Goal: Information Seeking & Learning: Find specific fact

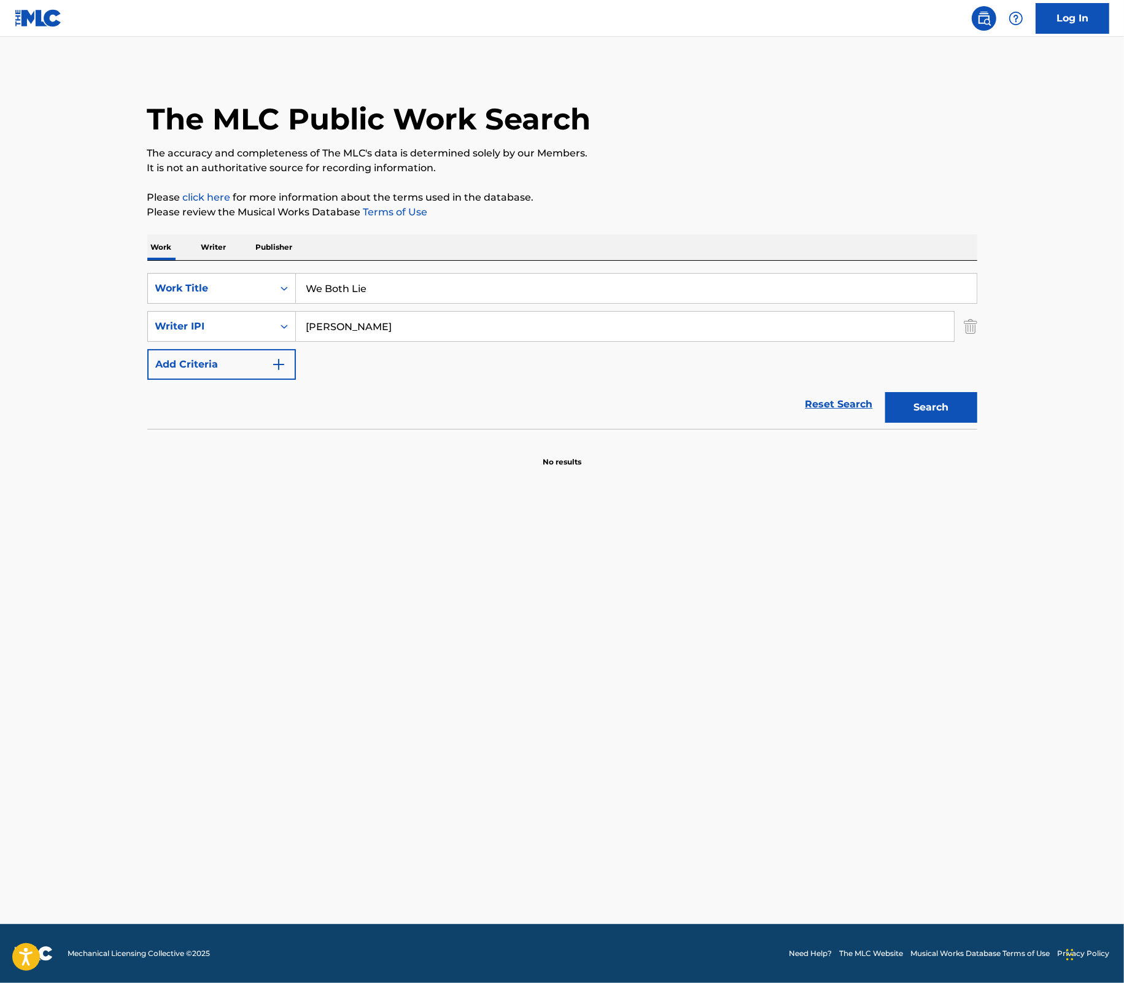
click at [487, 295] on input "We Both Lie" at bounding box center [636, 288] width 681 height 29
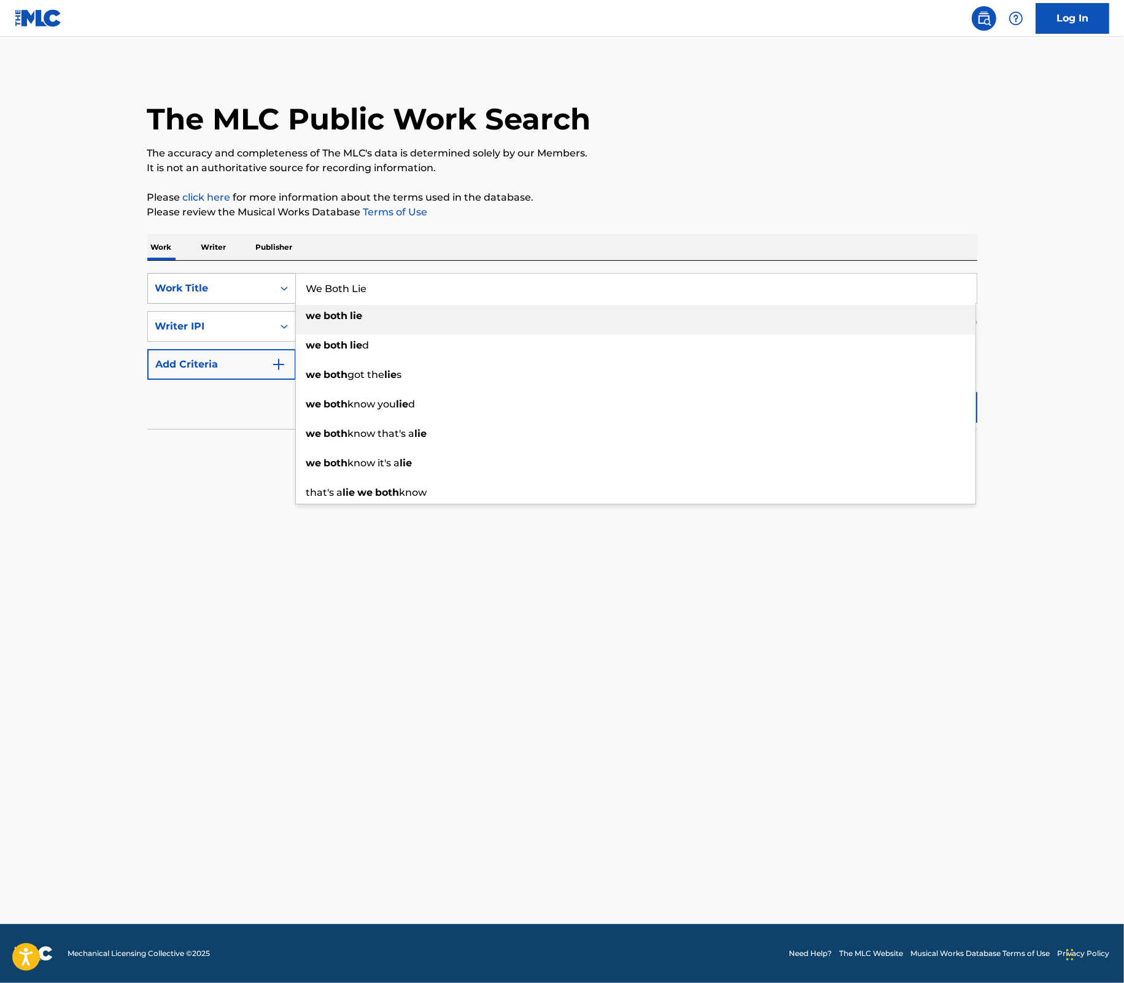
drag, startPoint x: 378, startPoint y: 292, endPoint x: 232, endPoint y: 287, distance: 146.2
click at [232, 287] on div "SearchWithCriteriae465a031-a9d7-4ac7-8999-5ceb3be933b9 Work Title We Both Lie w…" at bounding box center [562, 288] width 830 height 31
paste input "Lonesome Roads"
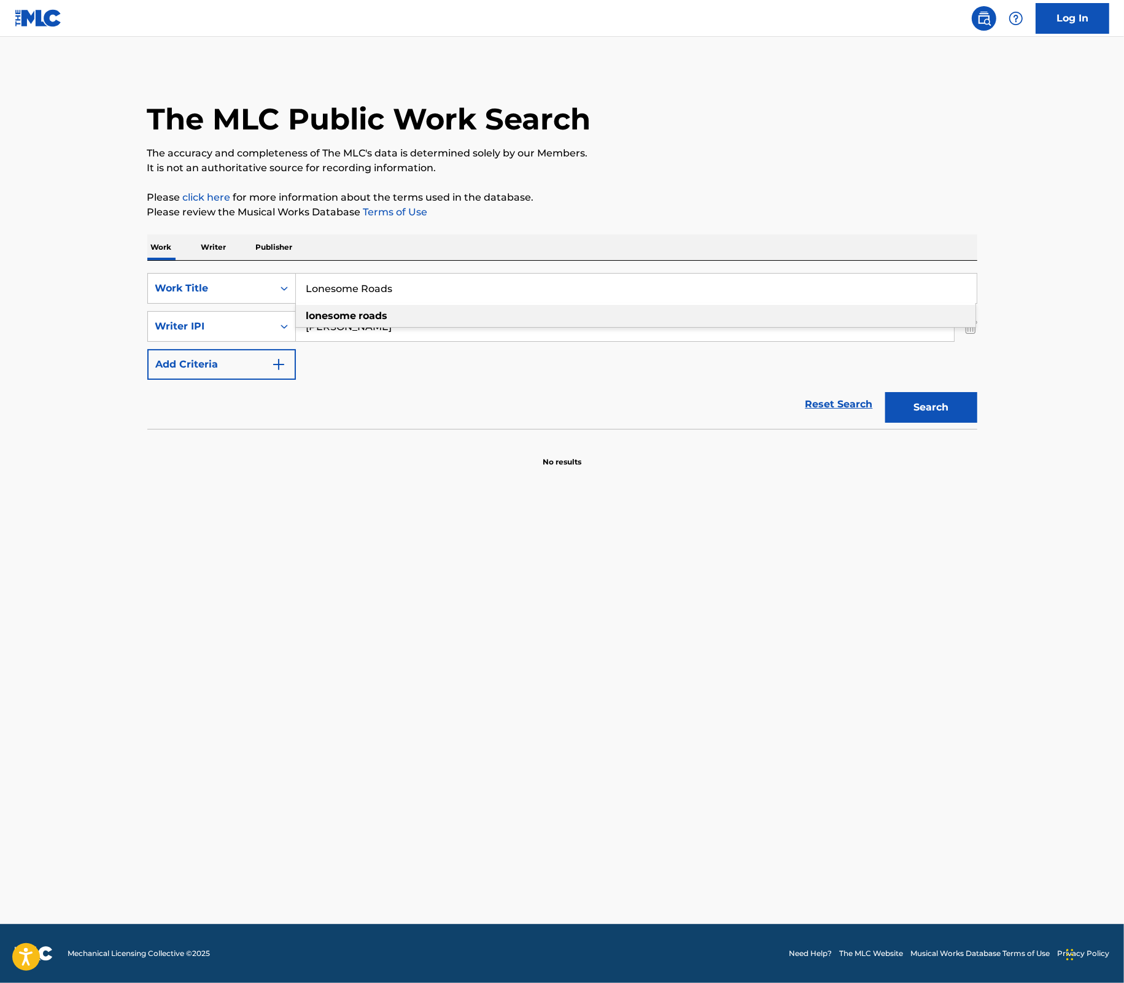
type input "Lonesome Roads"
drag, startPoint x: 637, startPoint y: 553, endPoint x: 655, endPoint y: 540, distance: 22.5
click at [637, 553] on main "The MLC Public Work Search The accuracy and completeness of The MLC's data is d…" at bounding box center [562, 481] width 1124 height 888
click at [921, 409] on button "Search" at bounding box center [931, 407] width 92 height 31
click at [943, 412] on button "Search" at bounding box center [931, 407] width 92 height 31
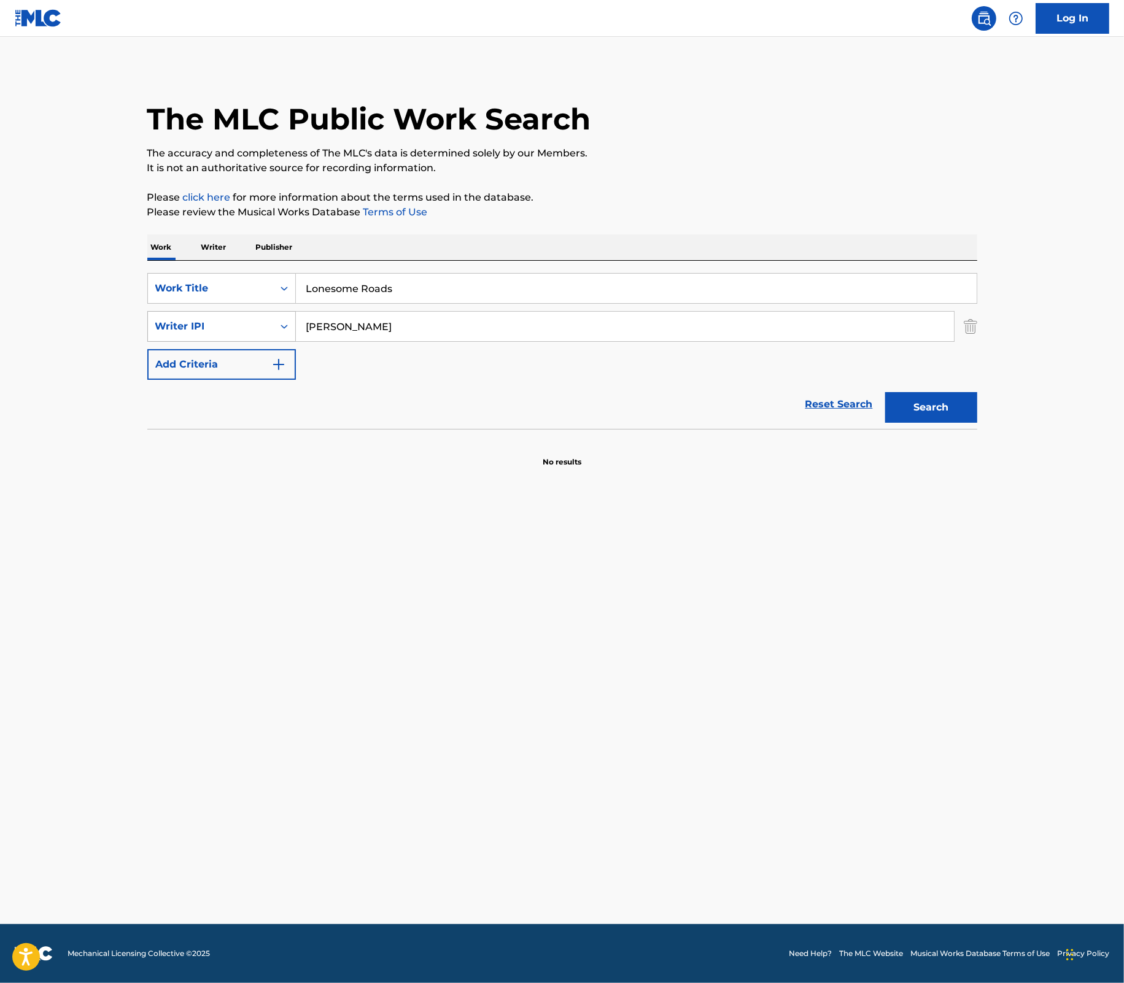
click at [262, 333] on div "Writer IPI" at bounding box center [210, 326] width 110 height 15
click at [249, 361] on div "Writer Name" at bounding box center [221, 357] width 147 height 31
click at [913, 406] on button "Search" at bounding box center [931, 407] width 92 height 31
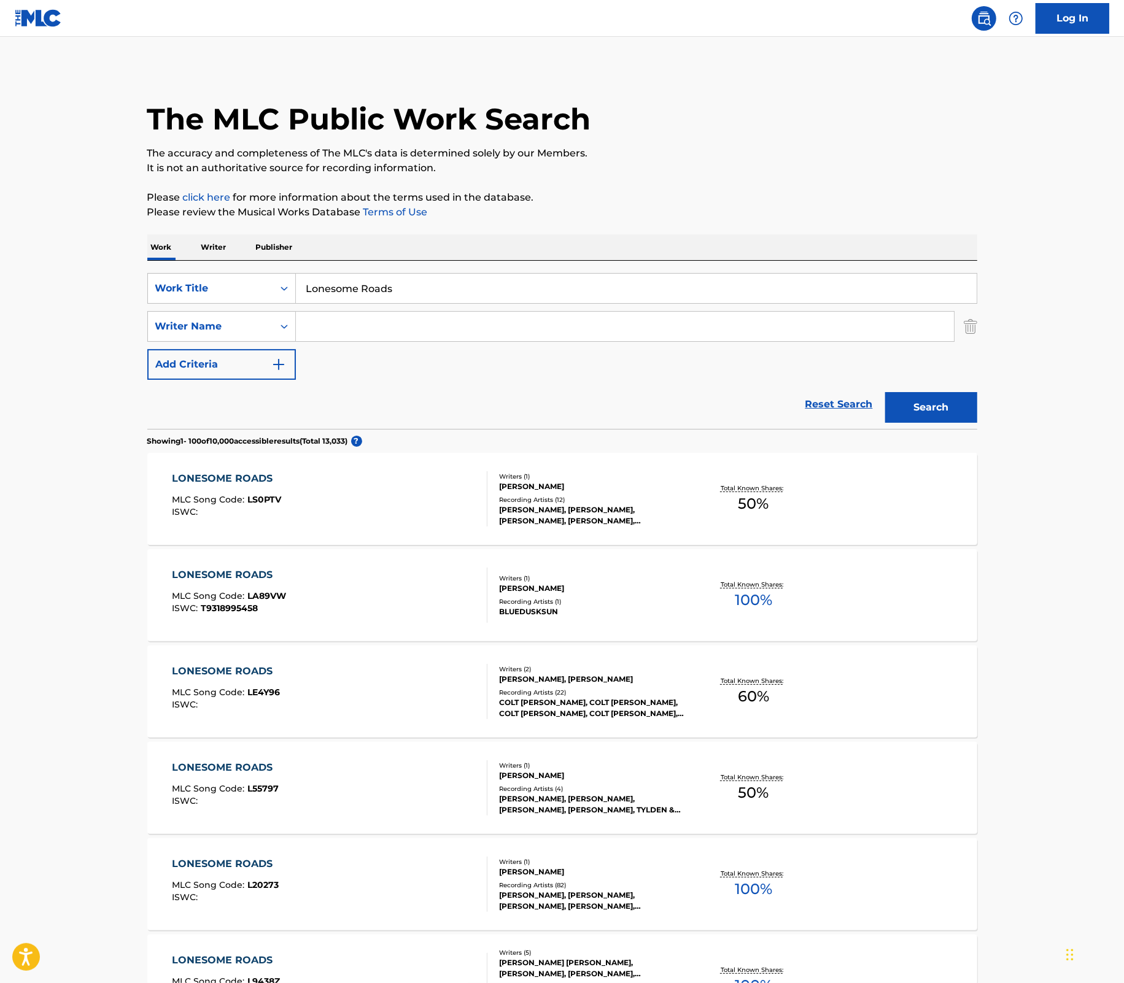
click at [352, 700] on div "LONESOME ROADS MLC Song Code : LE4Y96 ISWC :" at bounding box center [329, 691] width 315 height 55
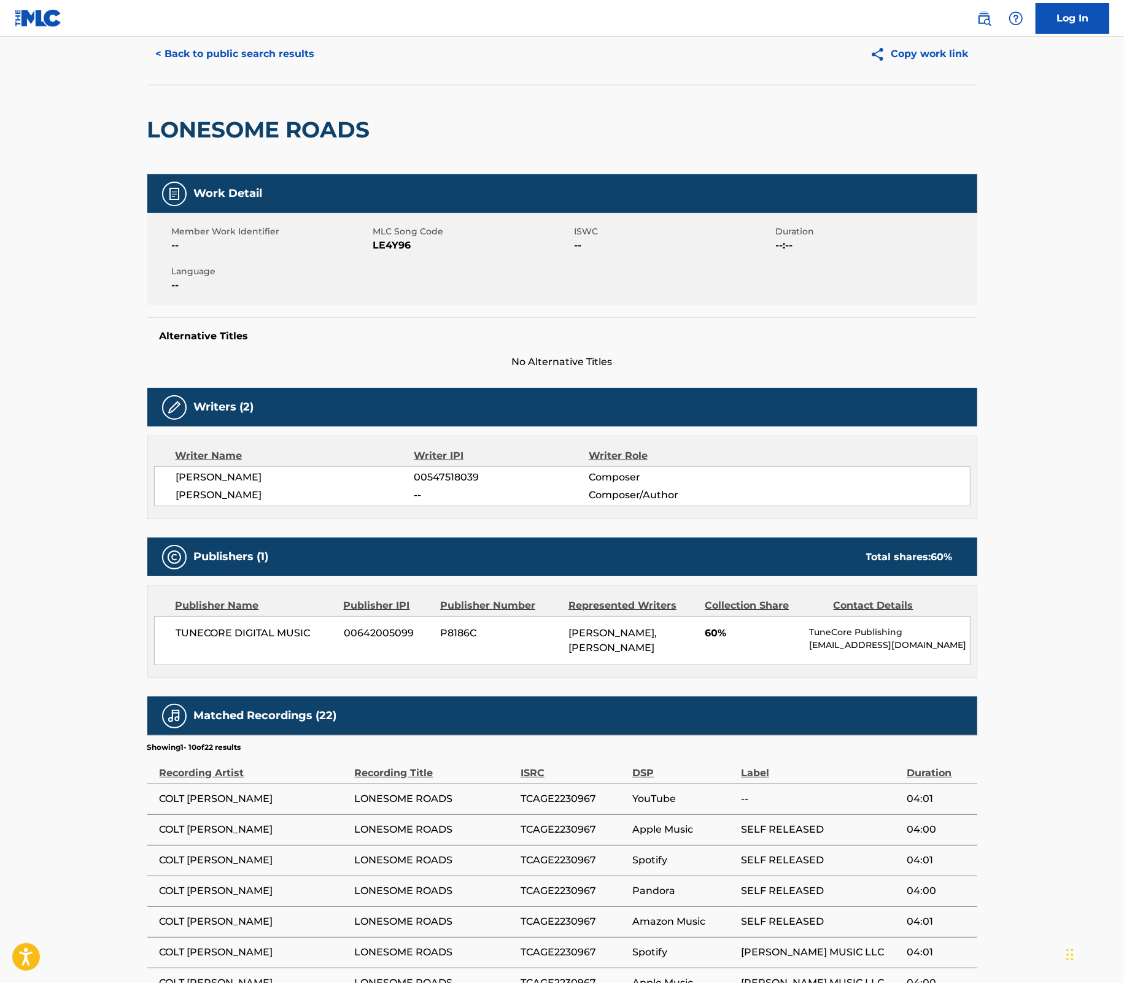
scroll to position [41, 0]
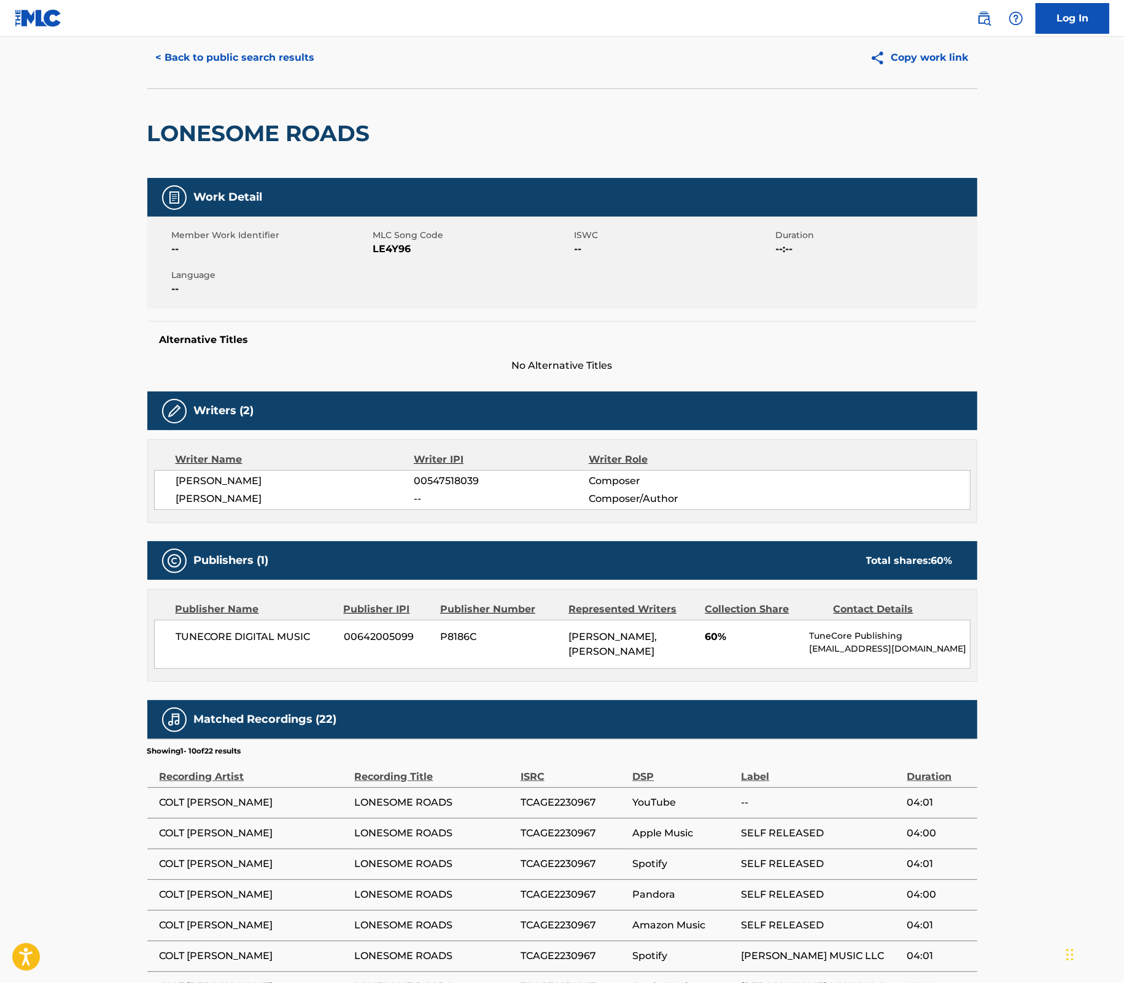
drag, startPoint x: 635, startPoint y: 640, endPoint x: 694, endPoint y: 651, distance: 59.3
click at [694, 651] on div "[PERSON_NAME], [PERSON_NAME]" at bounding box center [631, 644] width 127 height 29
drag, startPoint x: 694, startPoint y: 651, endPoint x: 692, endPoint y: 658, distance: 6.9
click at [692, 658] on div "[PERSON_NAME], [PERSON_NAME]" at bounding box center [631, 644] width 127 height 29
drag, startPoint x: 309, startPoint y: 643, endPoint x: 169, endPoint y: 641, distance: 140.0
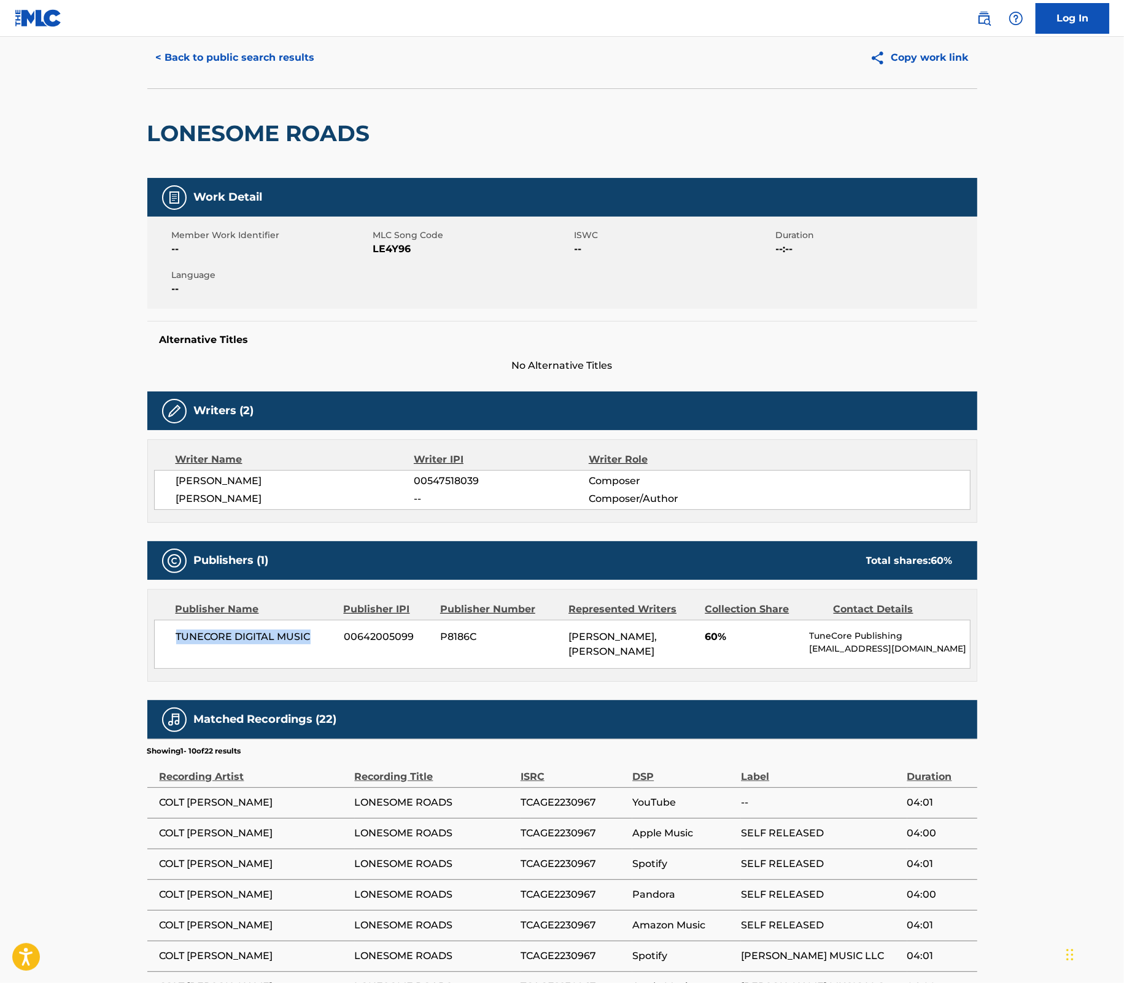
click at [169, 641] on div "TUNECORE DIGITAL MUSIC 00642005099 P8186C ADAM DAUGHERTY, COLT FORREST GRAVES 6…" at bounding box center [562, 644] width 816 height 49
click at [732, 637] on span "60%" at bounding box center [752, 637] width 95 height 15
click at [754, 357] on div "Alternative Titles No Alternative Titles" at bounding box center [562, 347] width 830 height 52
click at [293, 56] on button "< Back to public search results" at bounding box center [235, 57] width 176 height 31
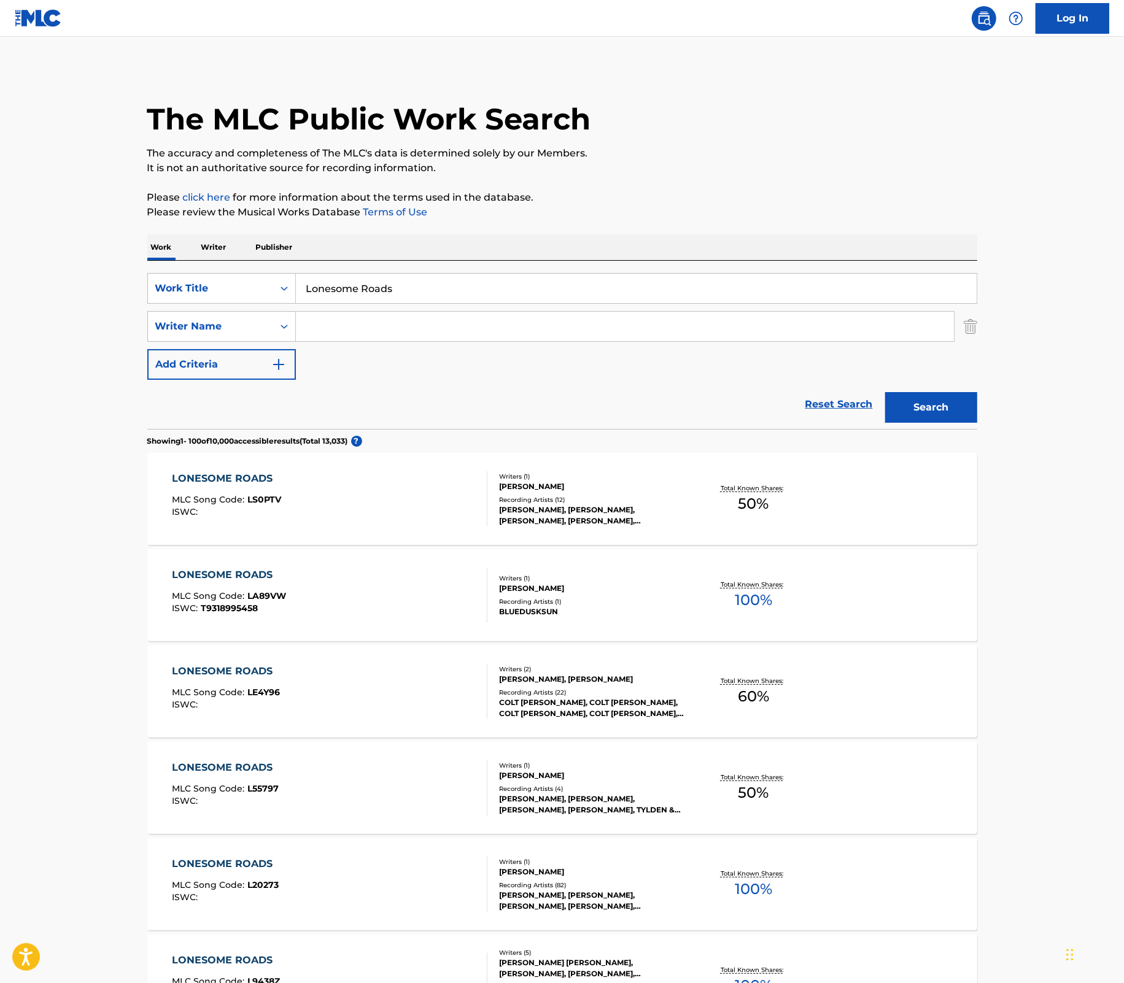
click at [344, 324] on input "Search Form" at bounding box center [625, 326] width 658 height 29
paste input "Word Around Town"
type input "Word Around Town"
drag, startPoint x: 413, startPoint y: 290, endPoint x: 240, endPoint y: 275, distance: 173.7
click at [238, 275] on div "SearchWithCriteriae465a031-a9d7-4ac7-8999-5ceb3be933b9 Work Title Lonesome Road…" at bounding box center [562, 288] width 830 height 31
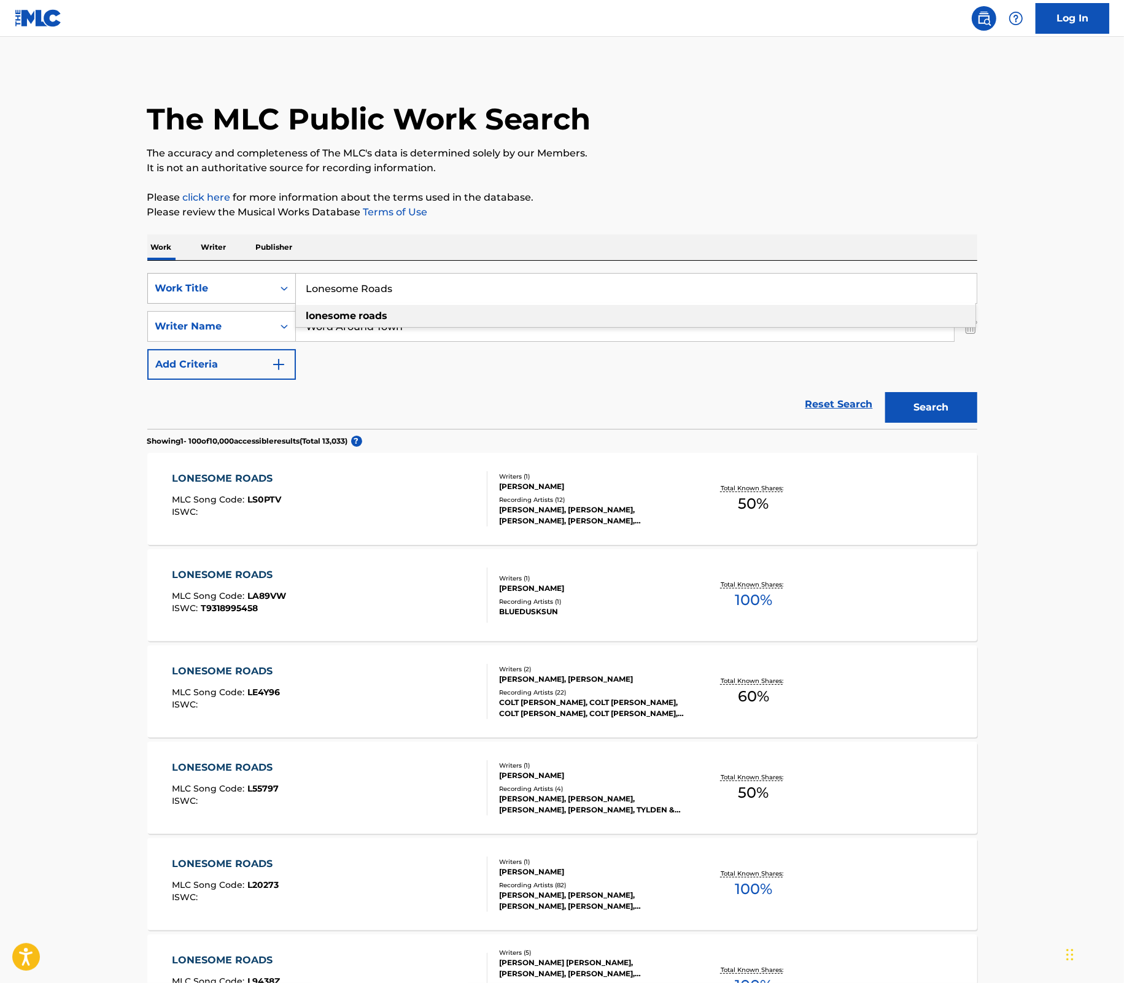
paste input "Word Around Town"
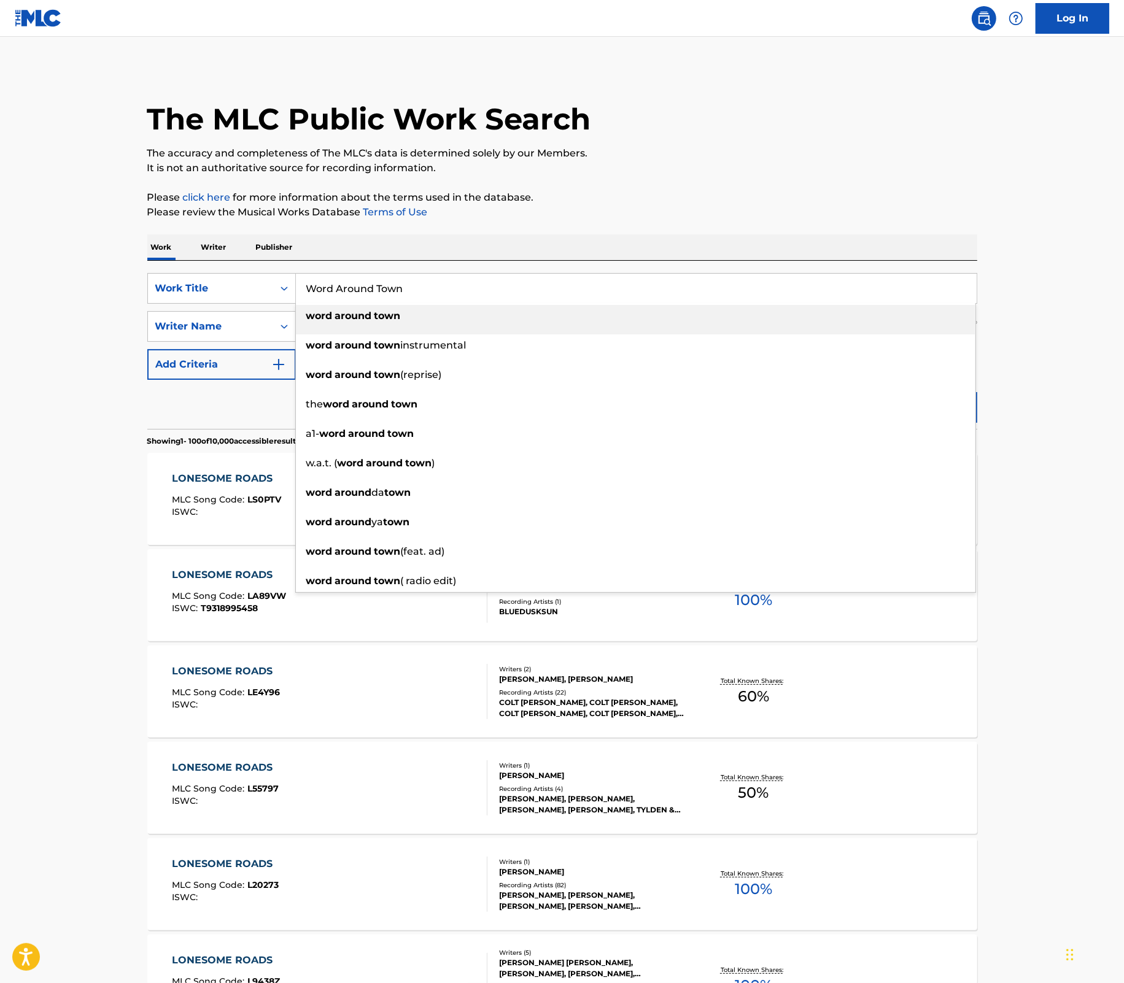
type input "Word Around Town"
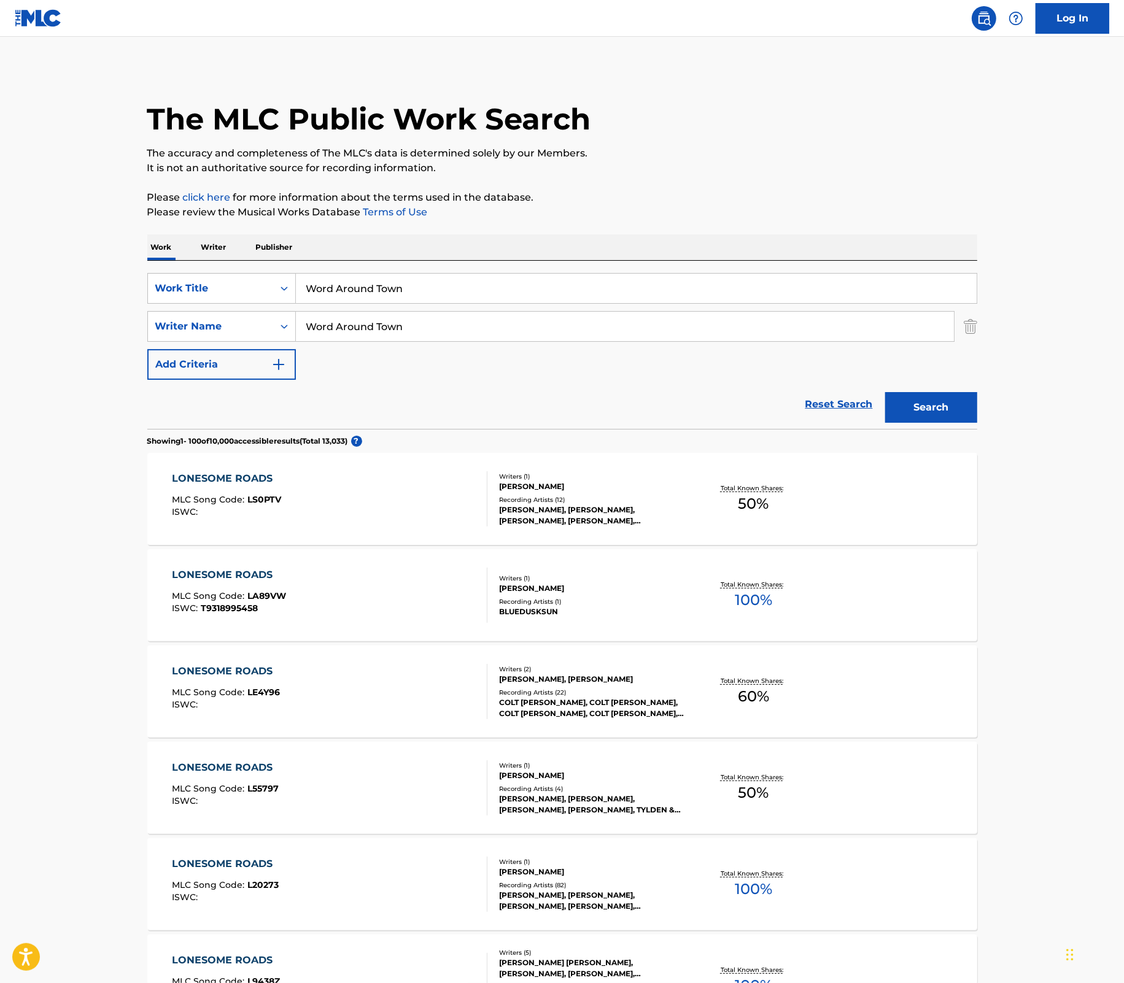
click at [464, 304] on div "SearchWithCriteriae465a031-a9d7-4ac7-8999-5ceb3be933b9 Work Title Word Around T…" at bounding box center [562, 326] width 830 height 107
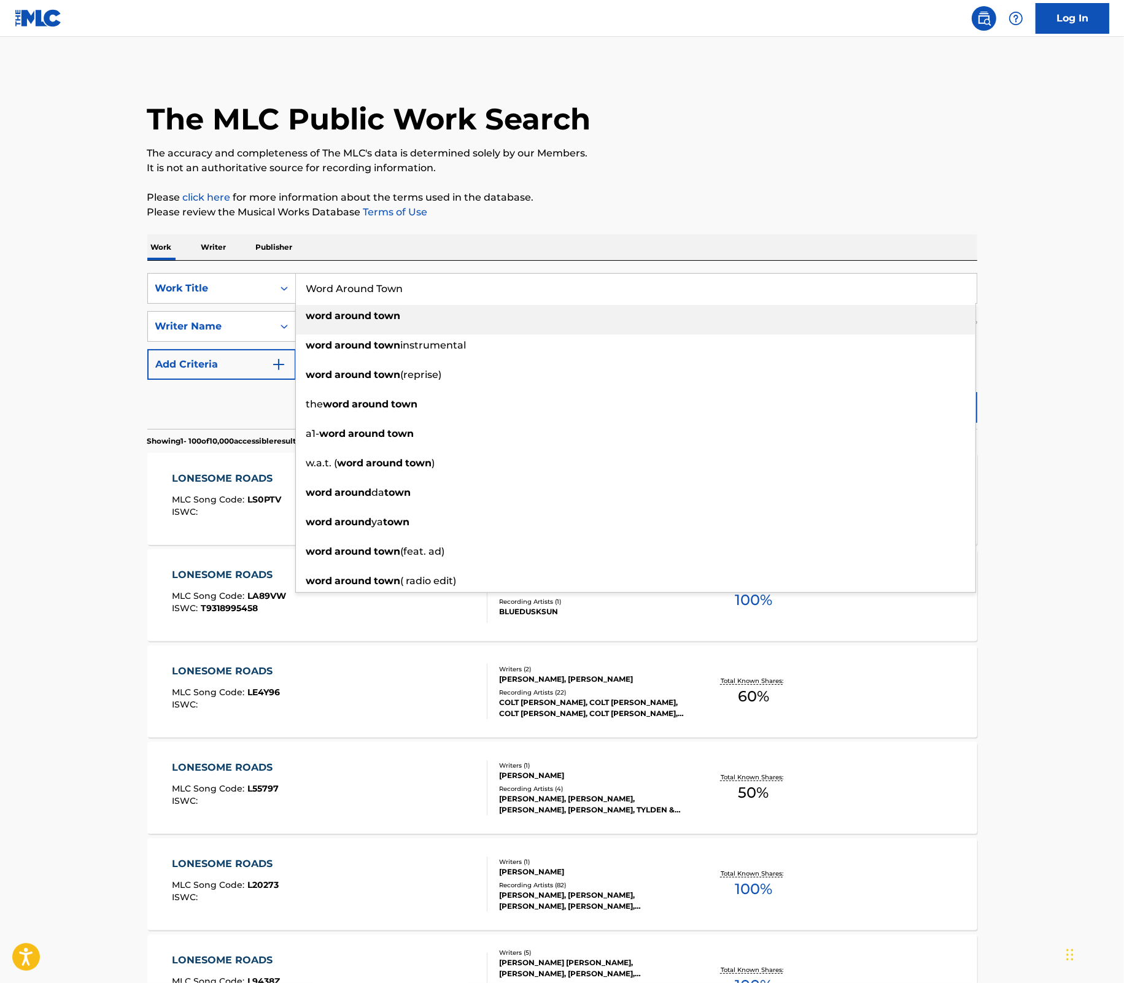
drag, startPoint x: 416, startPoint y: 289, endPoint x: 308, endPoint y: 288, distance: 108.6
click at [308, 288] on input "Word Around Town" at bounding box center [636, 288] width 681 height 29
click at [595, 203] on p "Please click here for more information about the terms used in the database." at bounding box center [562, 197] width 830 height 15
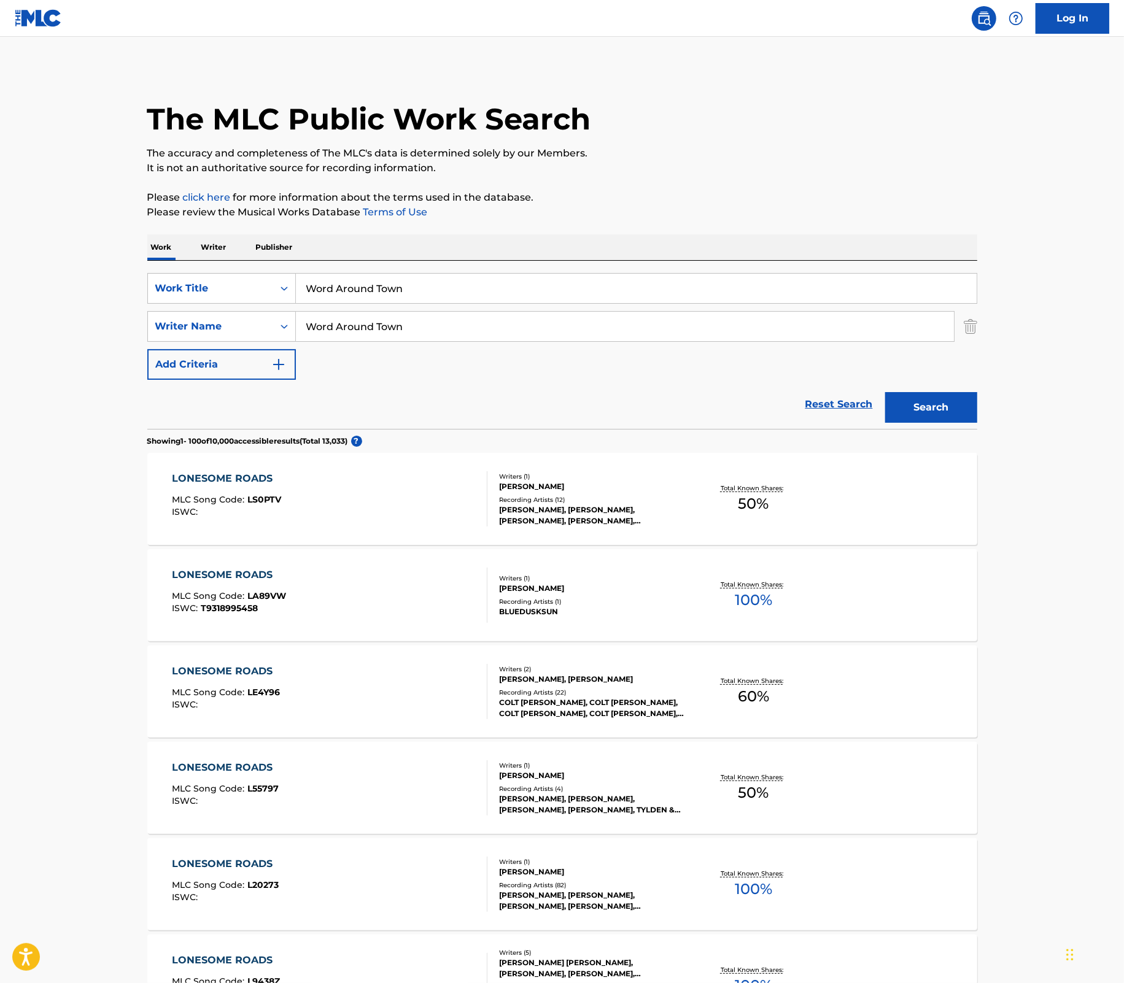
drag, startPoint x: 412, startPoint y: 327, endPoint x: 296, endPoint y: 327, distance: 116.6
click at [296, 327] on input "Word Around Town" at bounding box center [625, 326] width 658 height 29
paste input "[PERSON_NAME]"
type input "[PERSON_NAME]"
click at [915, 406] on button "Search" at bounding box center [931, 407] width 92 height 31
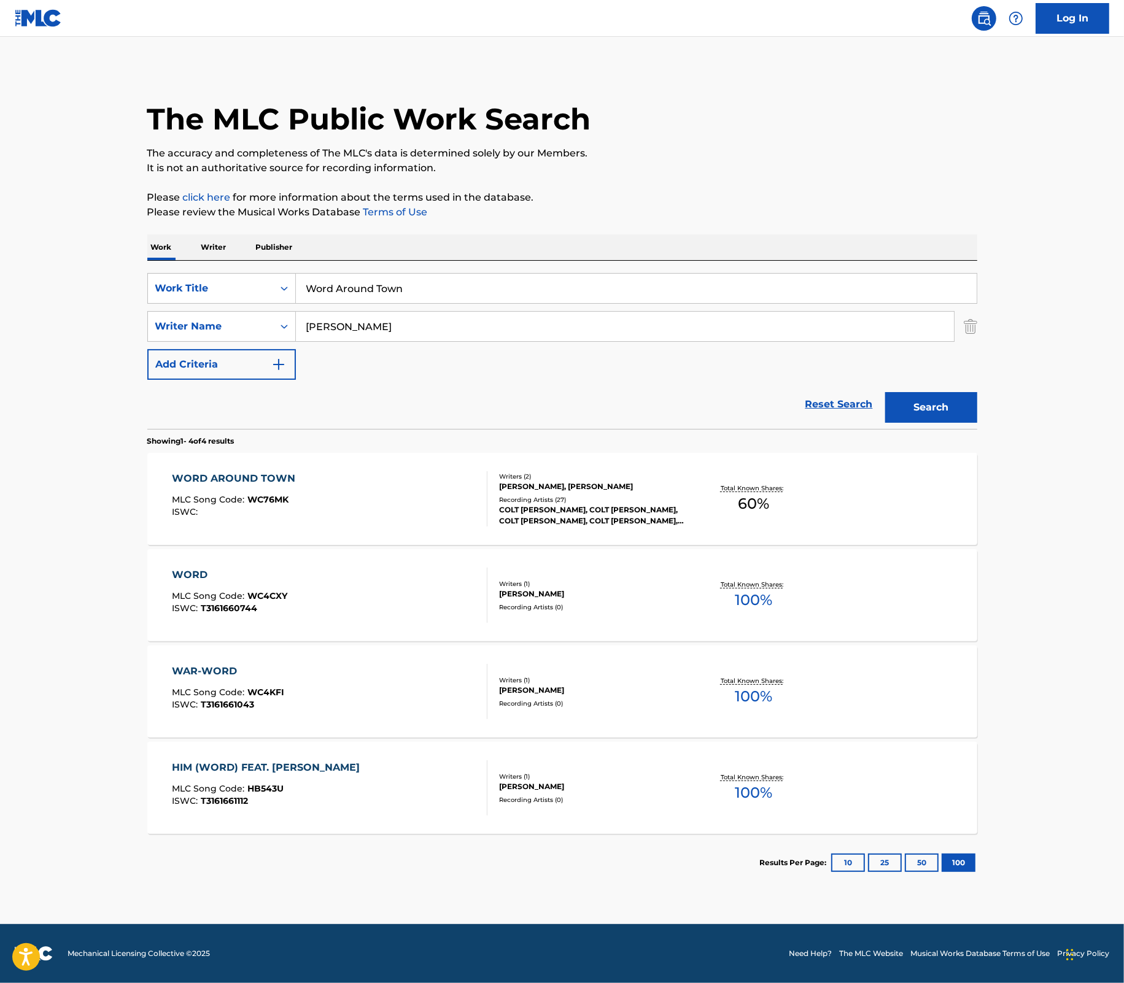
click at [581, 500] on div "Recording Artists ( 27 )" at bounding box center [591, 499] width 185 height 9
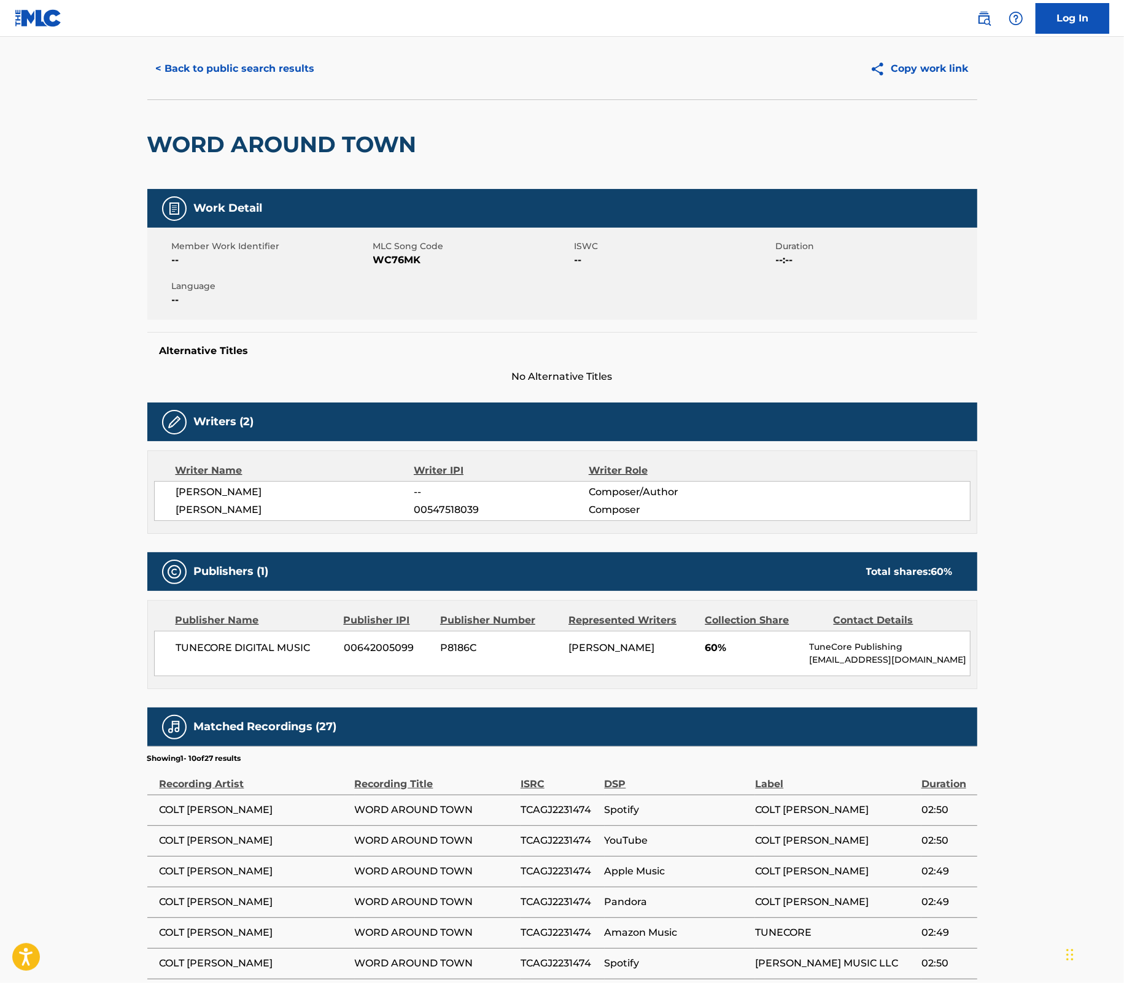
scroll to position [23, 0]
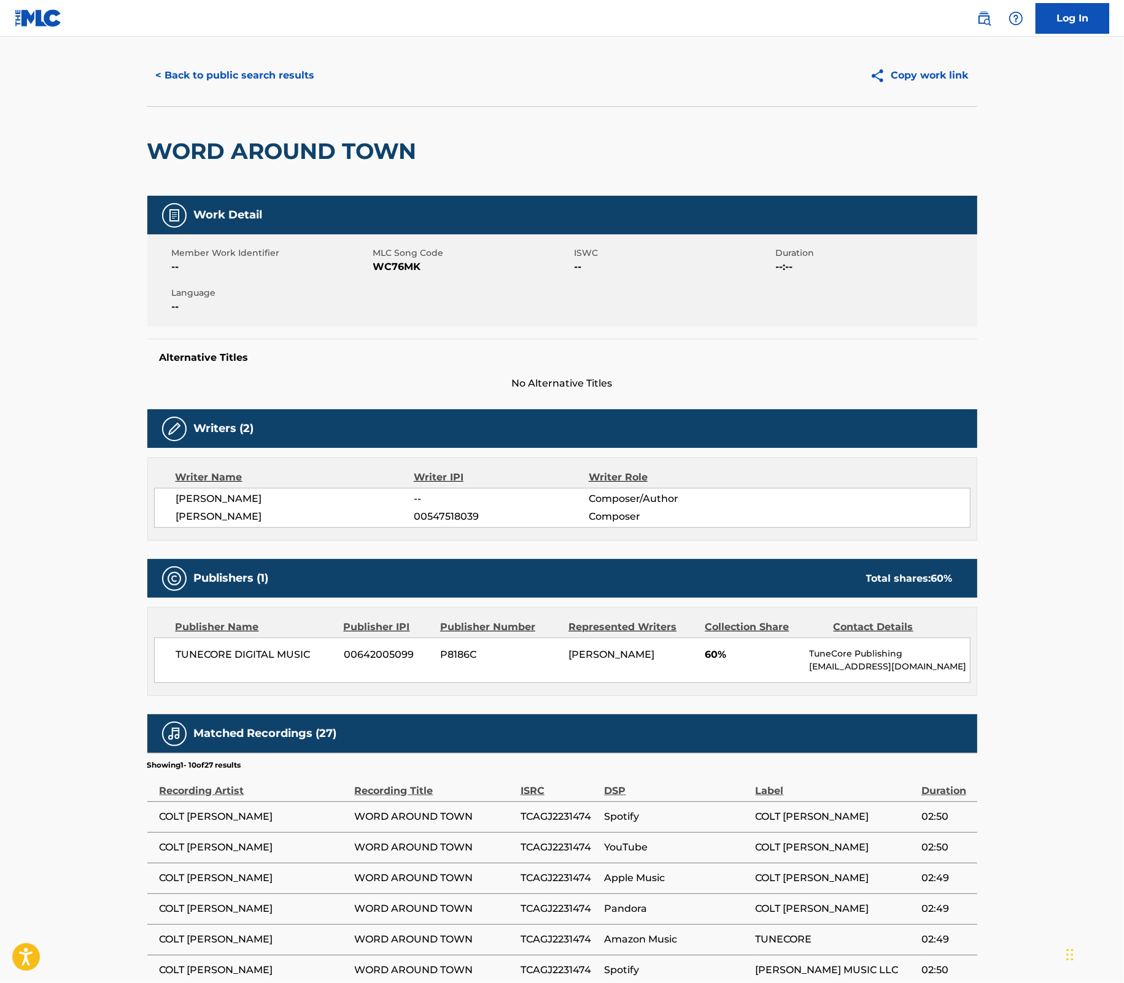
click at [1048, 596] on main "< Back to public search results Copy work link WORD AROUND TOWN Work Detail Mem…" at bounding box center [562, 593] width 1124 height 1158
drag, startPoint x: 311, startPoint y: 658, endPoint x: 176, endPoint y: 663, distance: 134.5
click at [176, 662] on span "TUNECORE DIGITAL MUSIC" at bounding box center [255, 655] width 159 height 15
copy span "TUNECORE DIGITAL MUSIC"
click at [1007, 258] on main "< Back to public search results Copy work link WORD AROUND TOWN Work Detail Mem…" at bounding box center [562, 593] width 1124 height 1158
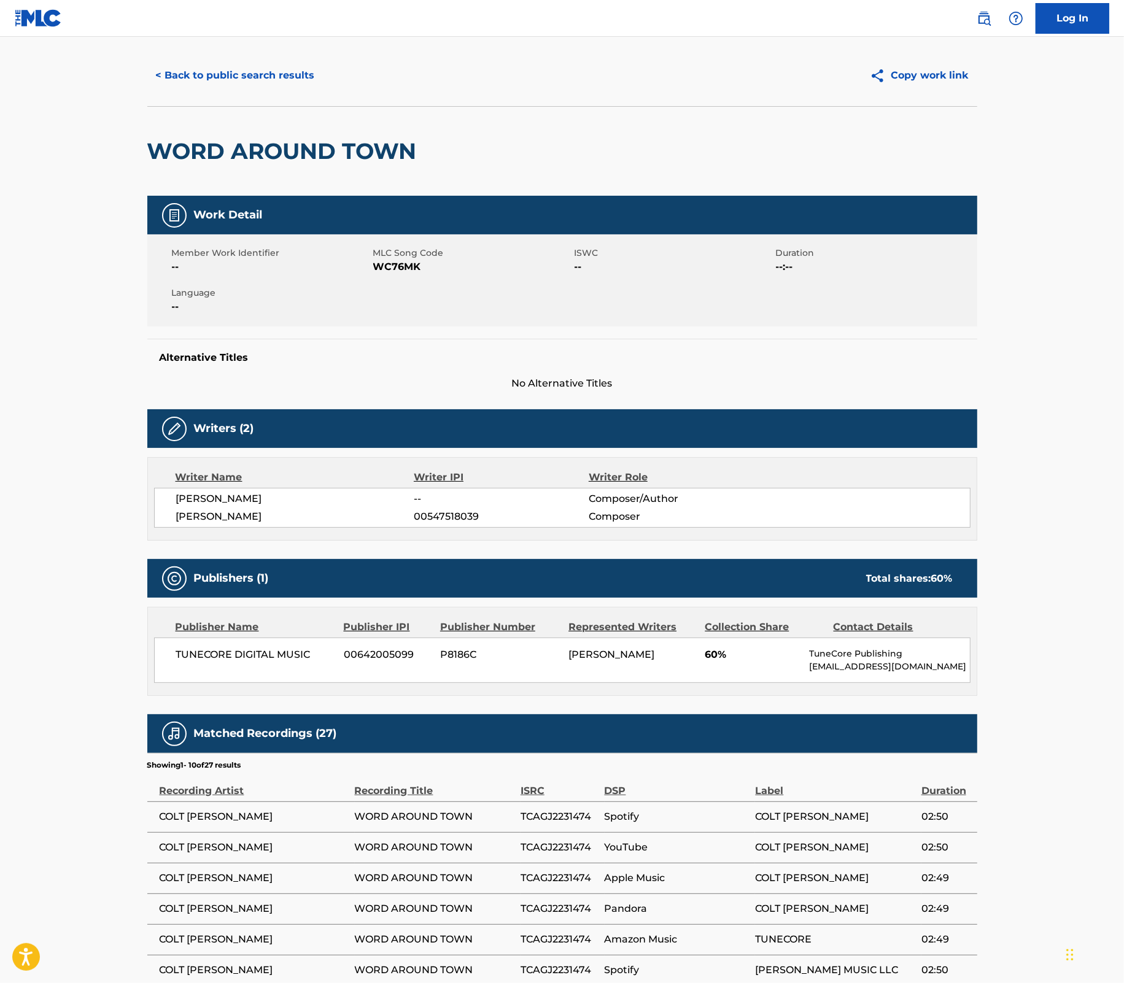
click at [1075, 508] on main "< Back to public search results Copy work link WORD AROUND TOWN Work Detail Mem…" at bounding box center [562, 593] width 1124 height 1158
click at [277, 77] on button "< Back to public search results" at bounding box center [235, 75] width 176 height 31
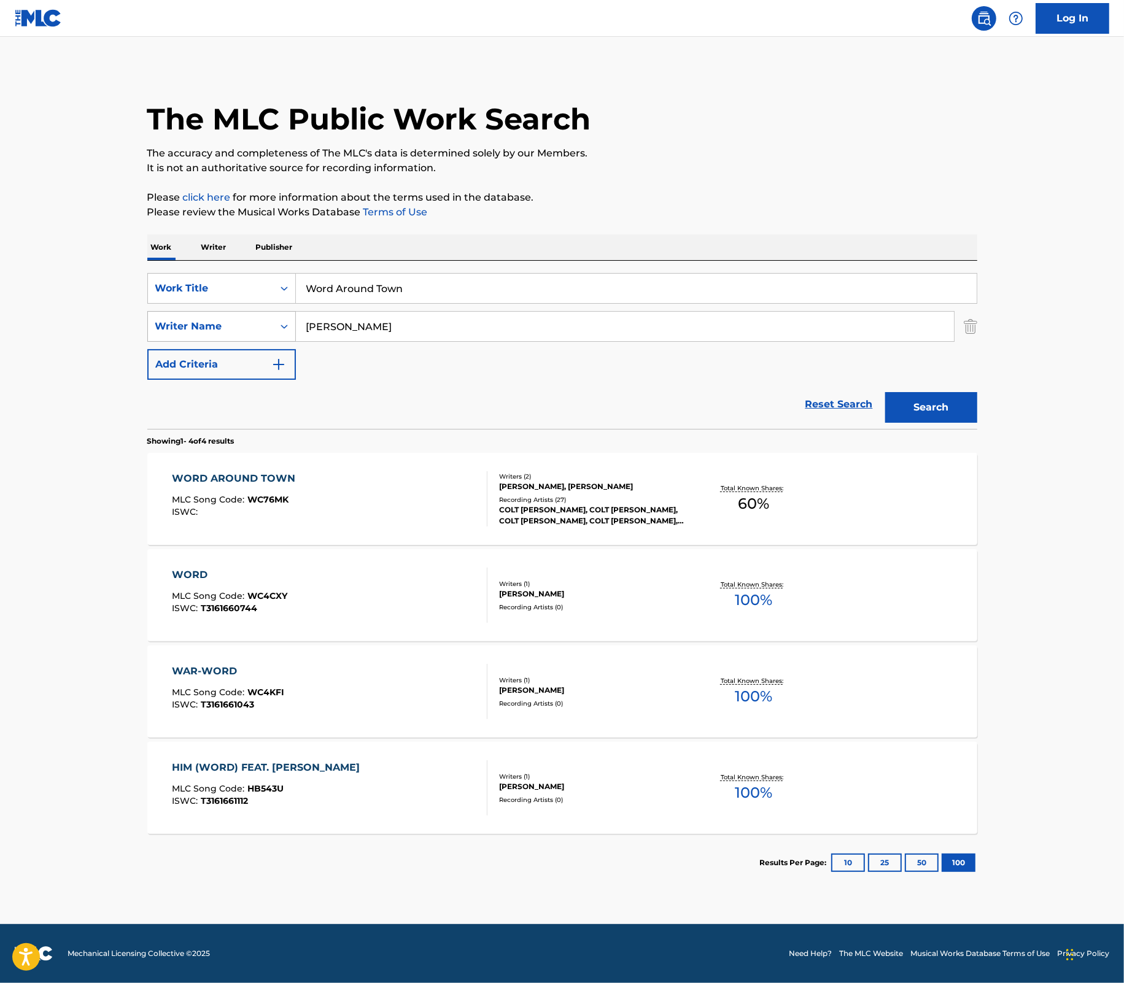
drag, startPoint x: 435, startPoint y: 327, endPoint x: 281, endPoint y: 323, distance: 153.5
click at [280, 323] on div "SearchWithCriteriab514ca95-8f08-4e12-8b38-d37d54bda3f2 Writer Name COLT FORREST…" at bounding box center [562, 326] width 830 height 31
click at [403, 283] on input "Word Around Town" at bounding box center [636, 288] width 681 height 29
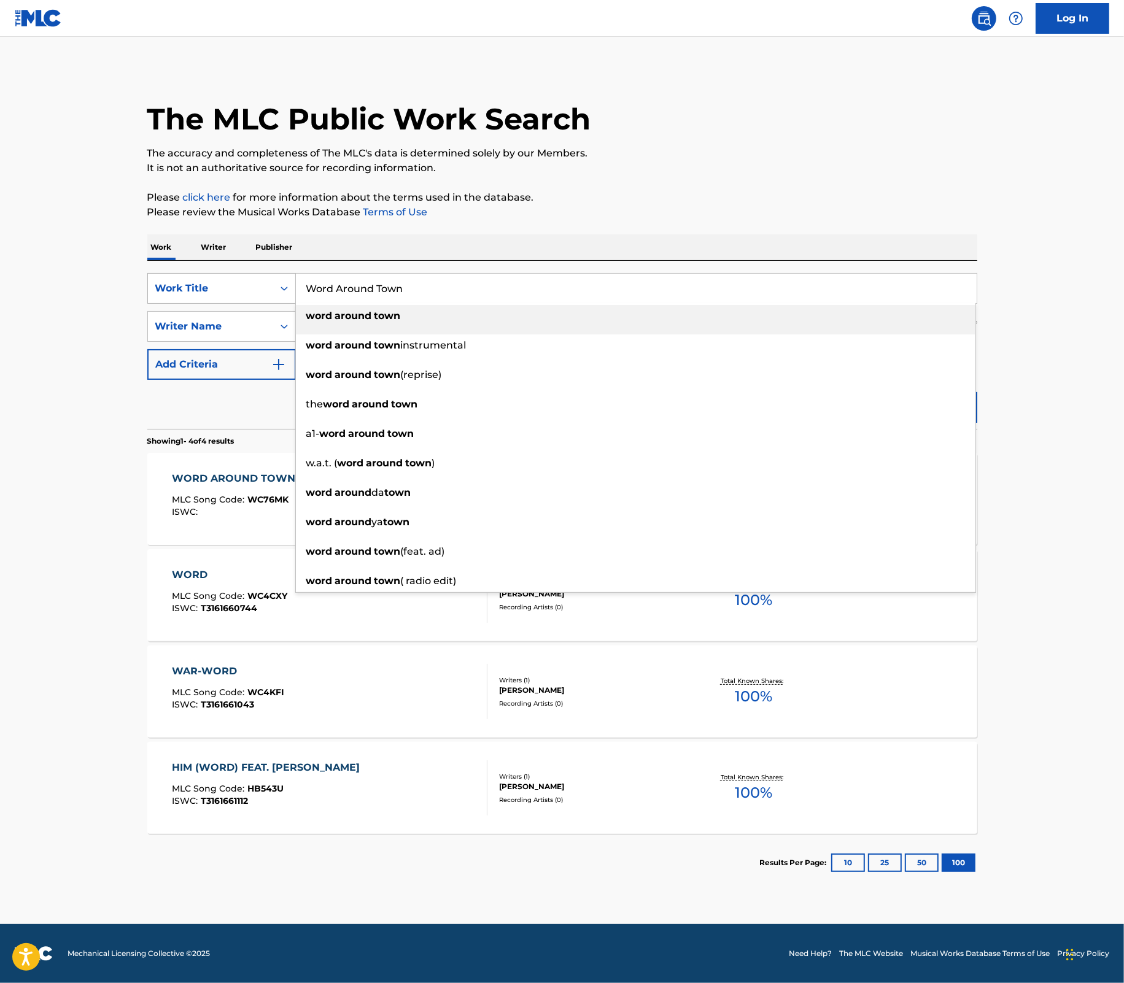
drag, startPoint x: 418, startPoint y: 288, endPoint x: 224, endPoint y: 292, distance: 194.0
click at [224, 292] on div "SearchWithCriteriae465a031-a9d7-4ac7-8999-5ceb3be933b9 Work Title Word Around T…" at bounding box center [562, 288] width 830 height 31
paste input "Running"
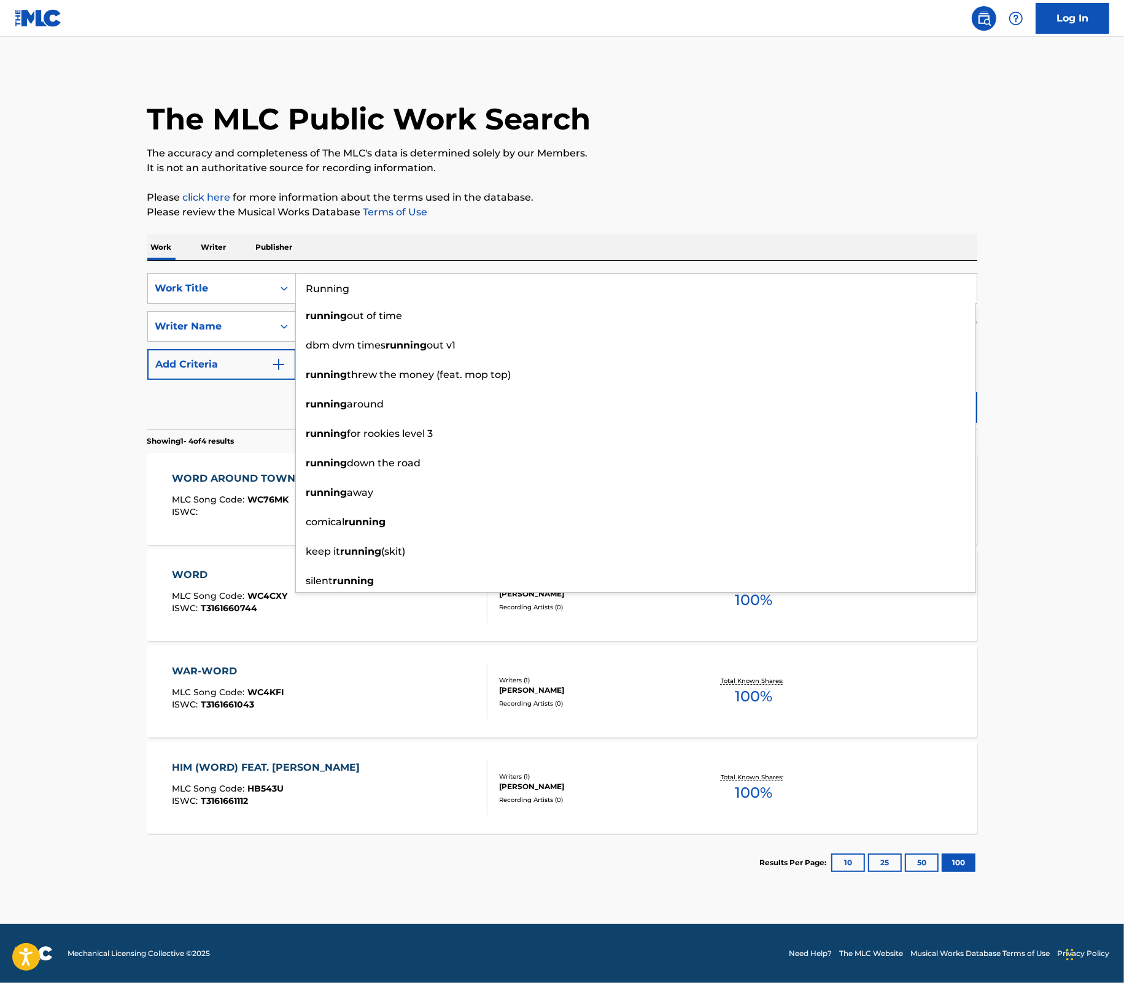
type input "Running"
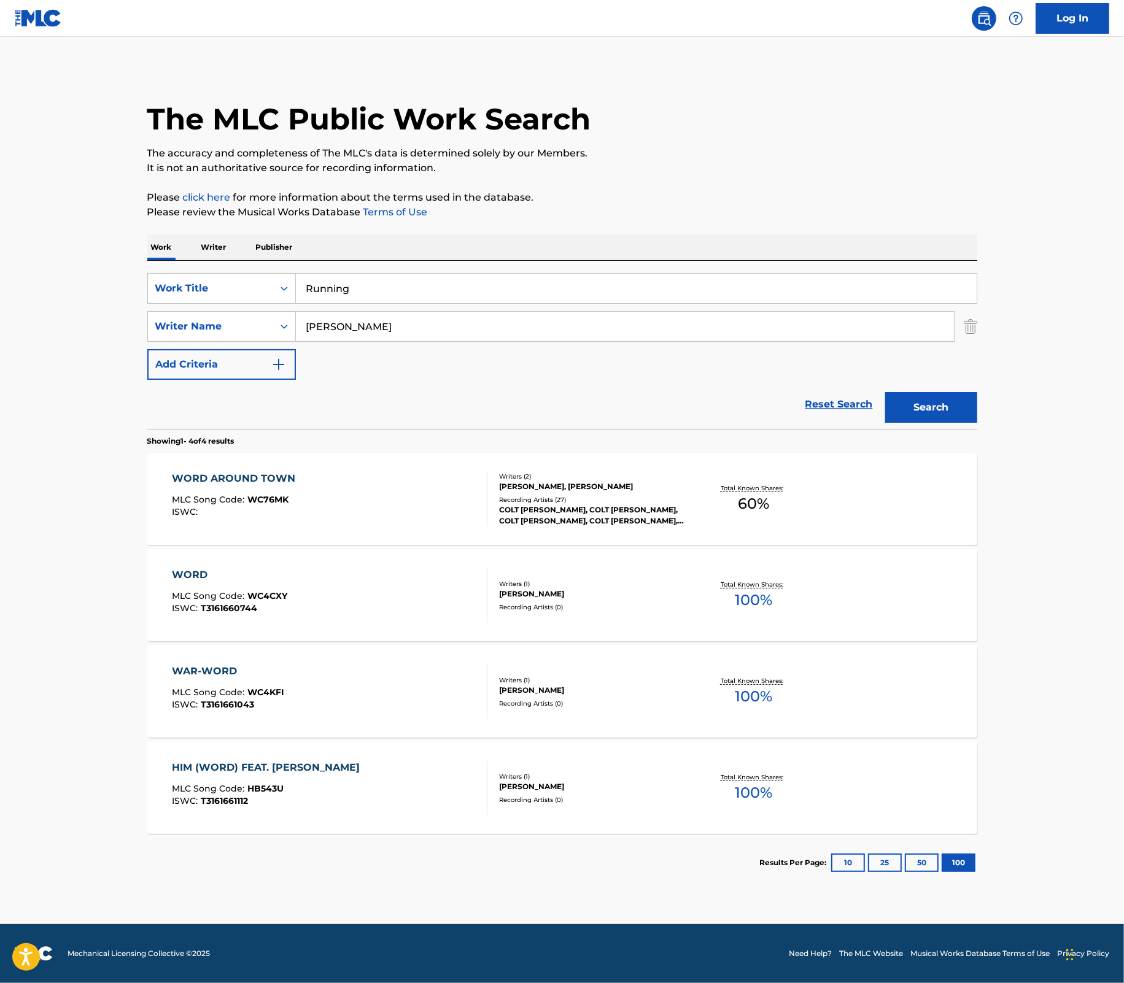
click at [1062, 360] on main "The MLC Public Work Search The accuracy and completeness of The MLC's data is d…" at bounding box center [562, 481] width 1124 height 888
click at [939, 400] on button "Search" at bounding box center [931, 407] width 92 height 31
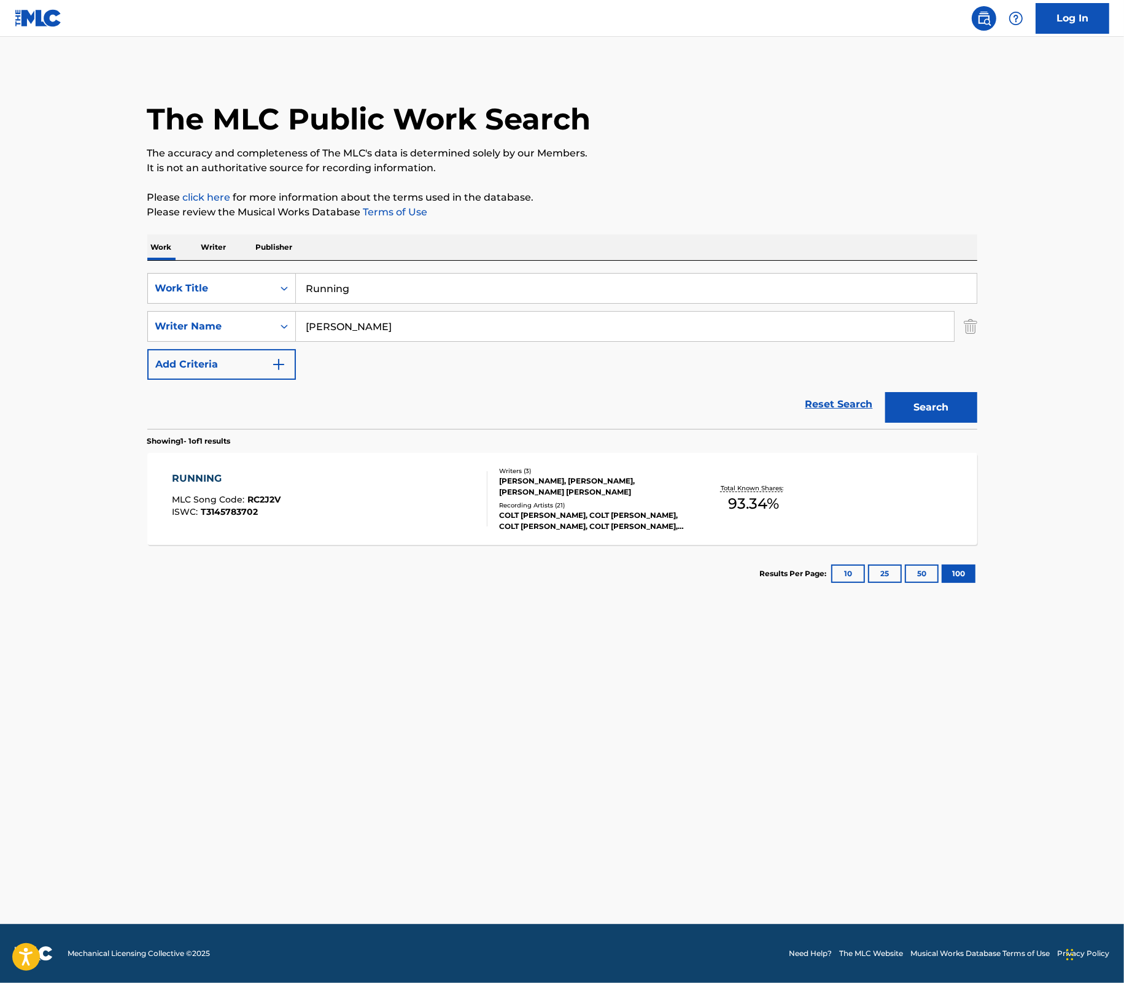
click at [666, 514] on div "COLT [PERSON_NAME], COLT [PERSON_NAME], COLT [PERSON_NAME], COLT [PERSON_NAME],…" at bounding box center [591, 521] width 185 height 22
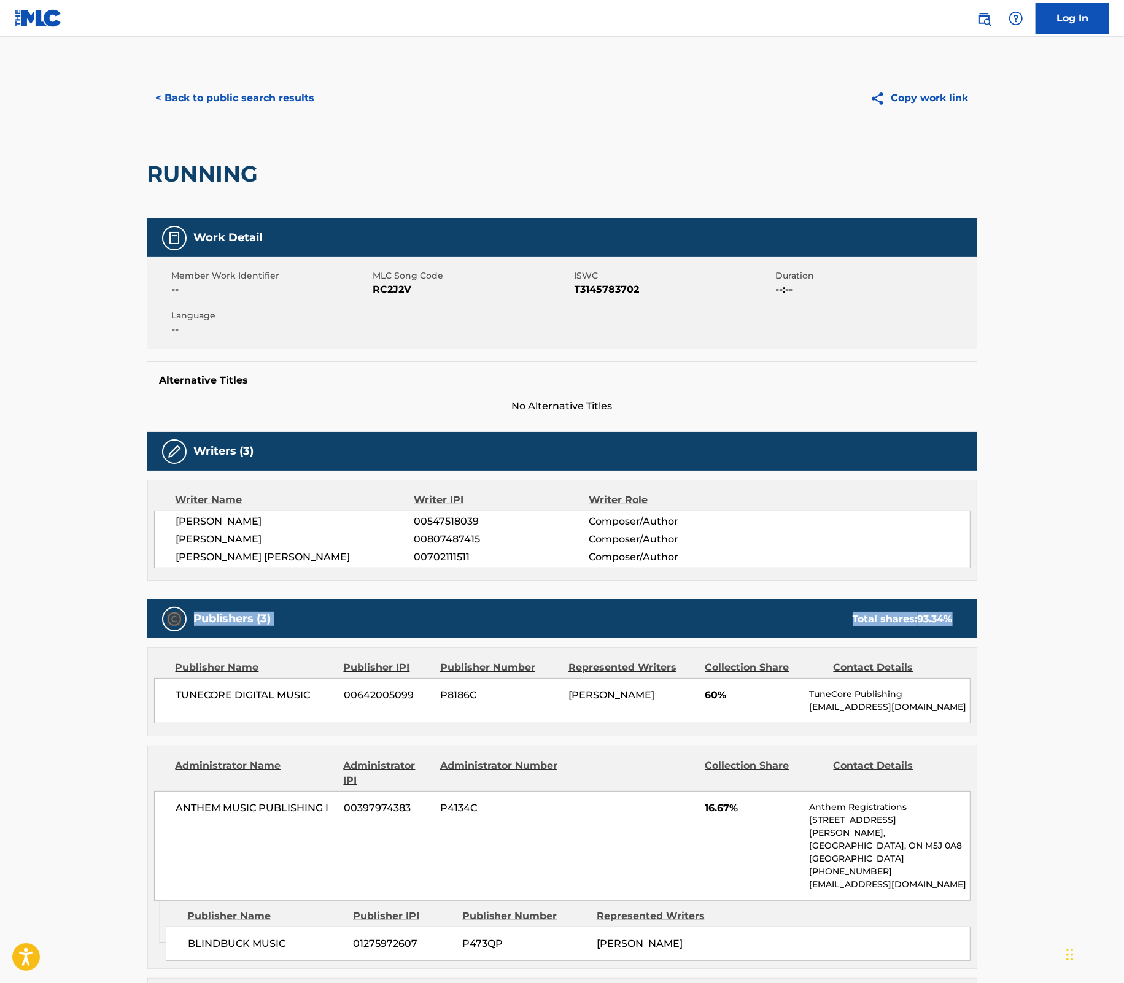
drag, startPoint x: 1123, startPoint y: 551, endPoint x: 1122, endPoint y: 610, distance: 58.3
click at [1122, 611] on main "< Back to public search results Copy work link RUNNING Work Detail Member Work …" at bounding box center [562, 822] width 1124 height 1571
drag, startPoint x: 1122, startPoint y: 610, endPoint x: 1080, endPoint y: 385, distance: 227.9
click at [1080, 385] on main "< Back to public search results Copy work link RUNNING Work Detail Member Work …" at bounding box center [562, 822] width 1124 height 1571
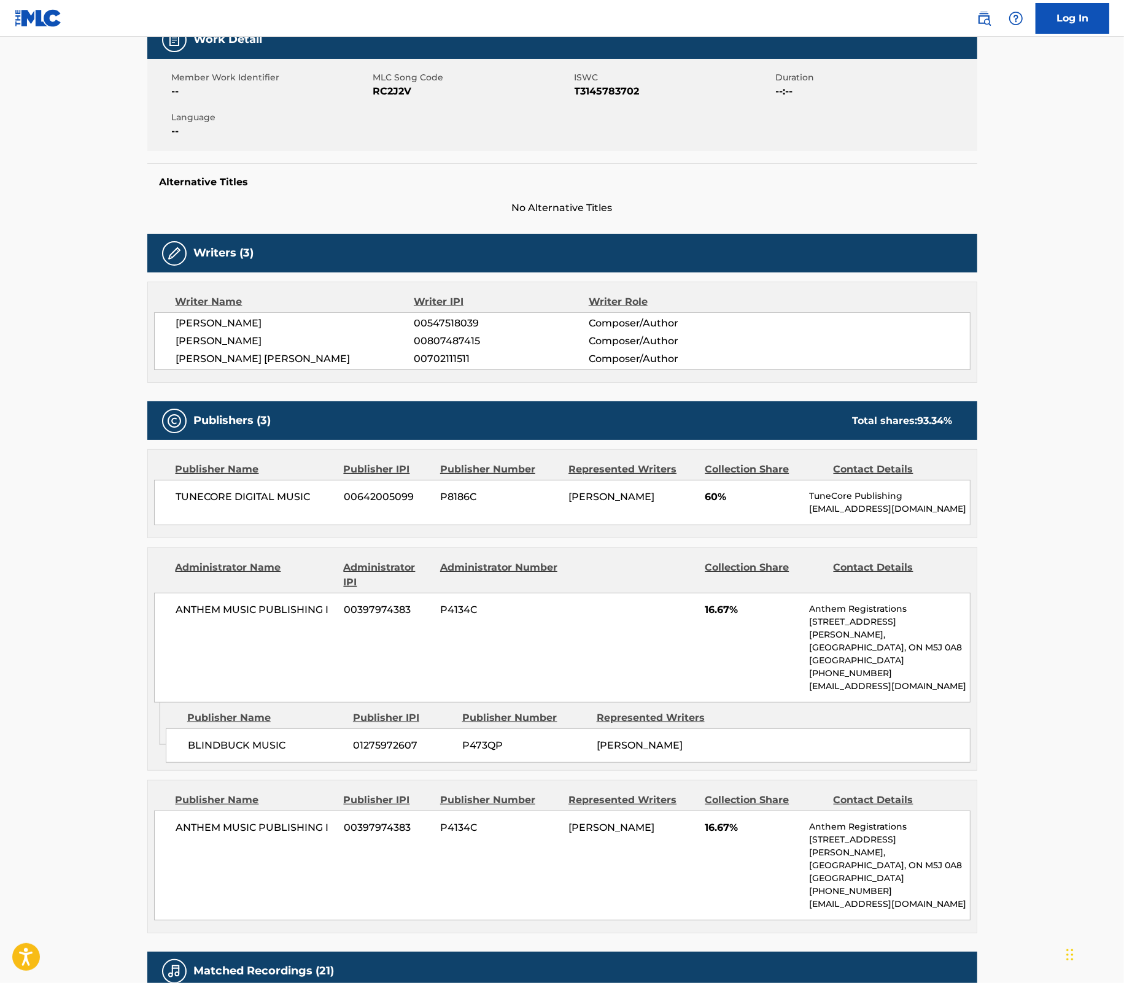
scroll to position [188, 0]
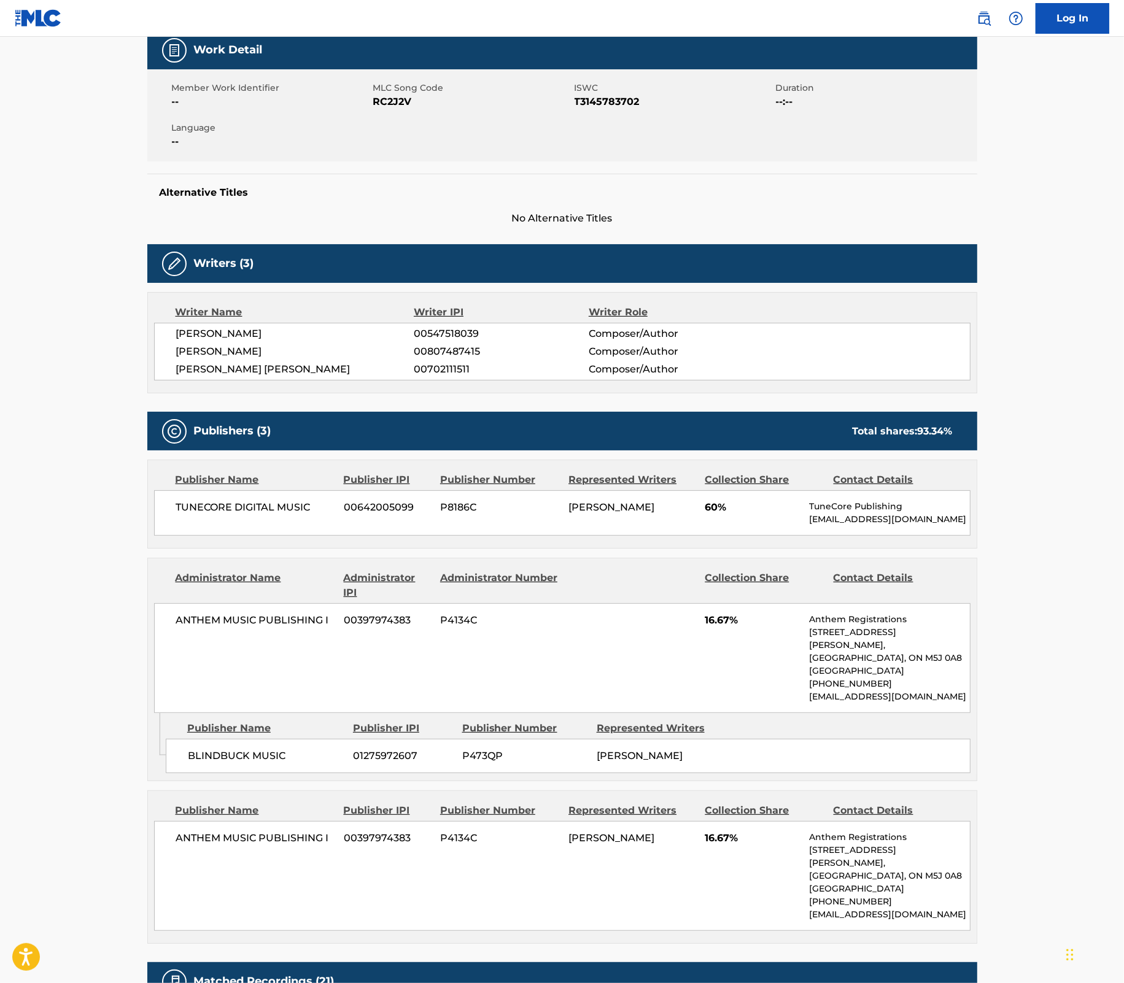
click at [1039, 722] on main "< Back to public search results Copy work link RUNNING Work Detail Member Work …" at bounding box center [562, 634] width 1124 height 1571
click at [707, 511] on span "60%" at bounding box center [752, 507] width 95 height 15
drag, startPoint x: 703, startPoint y: 506, endPoint x: 716, endPoint y: 508, distance: 13.0
click at [716, 508] on div "TUNECORE DIGITAL MUSIC 00642005099 P8186C COLT FORREST GRAVES 60% TuneCore Publ…" at bounding box center [562, 512] width 816 height 45
drag, startPoint x: 1068, startPoint y: 451, endPoint x: 1102, endPoint y: 455, distance: 34.0
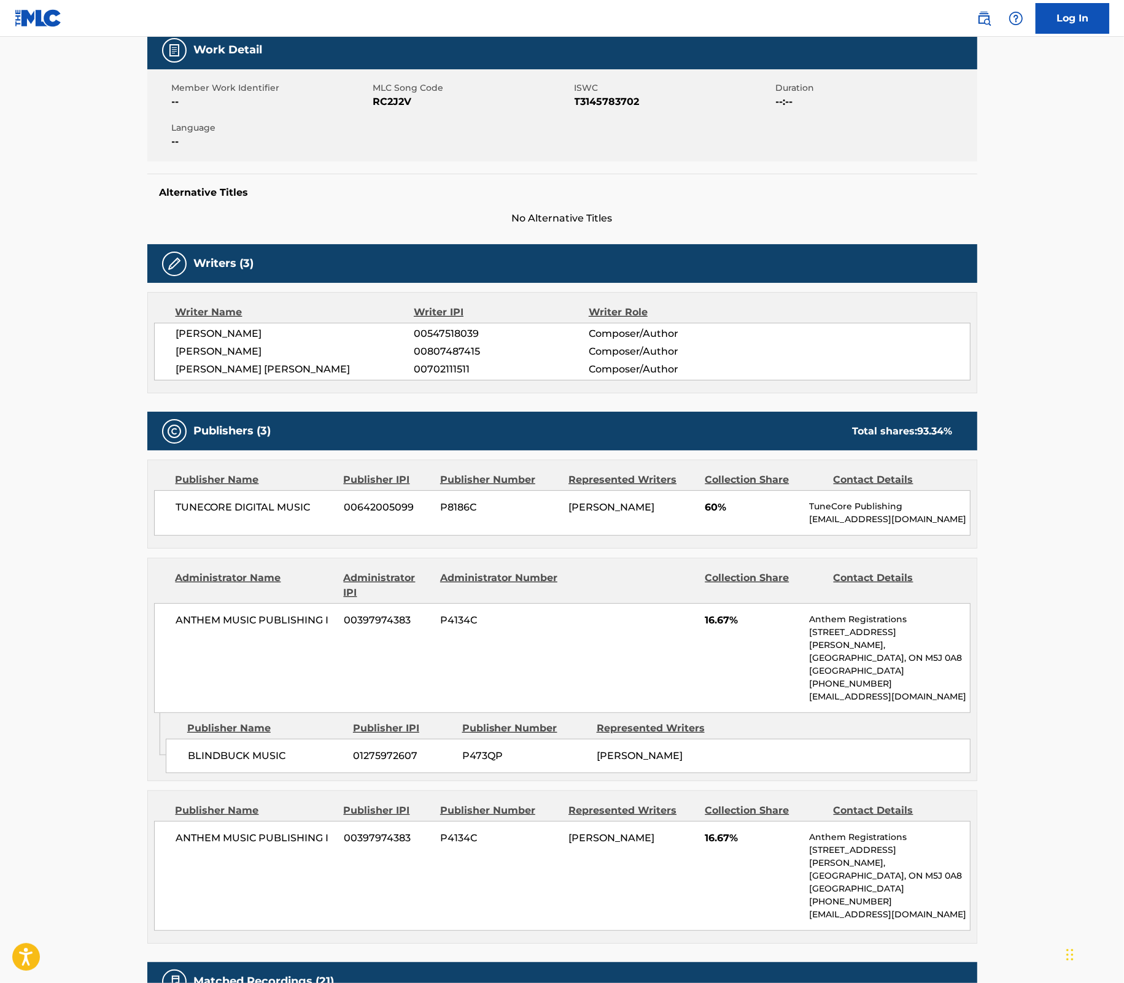
click at [1069, 451] on main "< Back to public search results Copy work link RUNNING Work Detail Member Work …" at bounding box center [562, 634] width 1124 height 1571
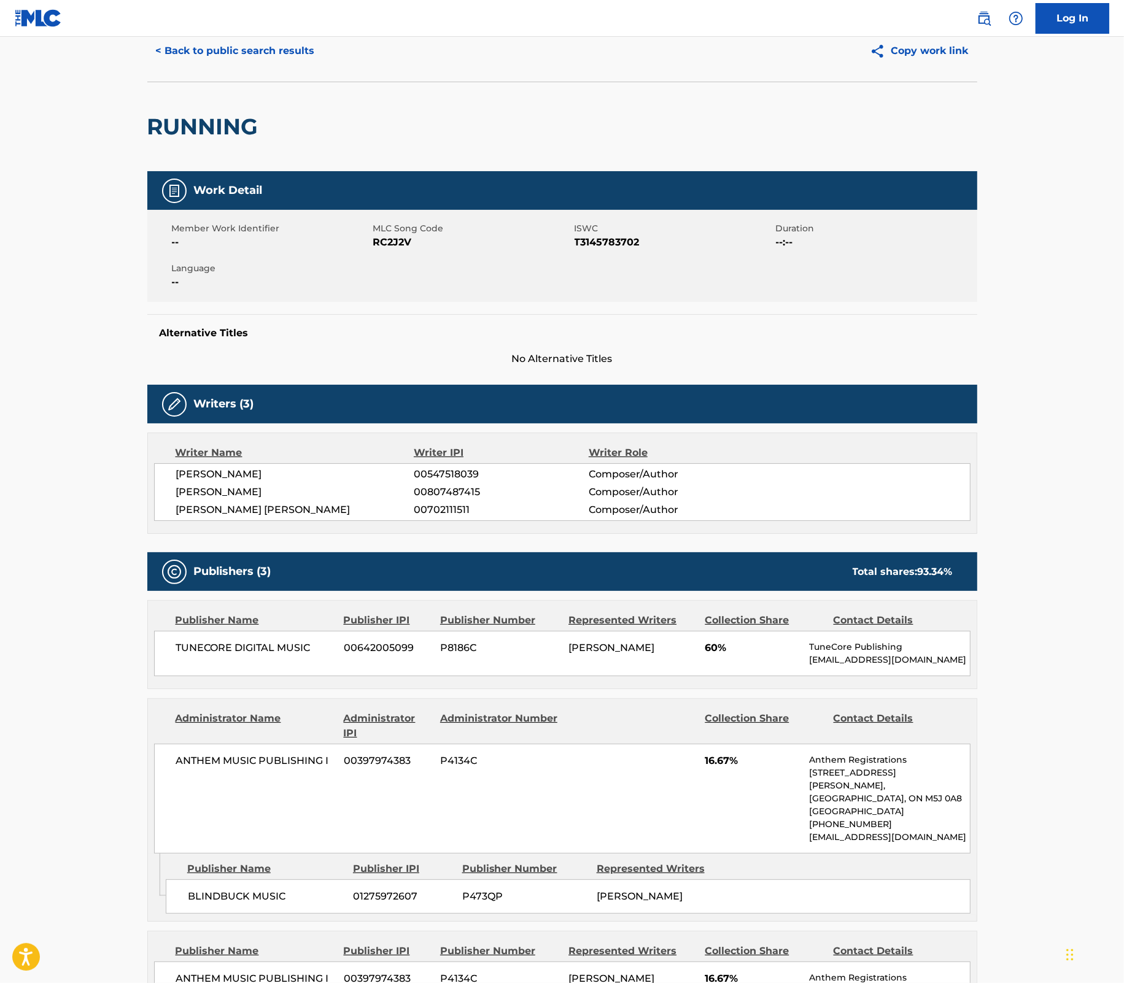
scroll to position [25, 0]
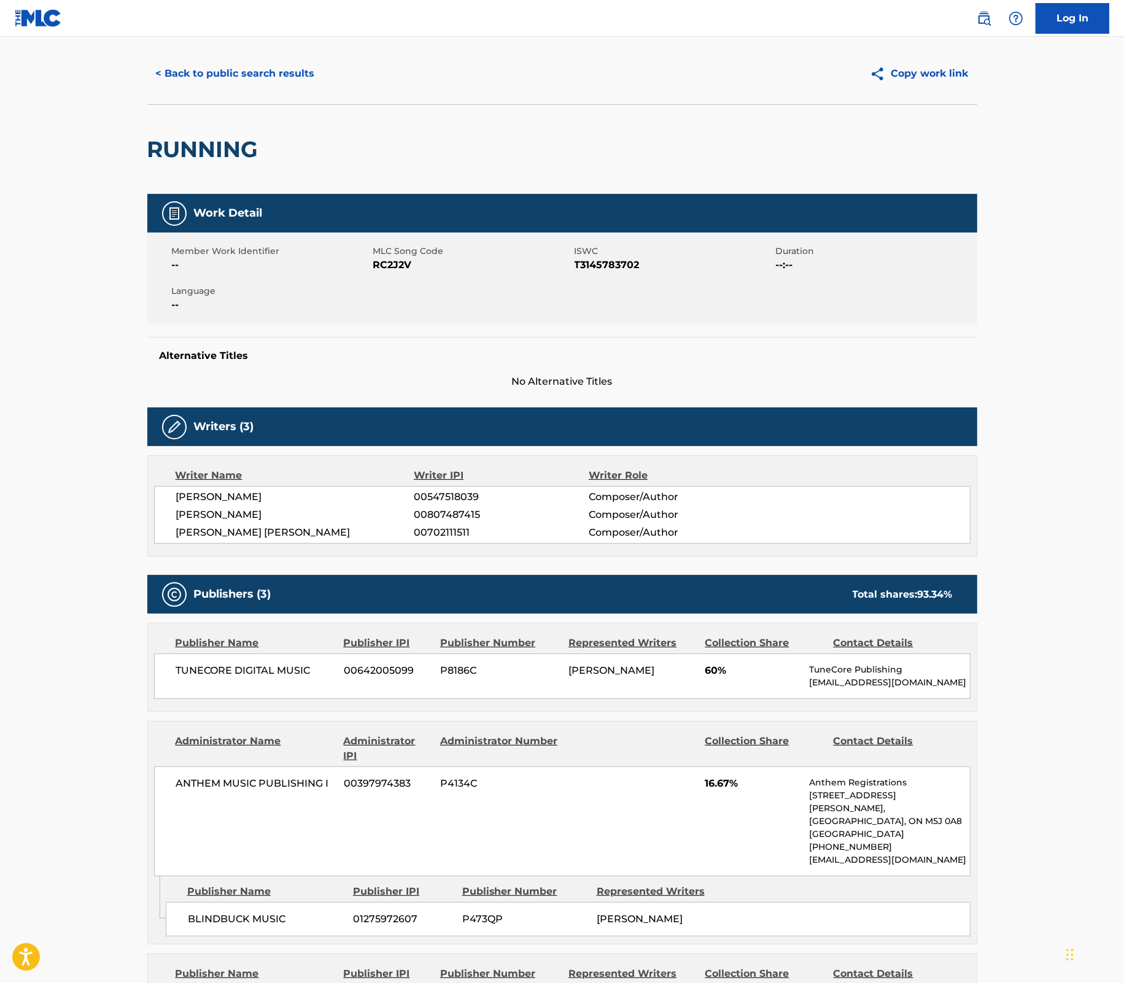
click at [621, 264] on span "T3145783702" at bounding box center [674, 265] width 198 height 15
copy span "T3145783702"
click at [257, 81] on button "< Back to public search results" at bounding box center [235, 73] width 176 height 31
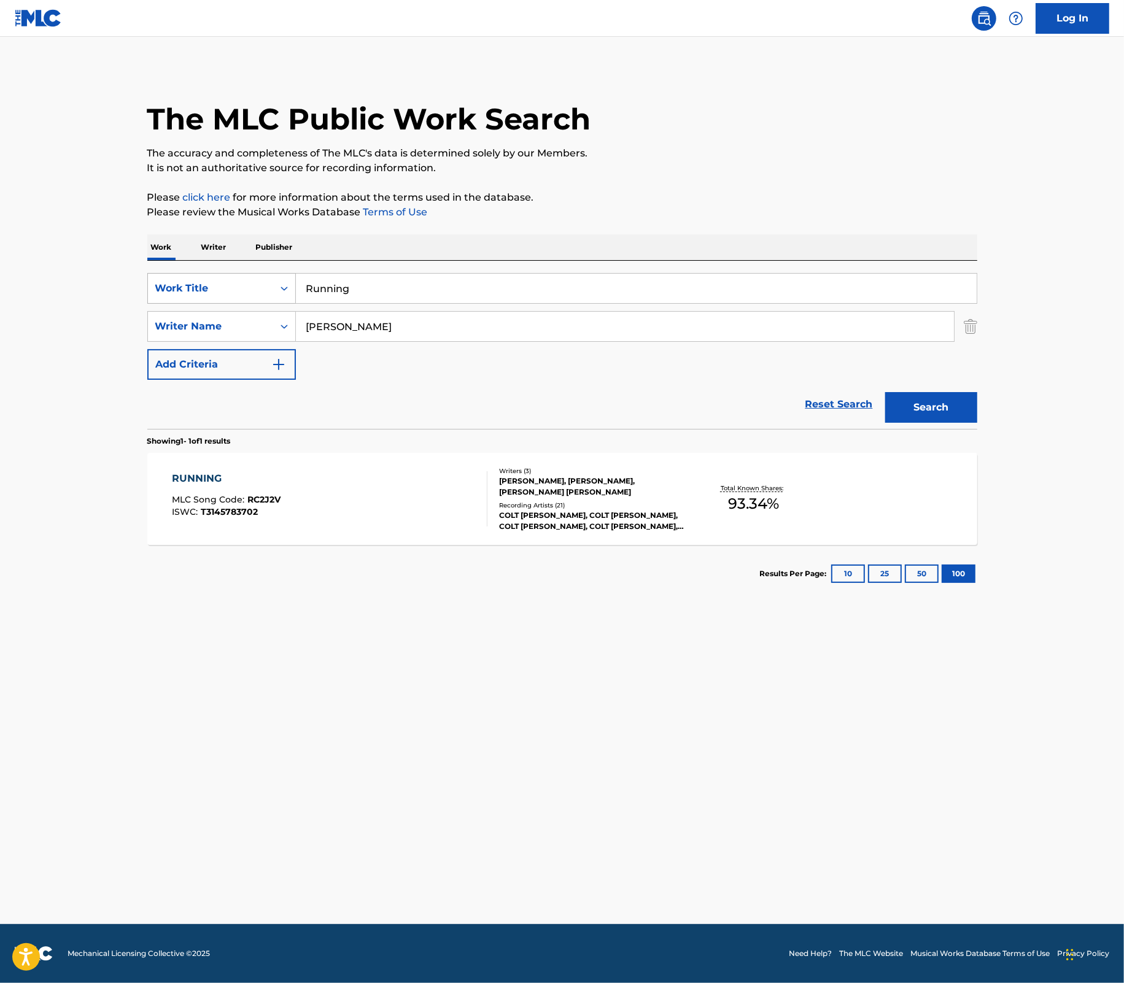
drag, startPoint x: 381, startPoint y: 292, endPoint x: 258, endPoint y: 292, distance: 123.4
click at [258, 292] on div "SearchWithCriteriae465a031-a9d7-4ac7-8999-5ceb3be933b9 Work Title Running" at bounding box center [562, 288] width 830 height 31
paste input "Word Around Town"
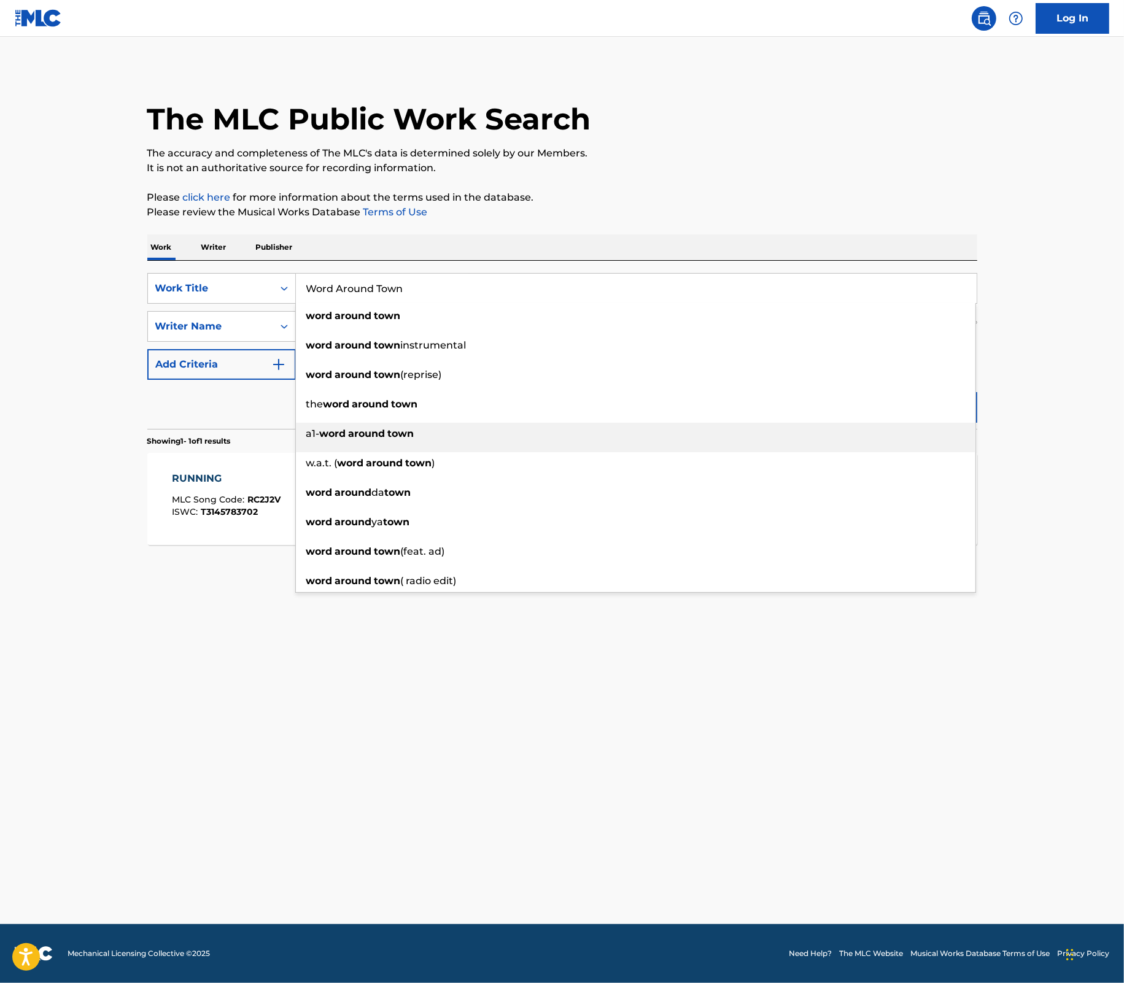
type input "Word Around Town"
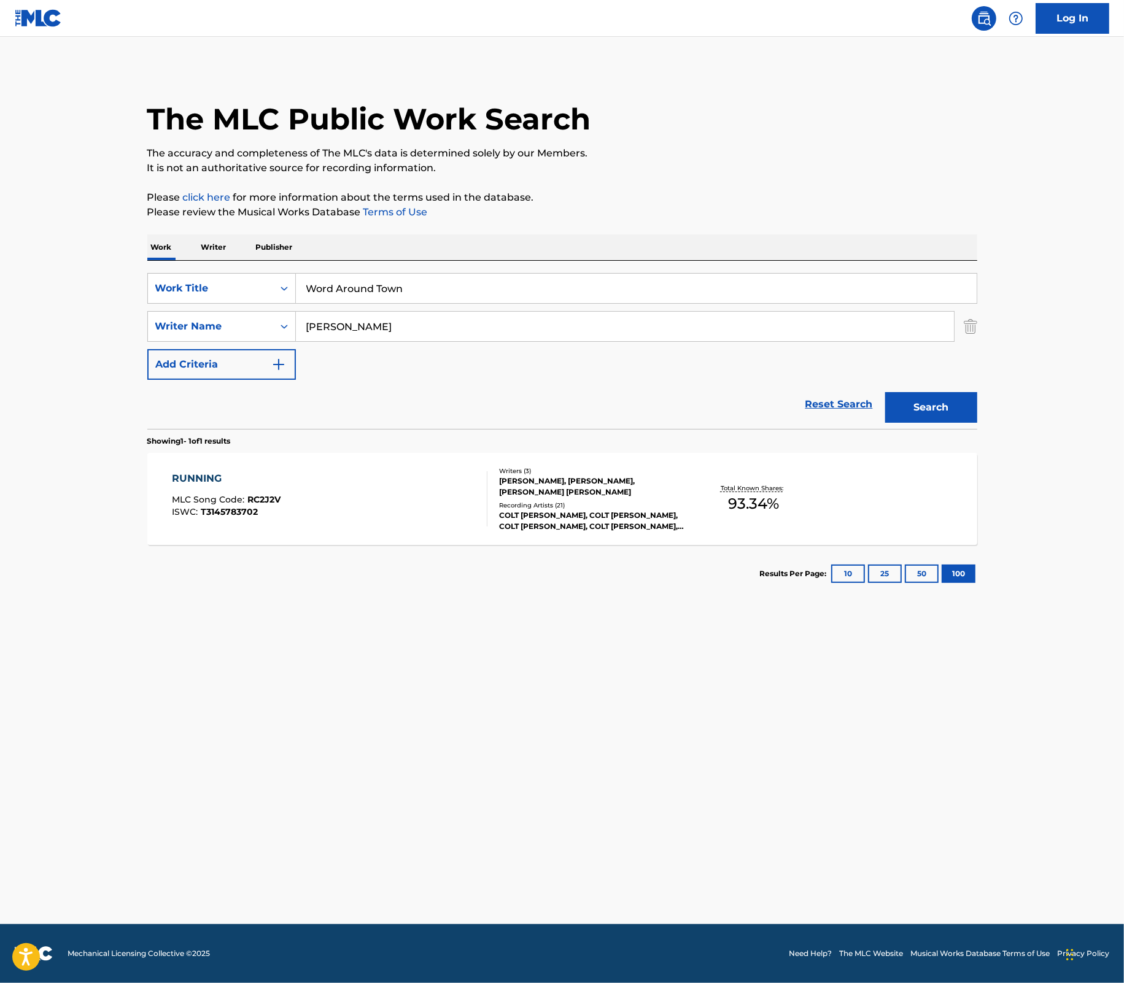
click at [1110, 432] on main "The MLC Public Work Search The accuracy and completeness of The MLC's data is d…" at bounding box center [562, 481] width 1124 height 888
click at [958, 411] on button "Search" at bounding box center [931, 407] width 92 height 31
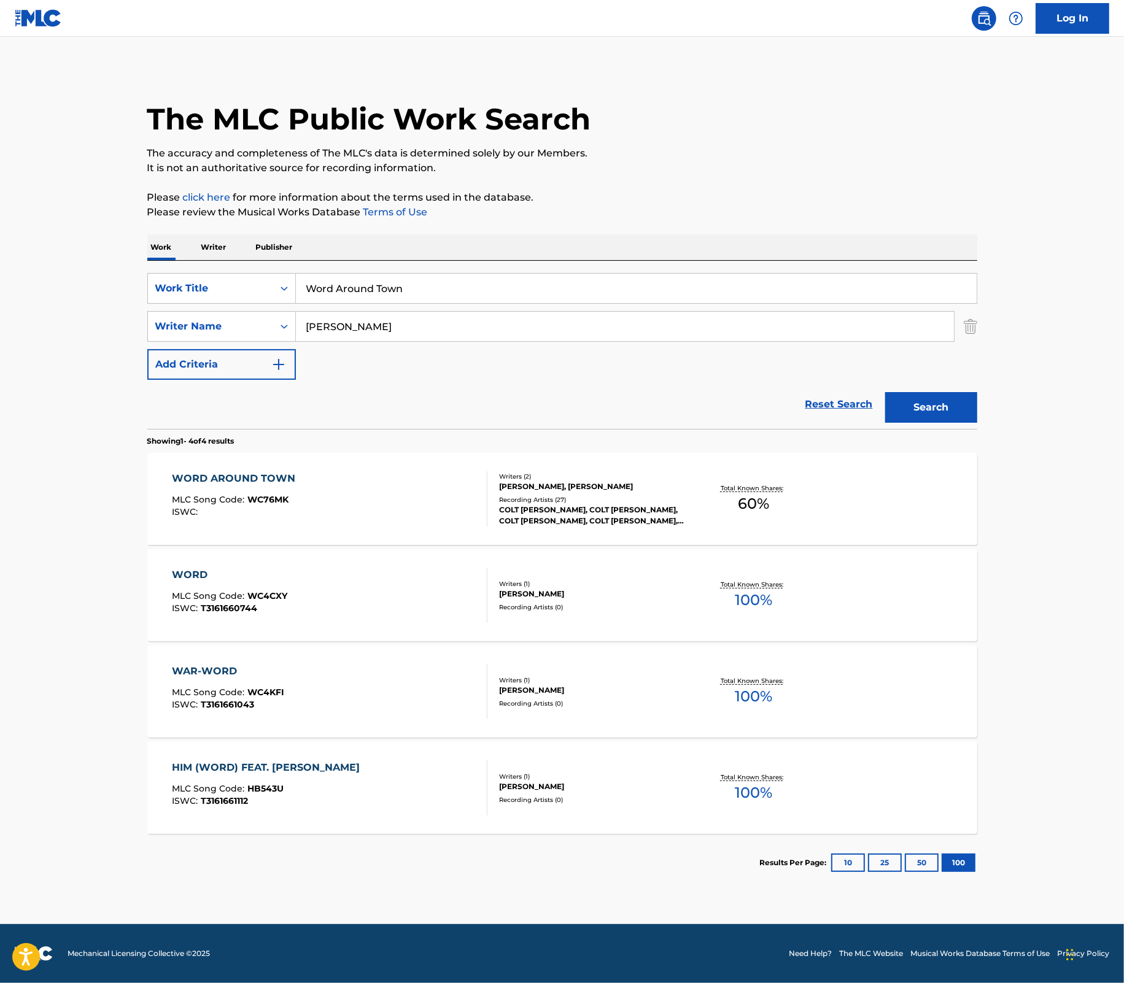
click at [339, 498] on div "WORD AROUND TOWN MLC Song Code : WC76MK ISWC :" at bounding box center [329, 498] width 315 height 55
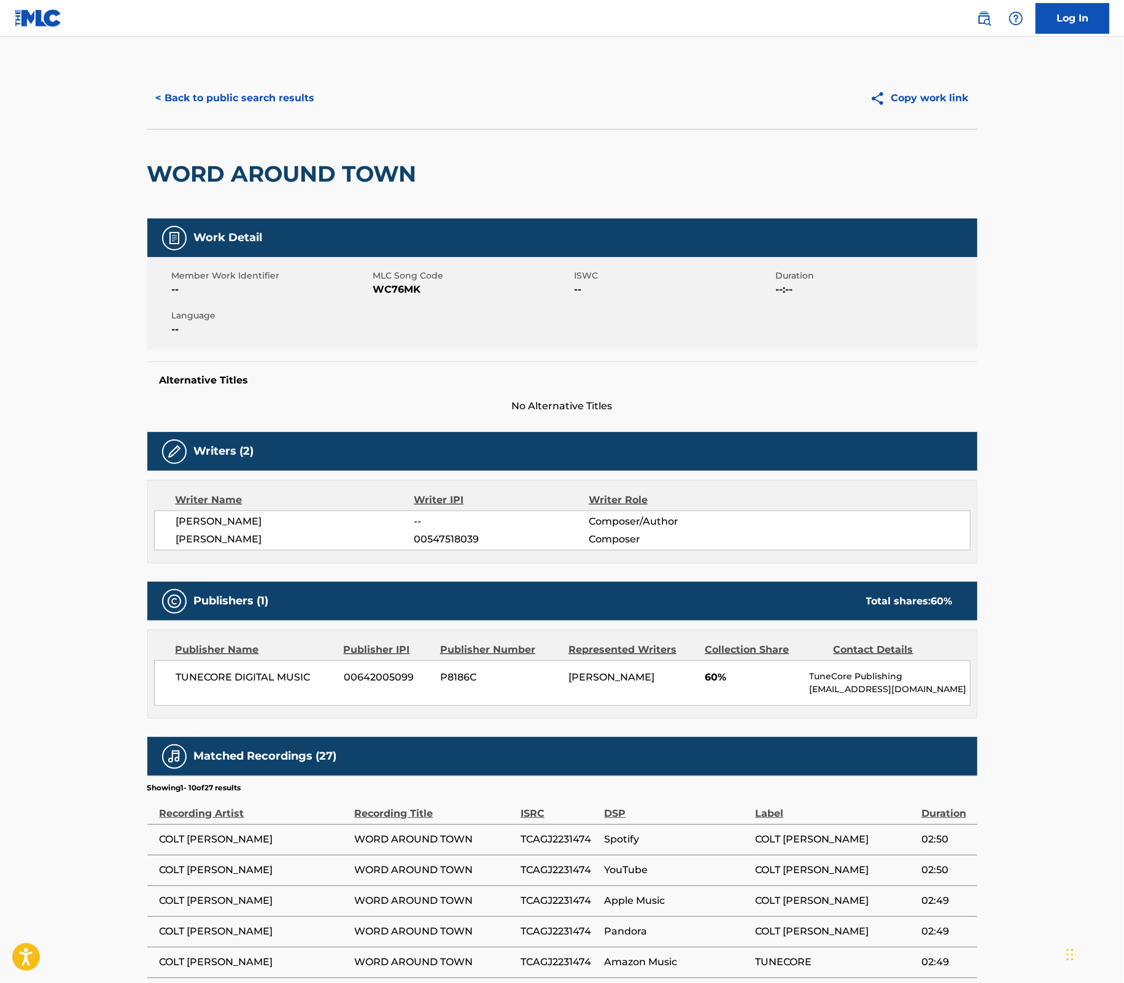
click at [241, 105] on button "< Back to public search results" at bounding box center [235, 98] width 176 height 31
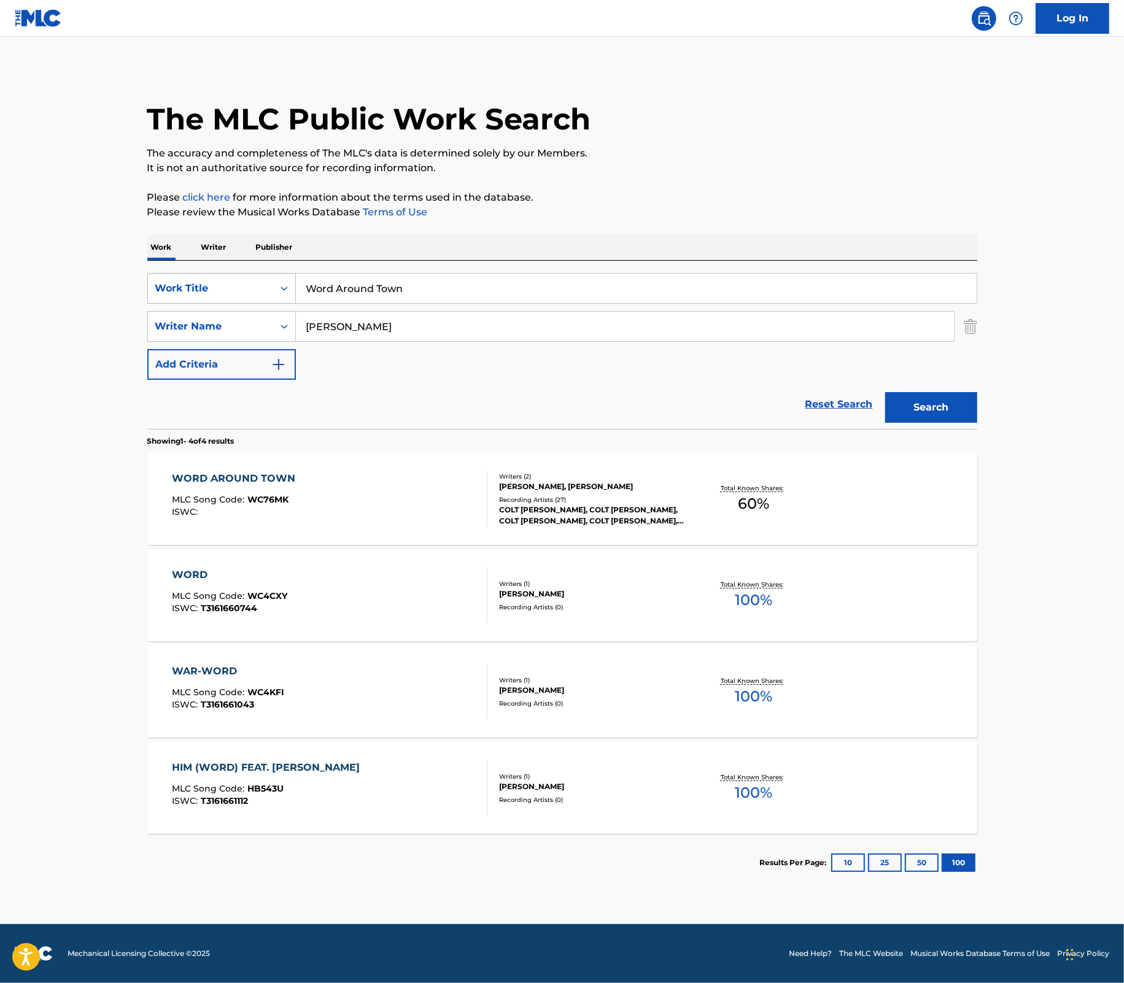
drag, startPoint x: 417, startPoint y: 286, endPoint x: 278, endPoint y: 284, distance: 139.4
click at [278, 284] on div "SearchWithCriteriae465a031-a9d7-4ac7-8999-5ceb3be933b9 Work Title Word Around T…" at bounding box center [562, 288] width 830 height 31
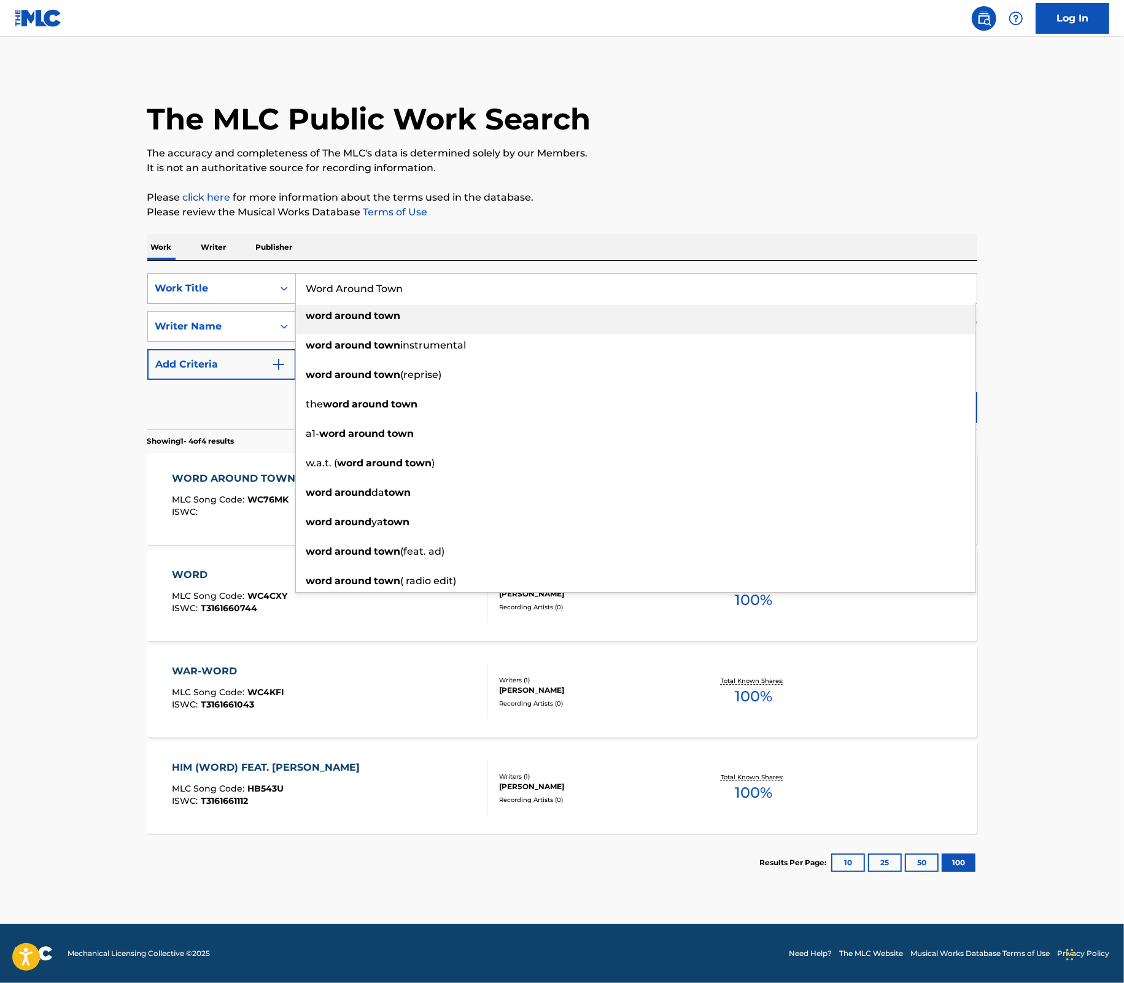
paste input "Crazy"
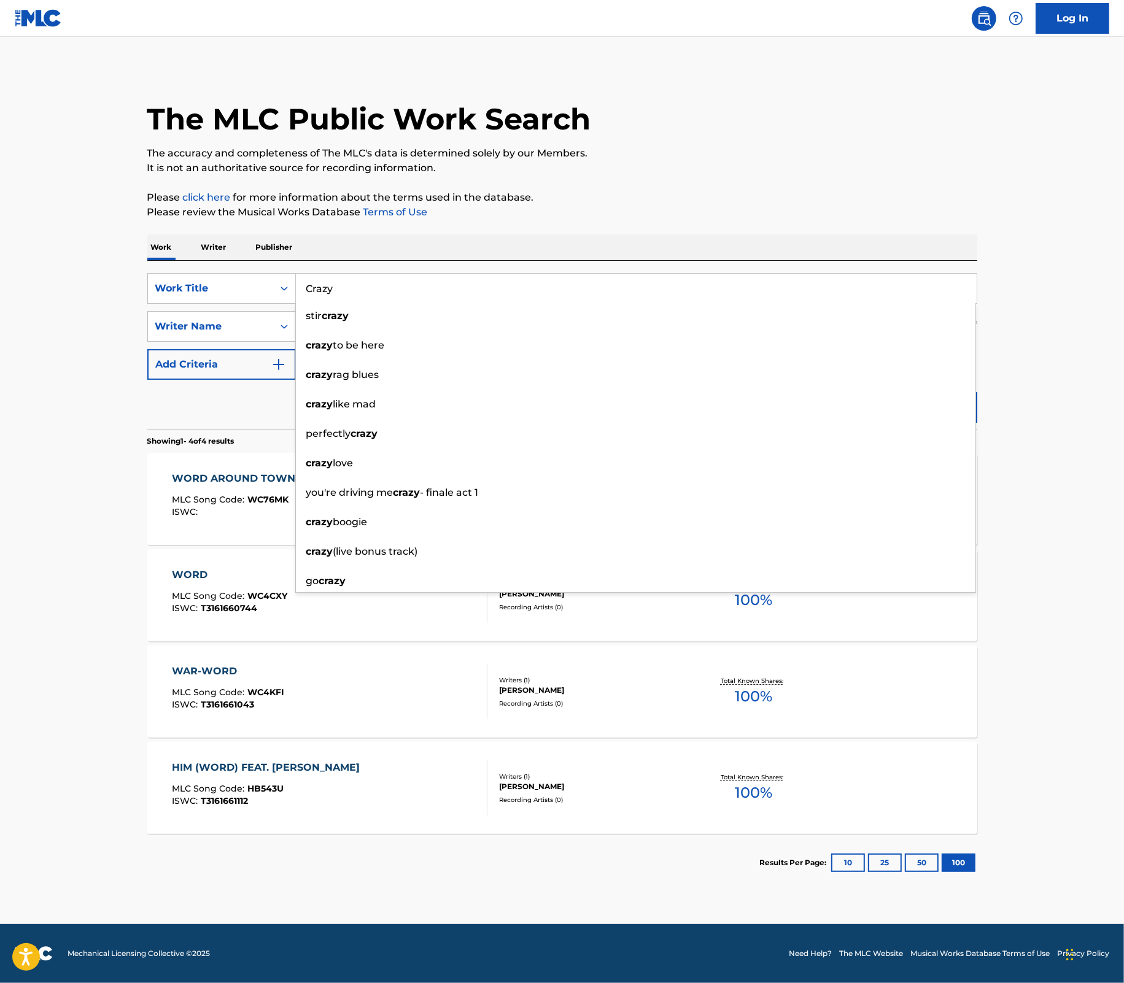
type input "Crazy"
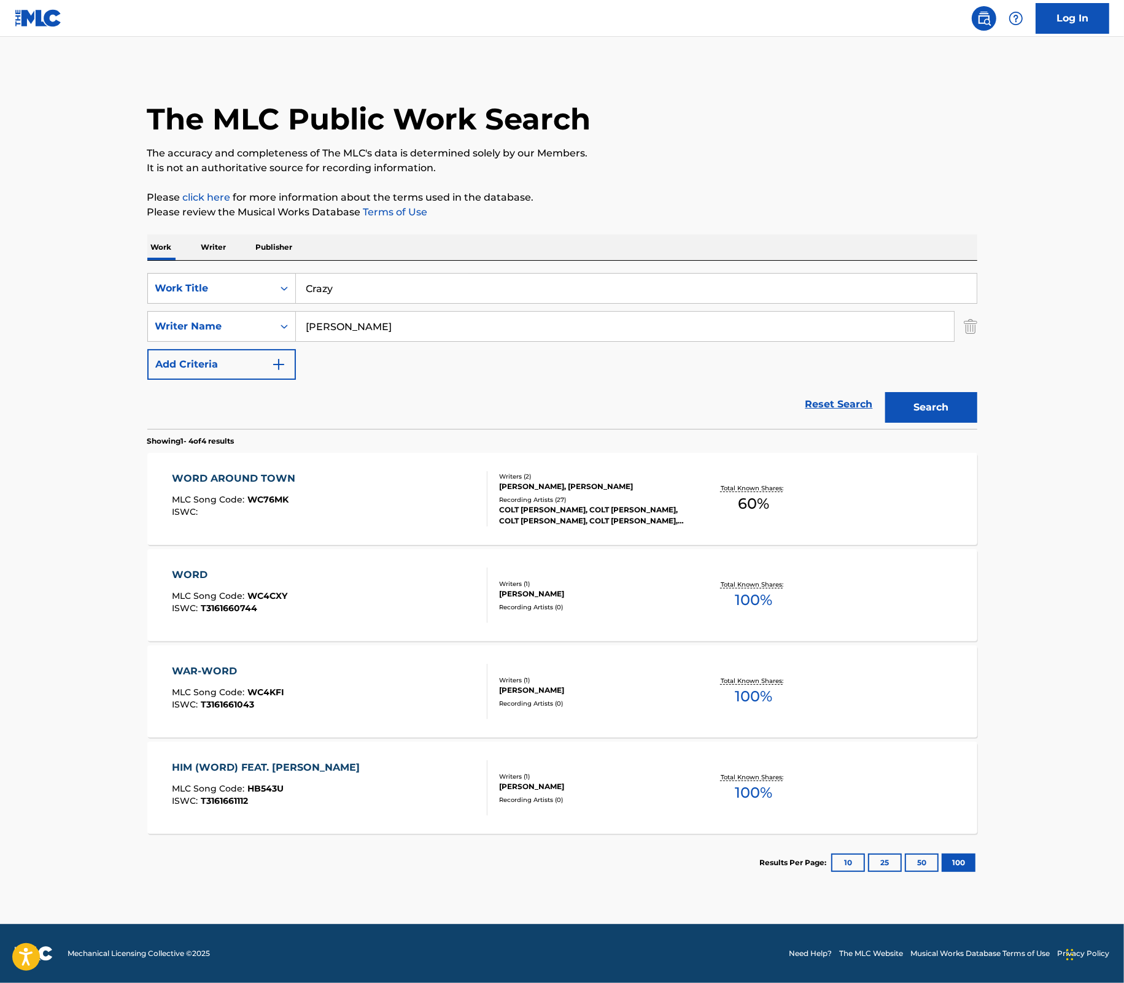
click at [1025, 258] on main "The MLC Public Work Search The accuracy and completeness of The MLC's data is d…" at bounding box center [562, 481] width 1124 height 888
click at [943, 411] on button "Search" at bounding box center [931, 407] width 92 height 31
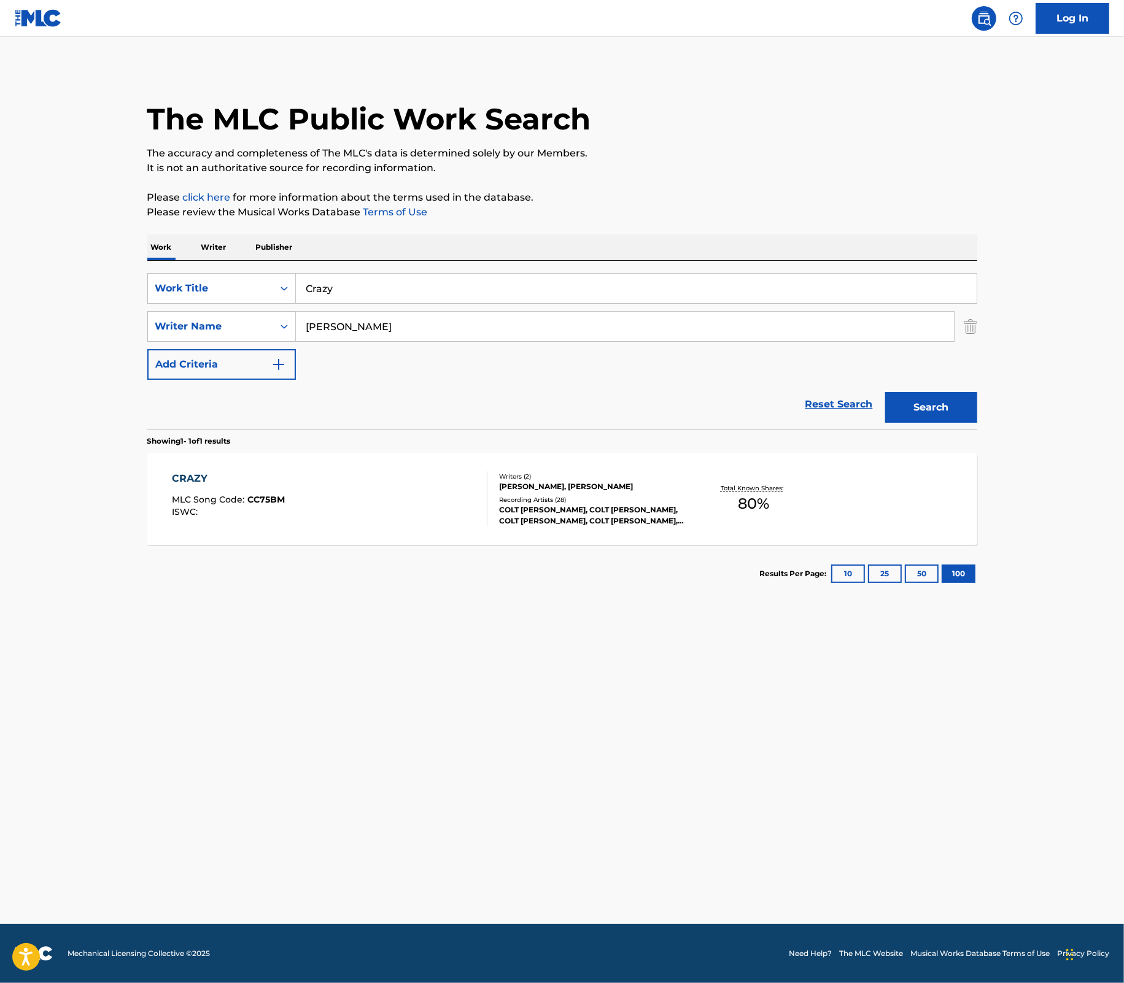
click at [575, 514] on div "COLT [PERSON_NAME], COLT [PERSON_NAME], COLT [PERSON_NAME], COLT [PERSON_NAME],…" at bounding box center [591, 516] width 185 height 22
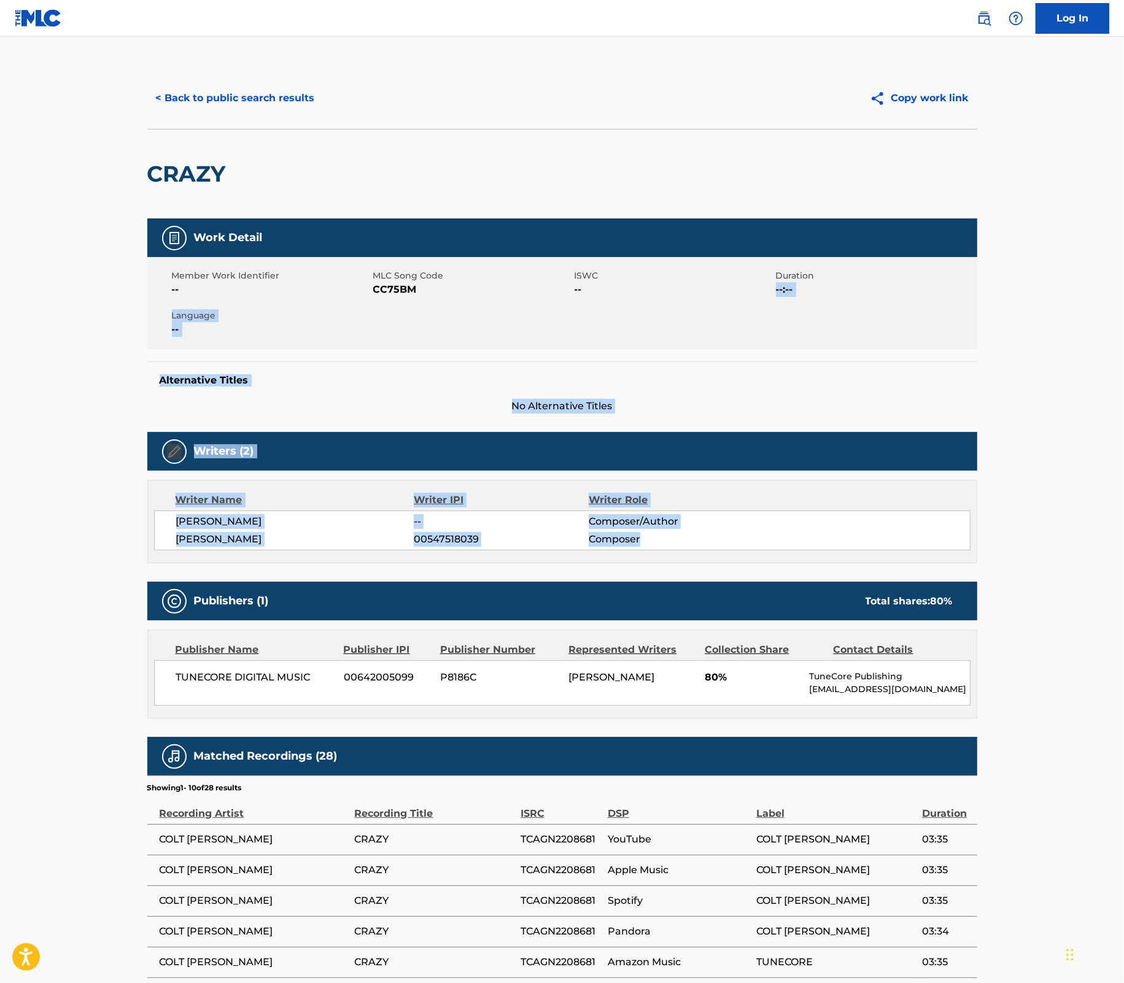
drag, startPoint x: 1123, startPoint y: 263, endPoint x: 1096, endPoint y: 554, distance: 292.9
click at [1094, 556] on main "< Back to public search results Copy work link CRAZY Work Detail Member Work Id…" at bounding box center [562, 616] width 1124 height 1158
click at [240, 96] on button "< Back to public search results" at bounding box center [235, 98] width 176 height 31
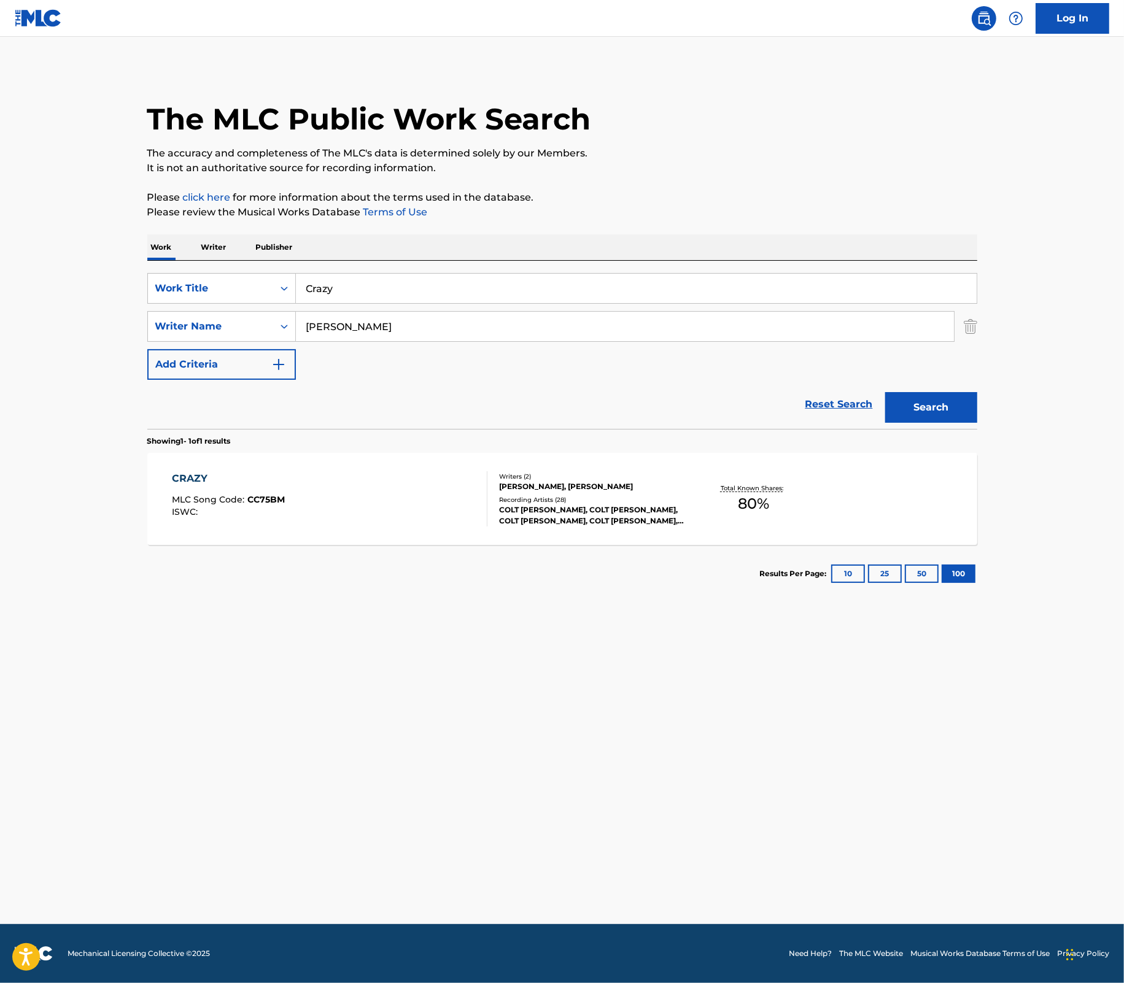
drag, startPoint x: 347, startPoint y: 292, endPoint x: 296, endPoint y: 289, distance: 50.4
click at [296, 289] on input "Crazy" at bounding box center [636, 288] width 681 height 29
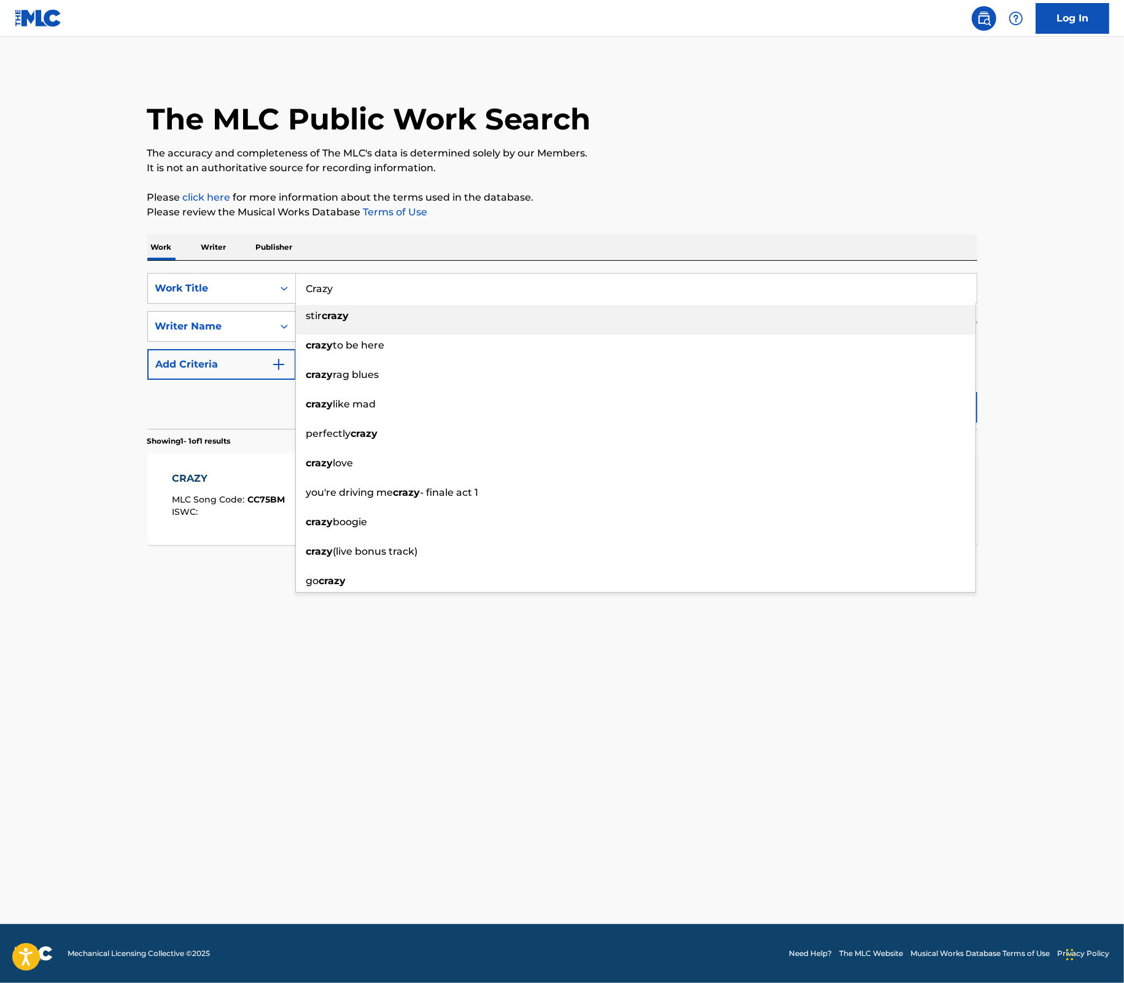
paste input "owboy Capone"
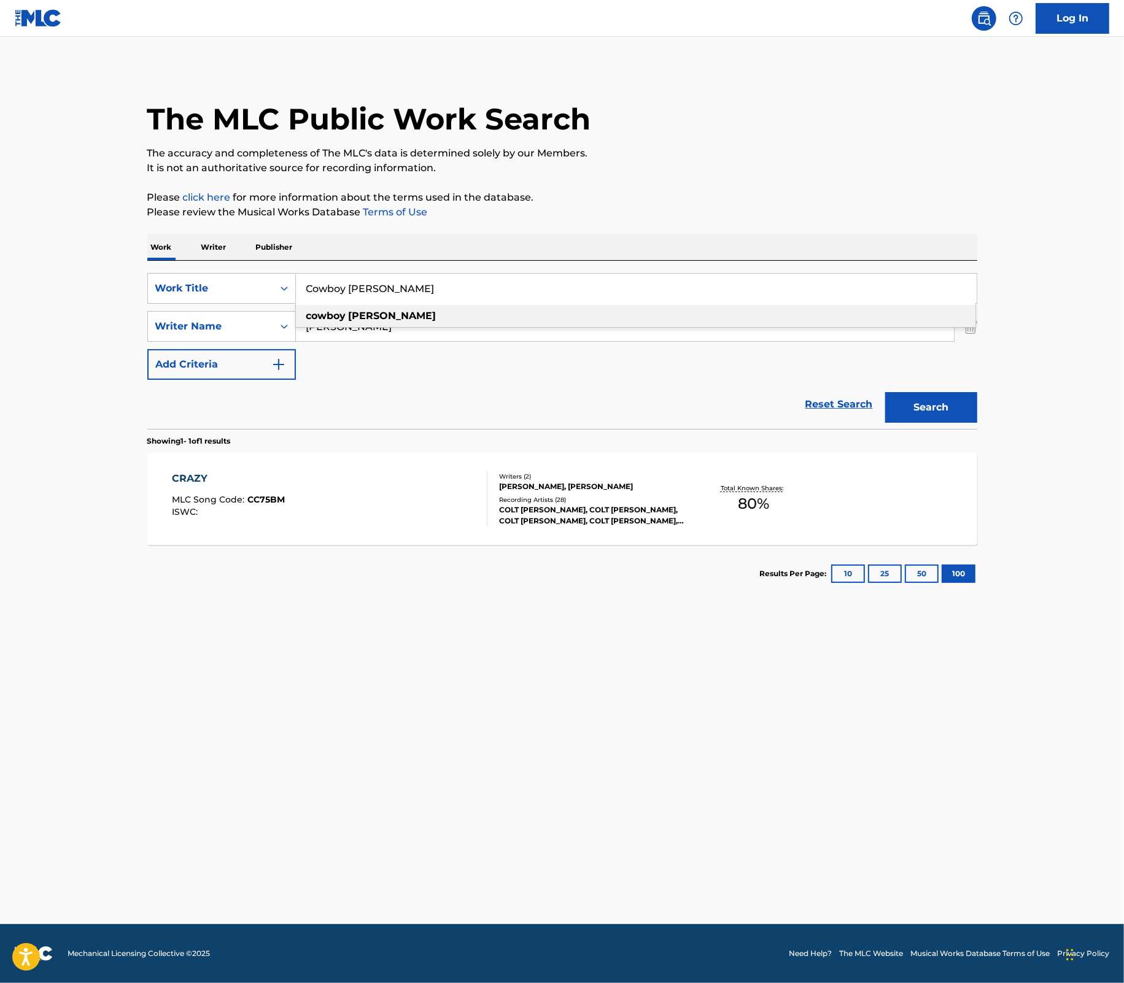
type input "Cowboy Capone"
click at [954, 410] on button "Search" at bounding box center [931, 407] width 92 height 31
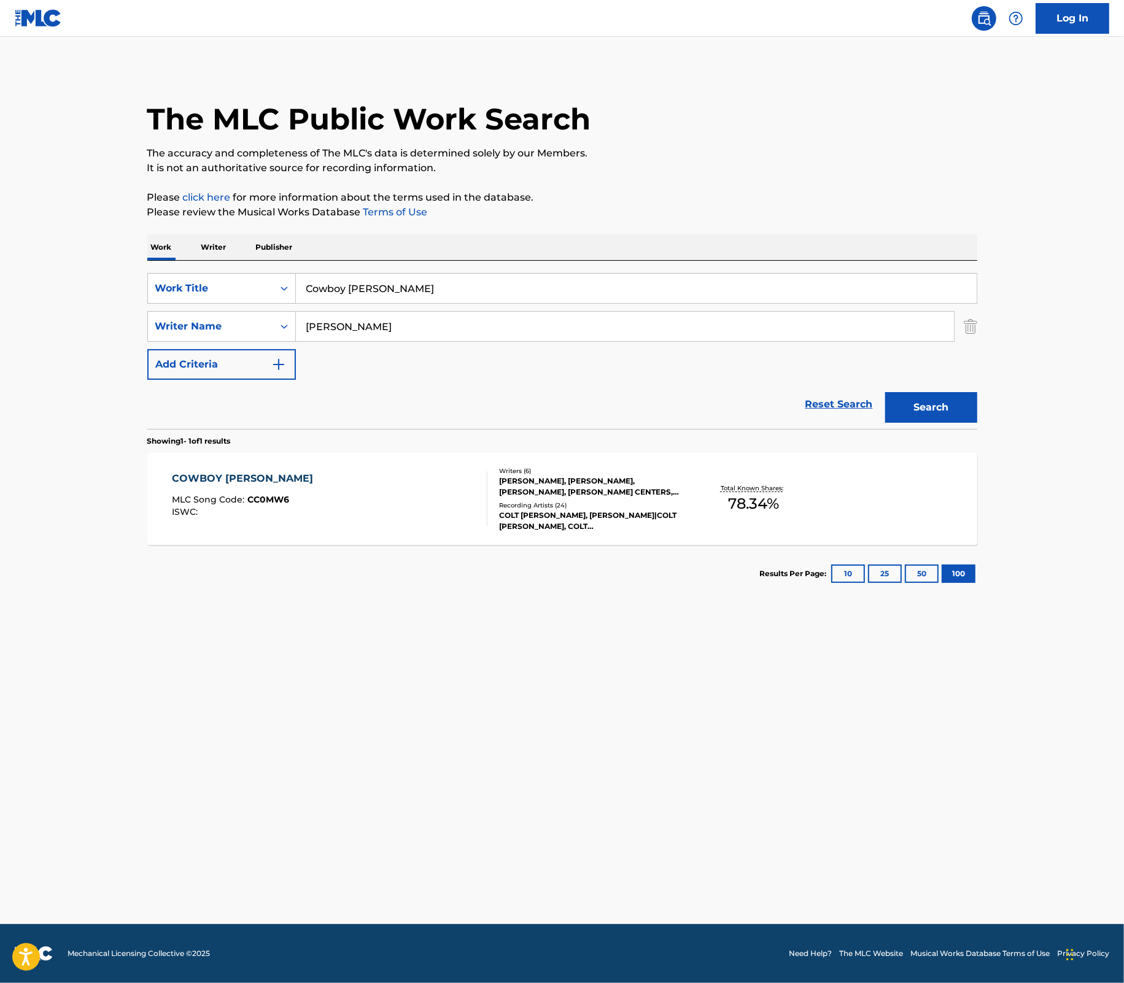
click at [594, 479] on div "ALAN RICHESON, TIMOTHY Z MOSLEY, NATHAN KEETERLY, JORDAN DALE CENTERS, COLT FOR…" at bounding box center [591, 487] width 185 height 22
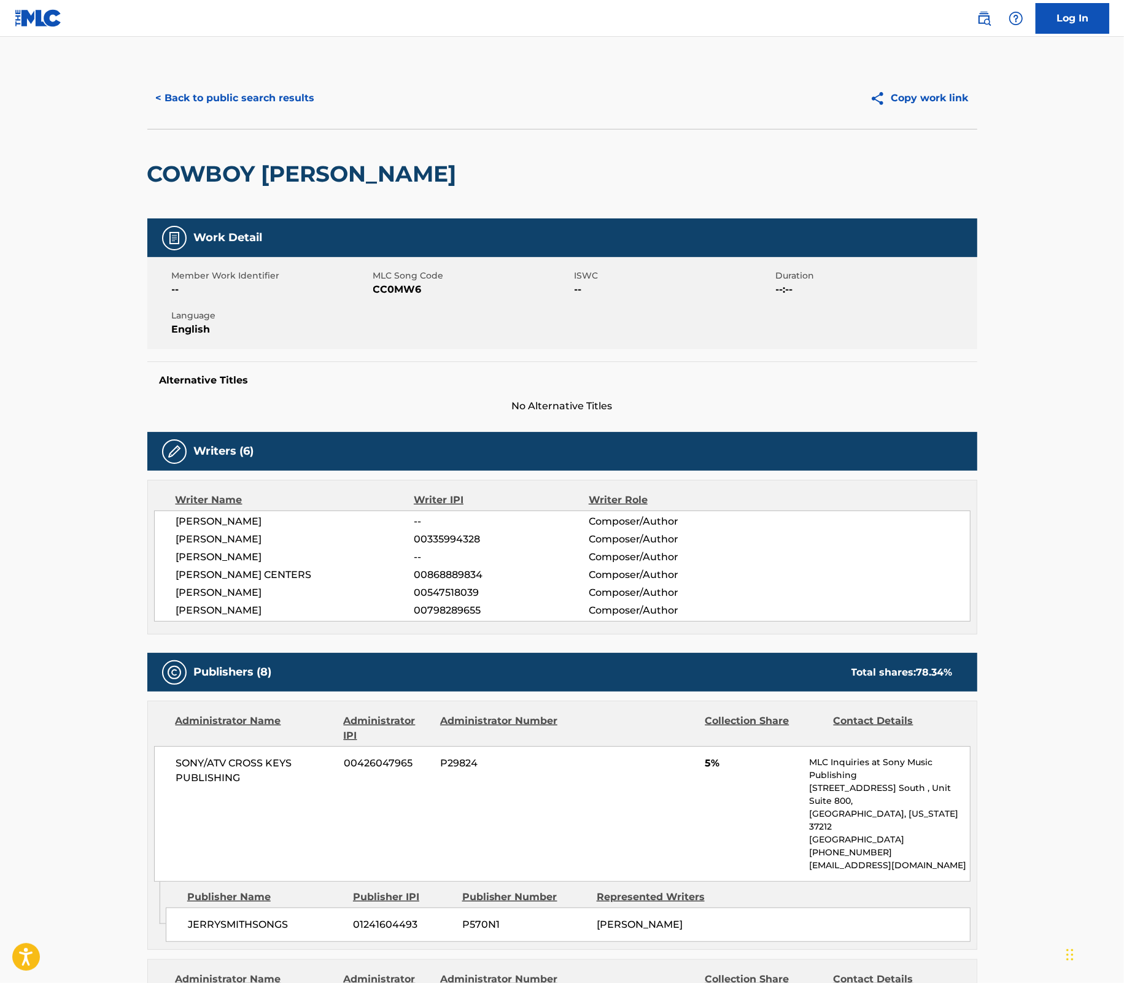
click at [189, 101] on button "< Back to public search results" at bounding box center [235, 98] width 176 height 31
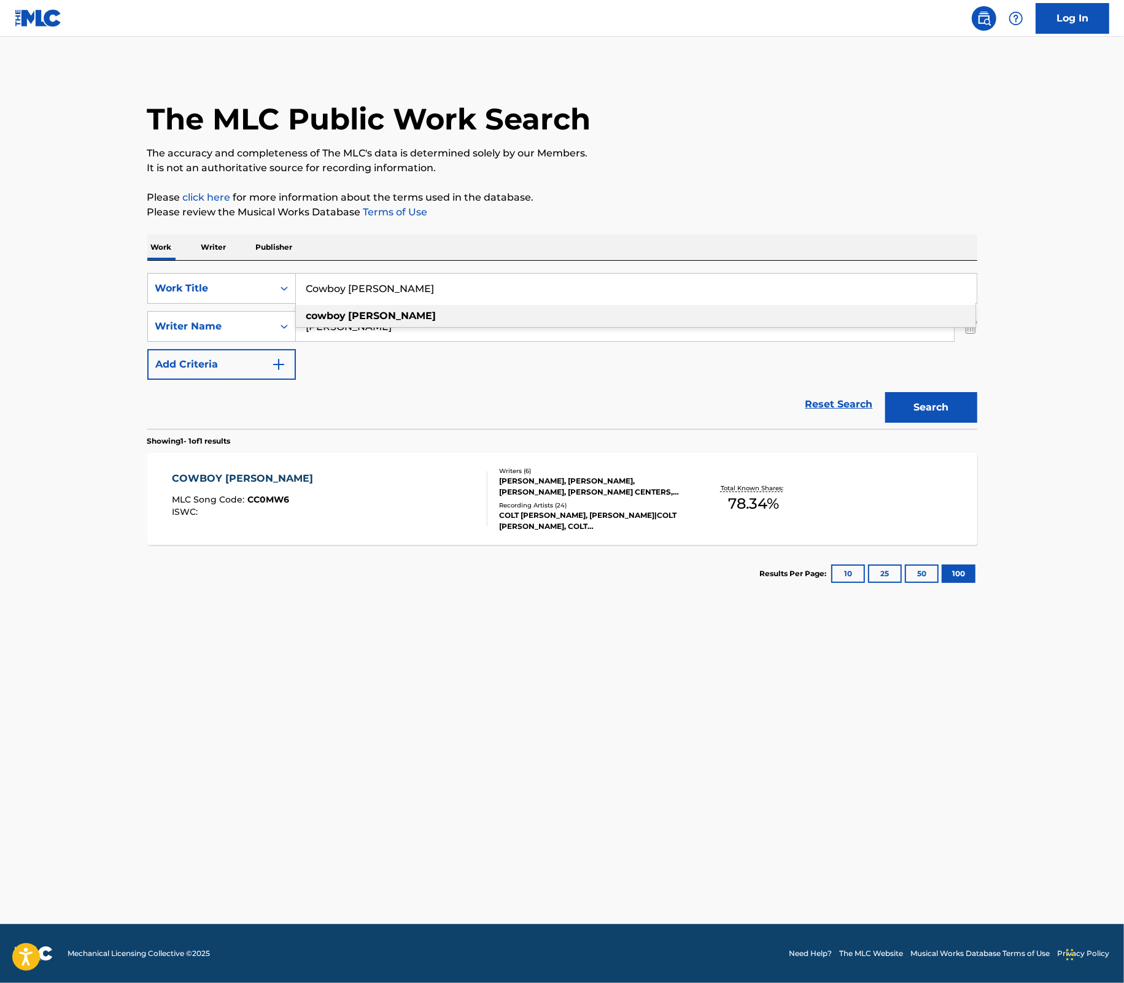
drag, startPoint x: 397, startPoint y: 293, endPoint x: 301, endPoint y: 286, distance: 96.0
click at [301, 286] on input "Cowboy Capone" at bounding box center [636, 288] width 681 height 29
paste input "Dirt on M"
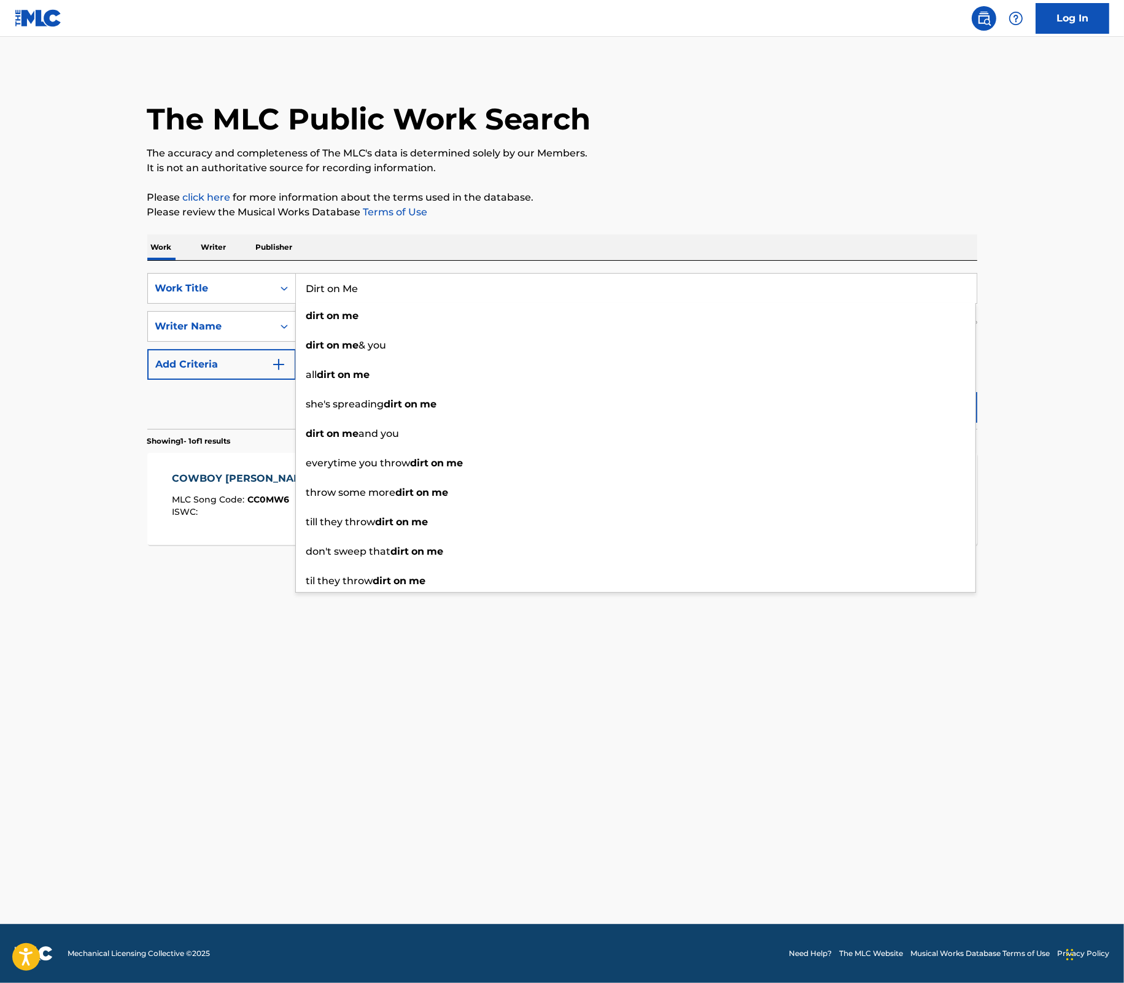
type input "Dirt on Me"
click at [1100, 393] on main "The MLC Public Work Search The accuracy and completeness of The MLC's data is d…" at bounding box center [562, 481] width 1124 height 888
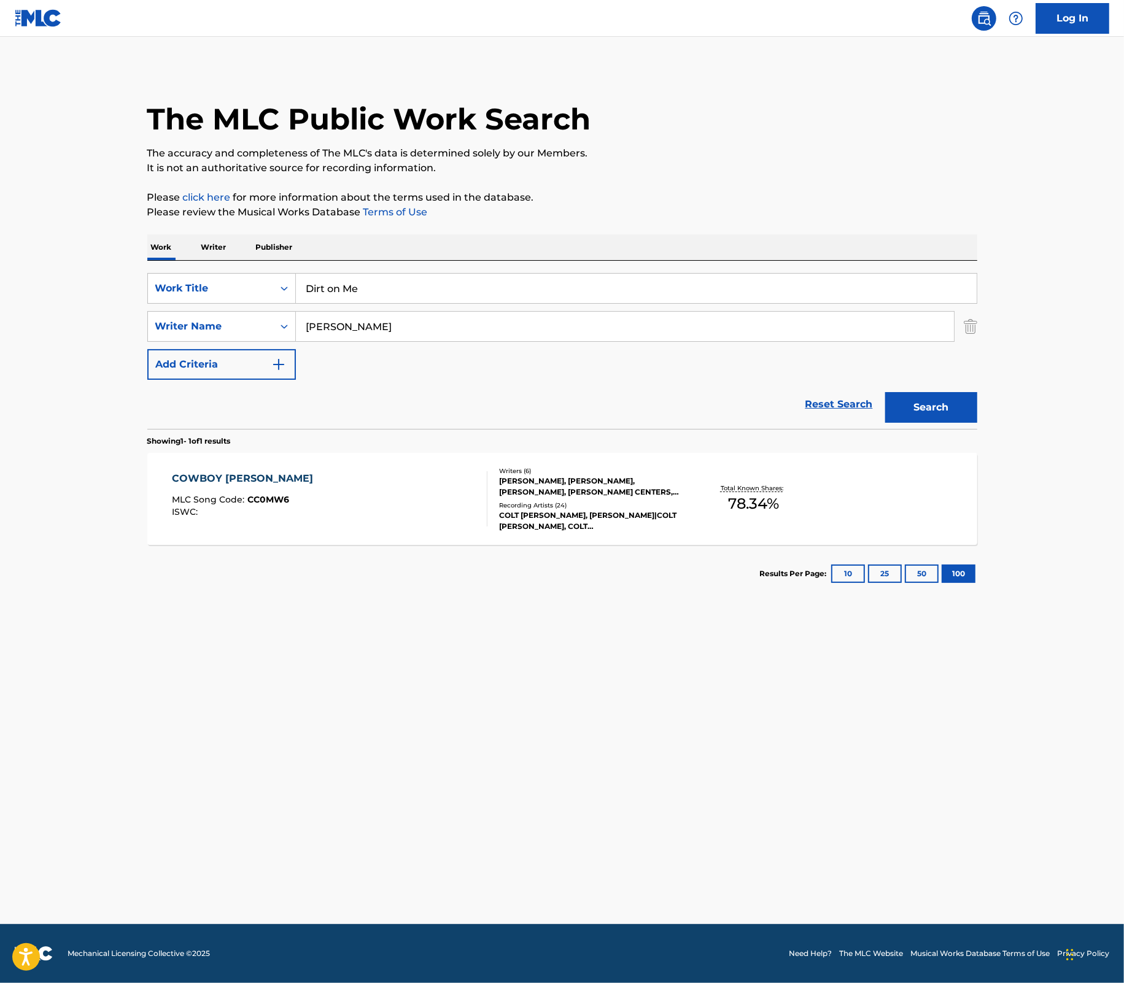
click at [964, 411] on button "Search" at bounding box center [931, 407] width 92 height 31
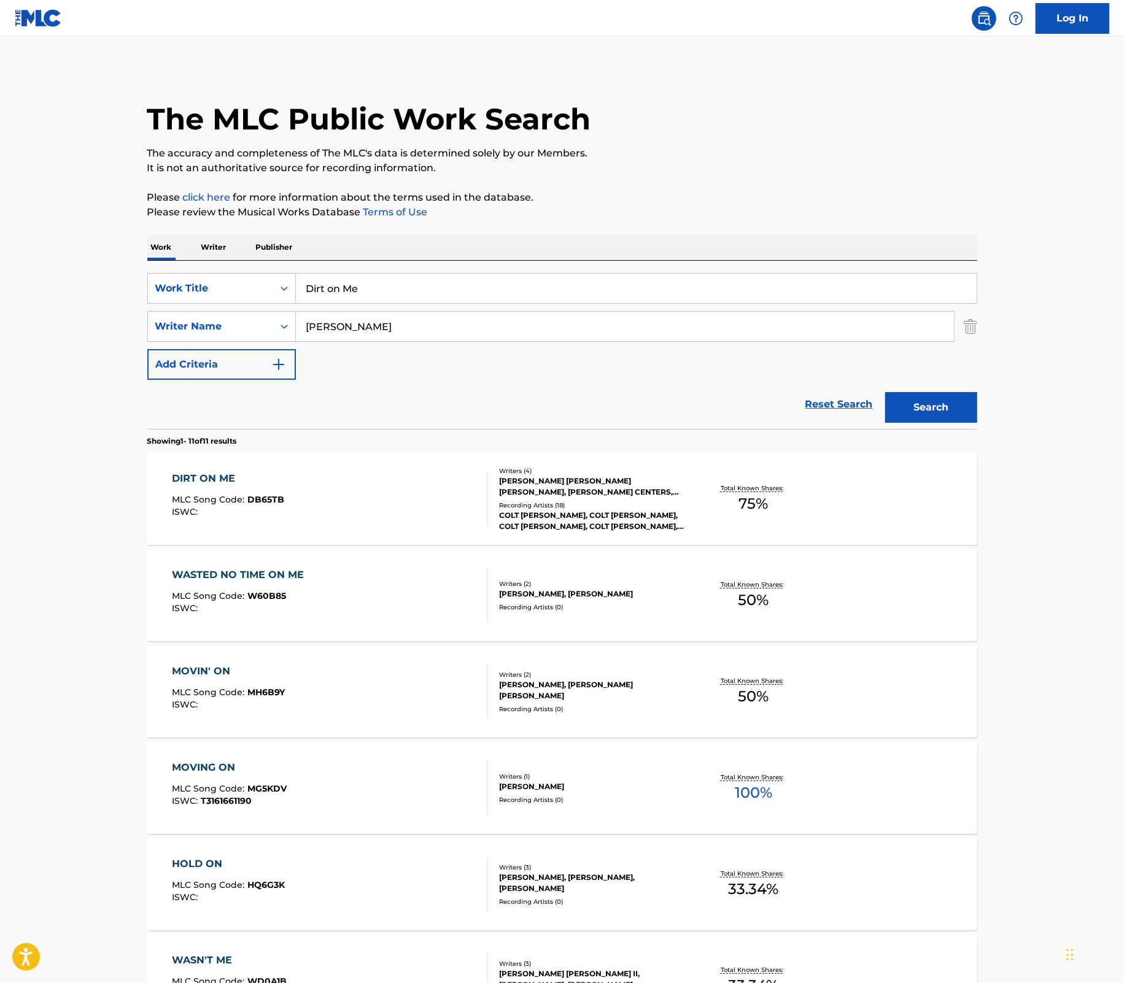
click at [567, 505] on div "Recording Artists ( 18 )" at bounding box center [591, 505] width 185 height 9
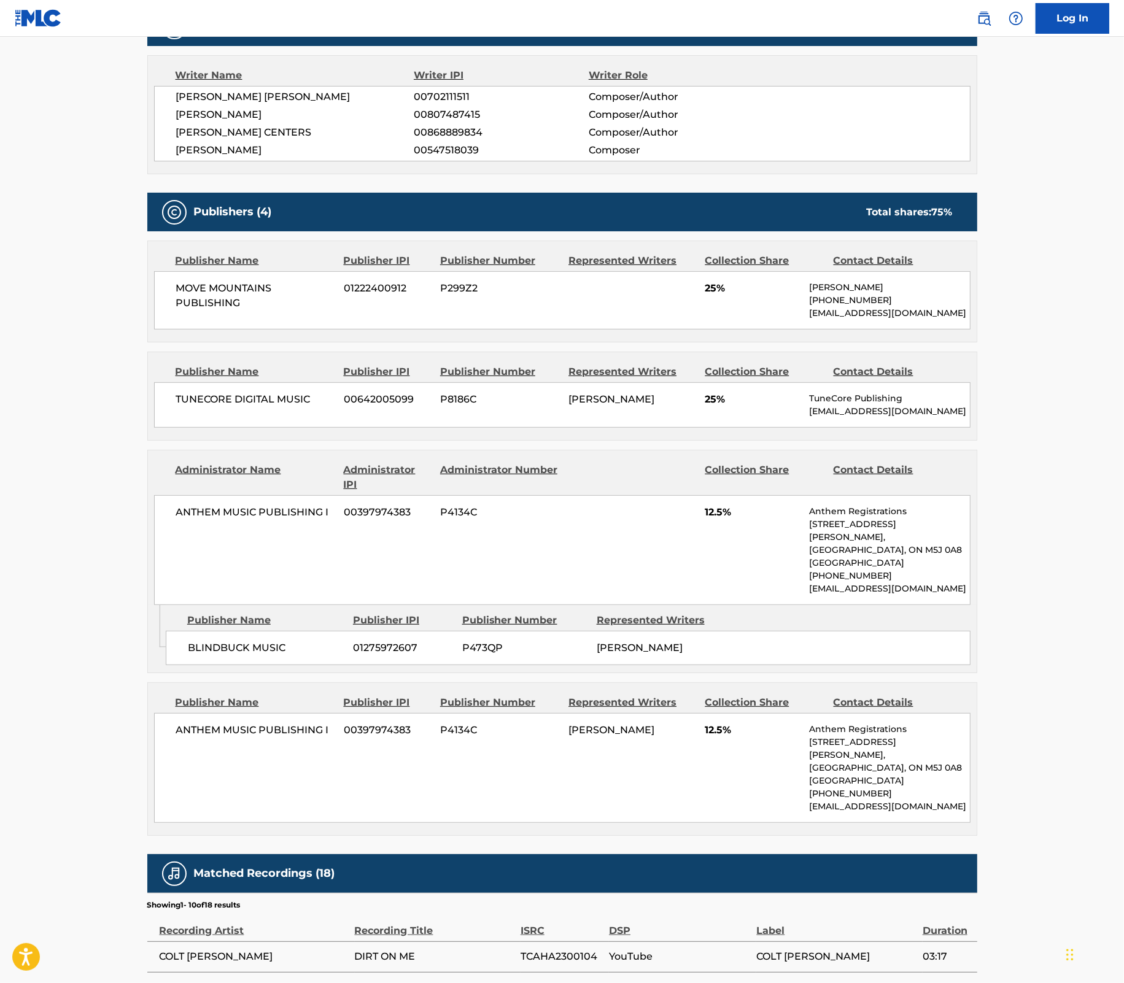
scroll to position [422, 0]
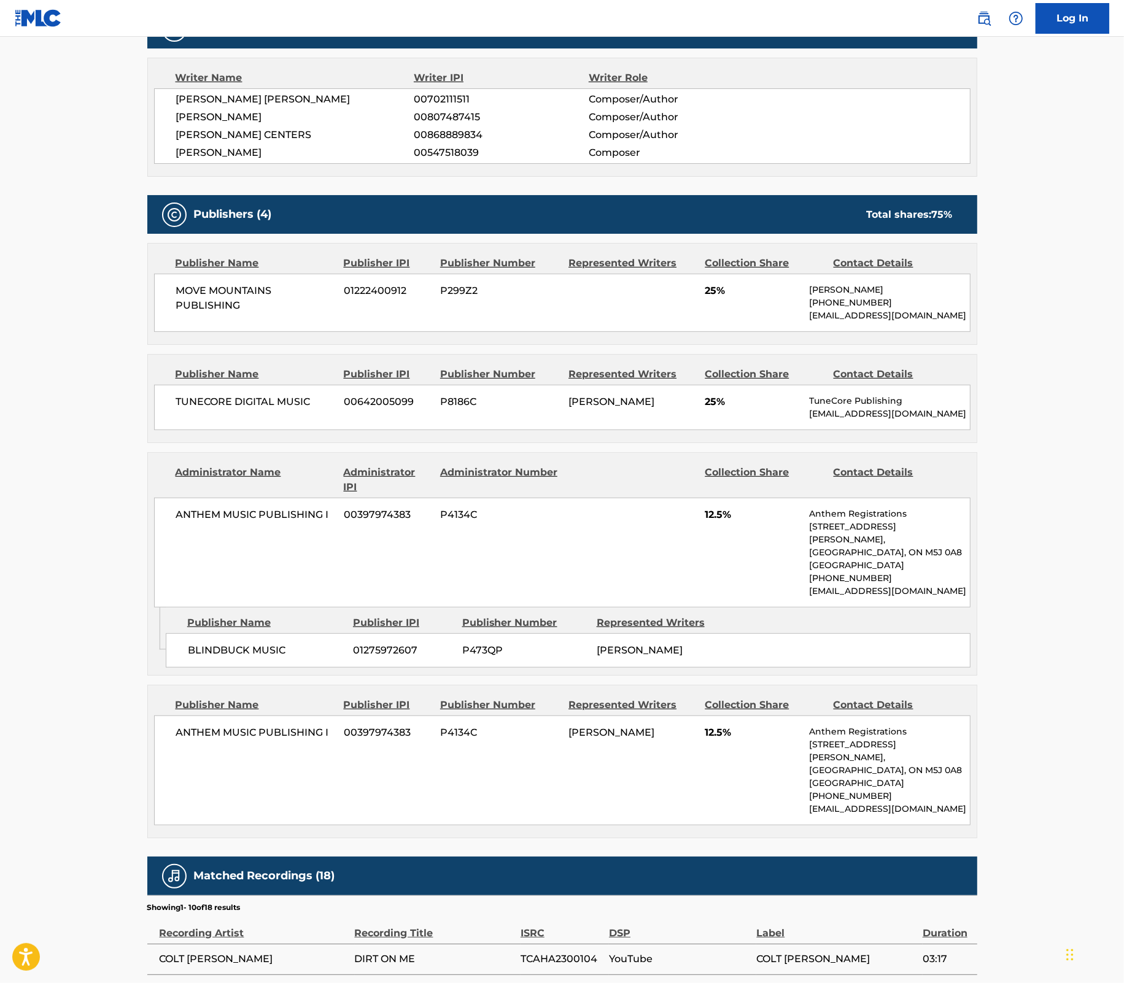
drag, startPoint x: 439, startPoint y: 201, endPoint x: 445, endPoint y: 201, distance: 6.2
click at [439, 201] on div "Publishers (4) Total shares: 75 %" at bounding box center [562, 214] width 830 height 39
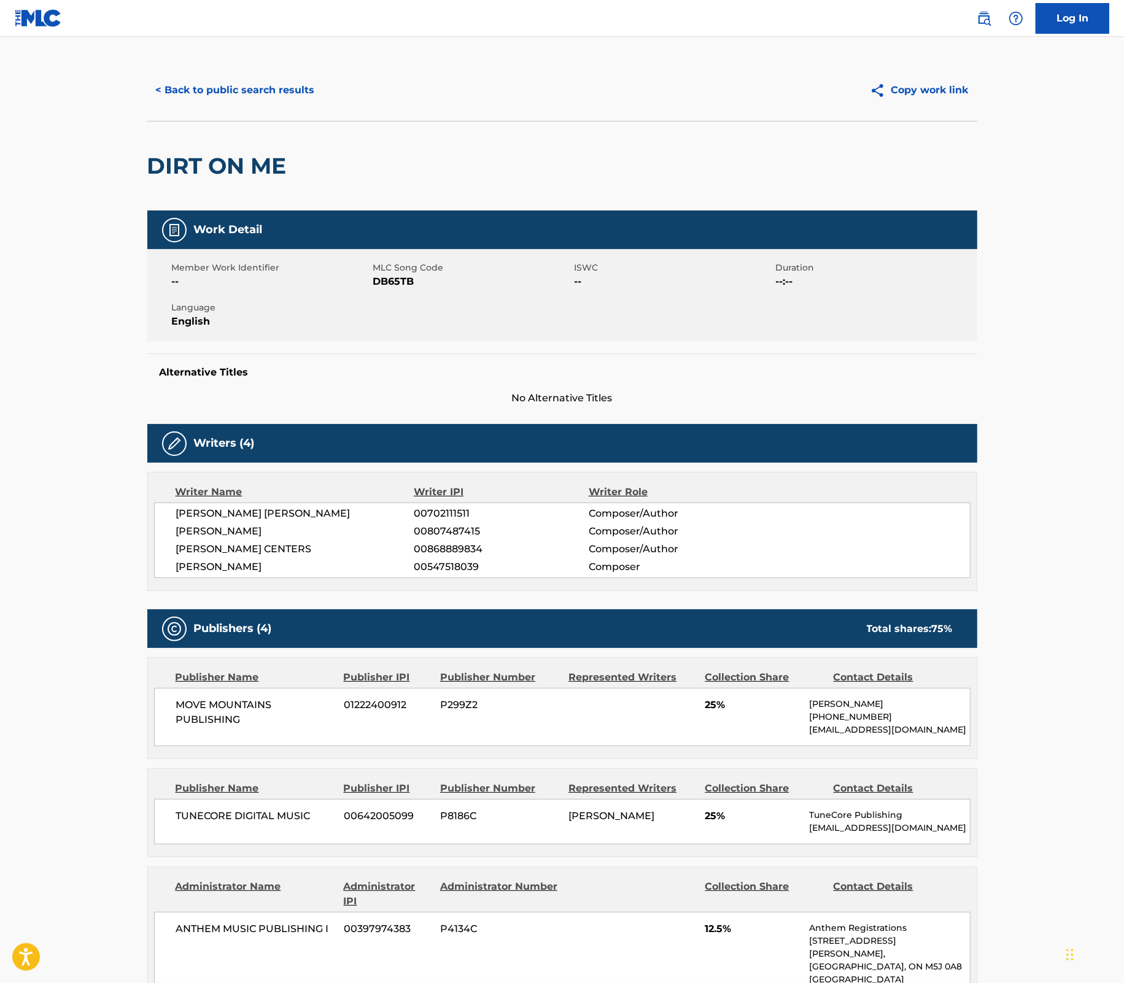
scroll to position [0, 0]
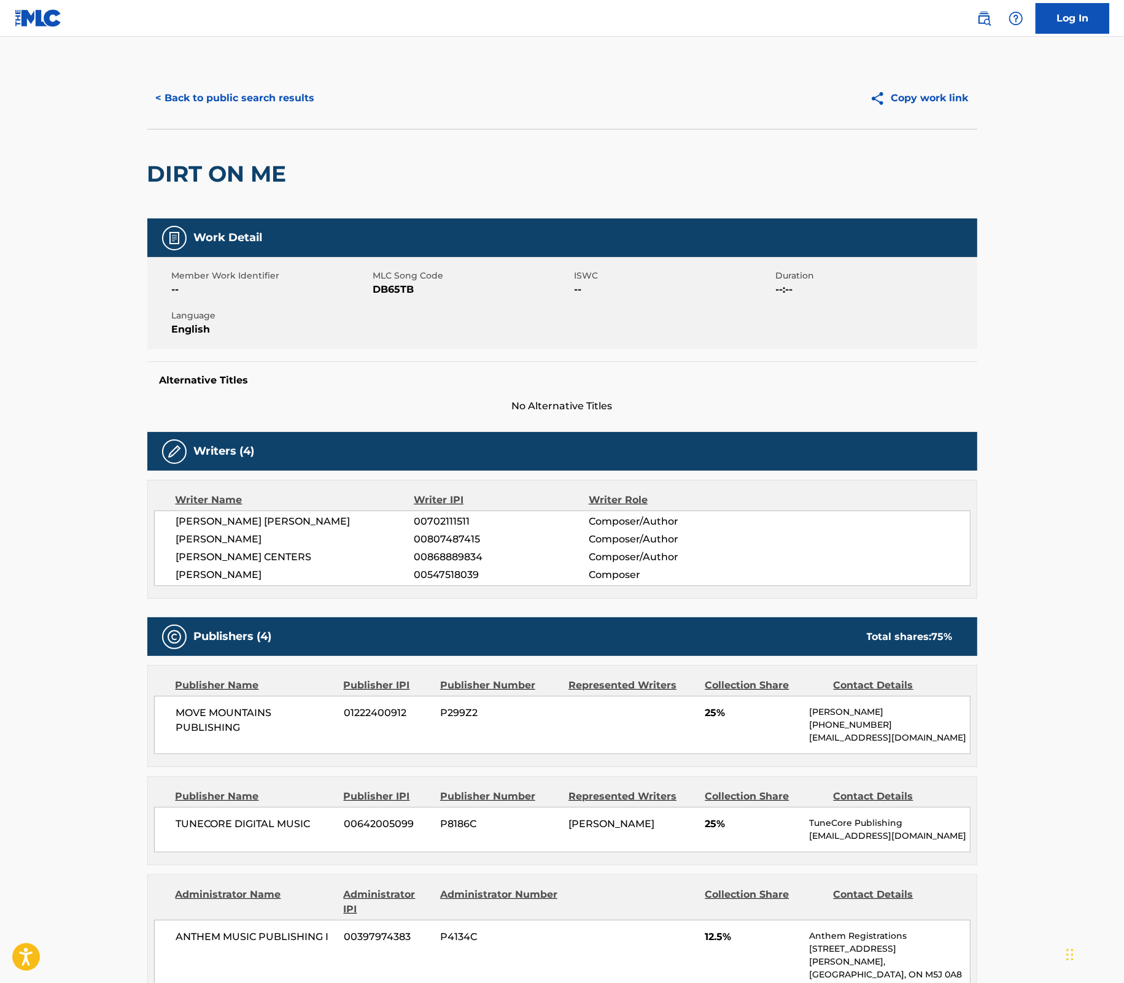
click at [192, 103] on button "< Back to public search results" at bounding box center [235, 98] width 176 height 31
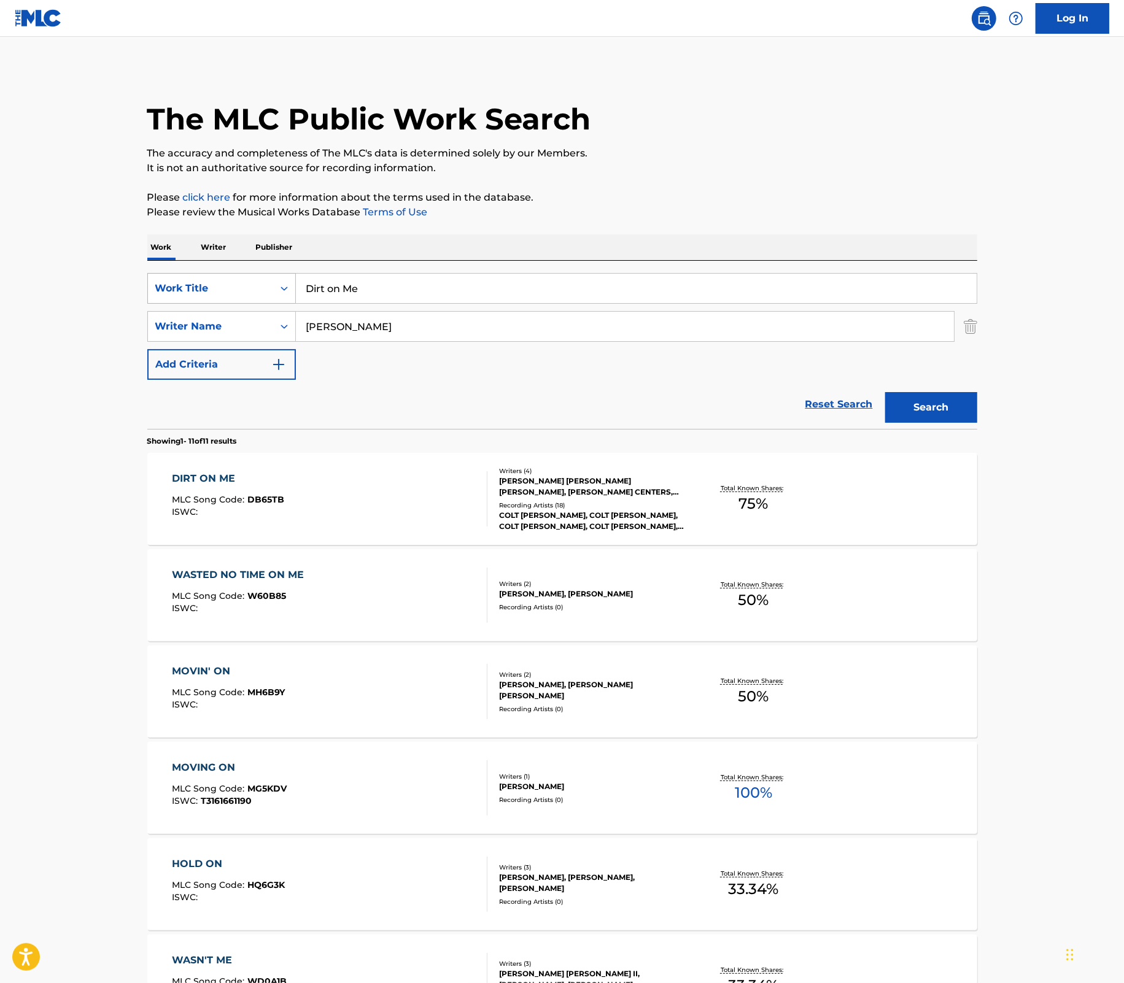
drag, startPoint x: 371, startPoint y: 293, endPoint x: 274, endPoint y: 295, distance: 97.0
click at [274, 295] on div "SearchWithCriteriae465a031-a9d7-4ac7-8999-5ceb3be933b9 Work Title Dirt on Me" at bounding box center [562, 288] width 830 height 31
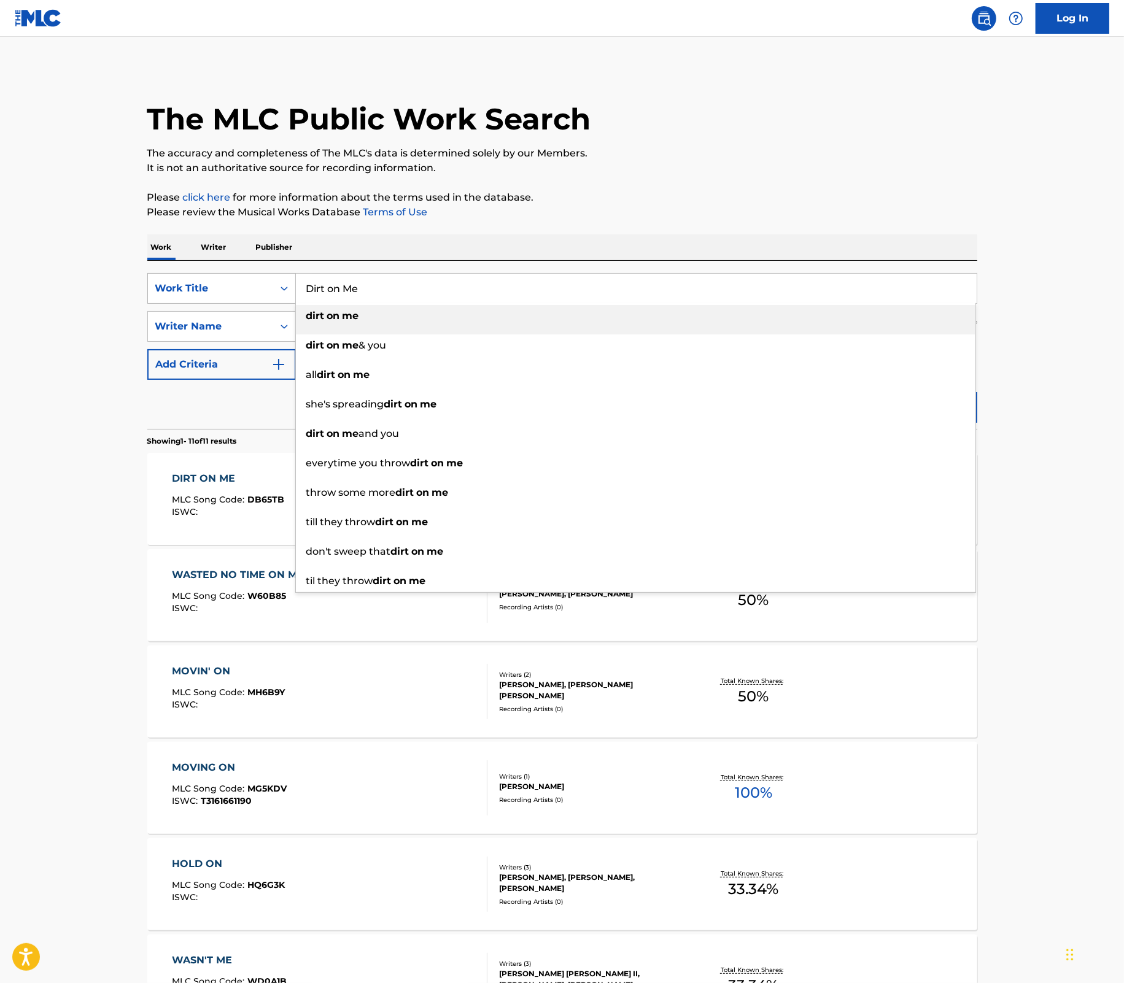
paste input "Crazy"
type input "Crazy"
click at [1037, 236] on main "The MLC Public Work Search The accuracy and completeness of The MLC's data is d…" at bounding box center [562, 805] width 1124 height 1536
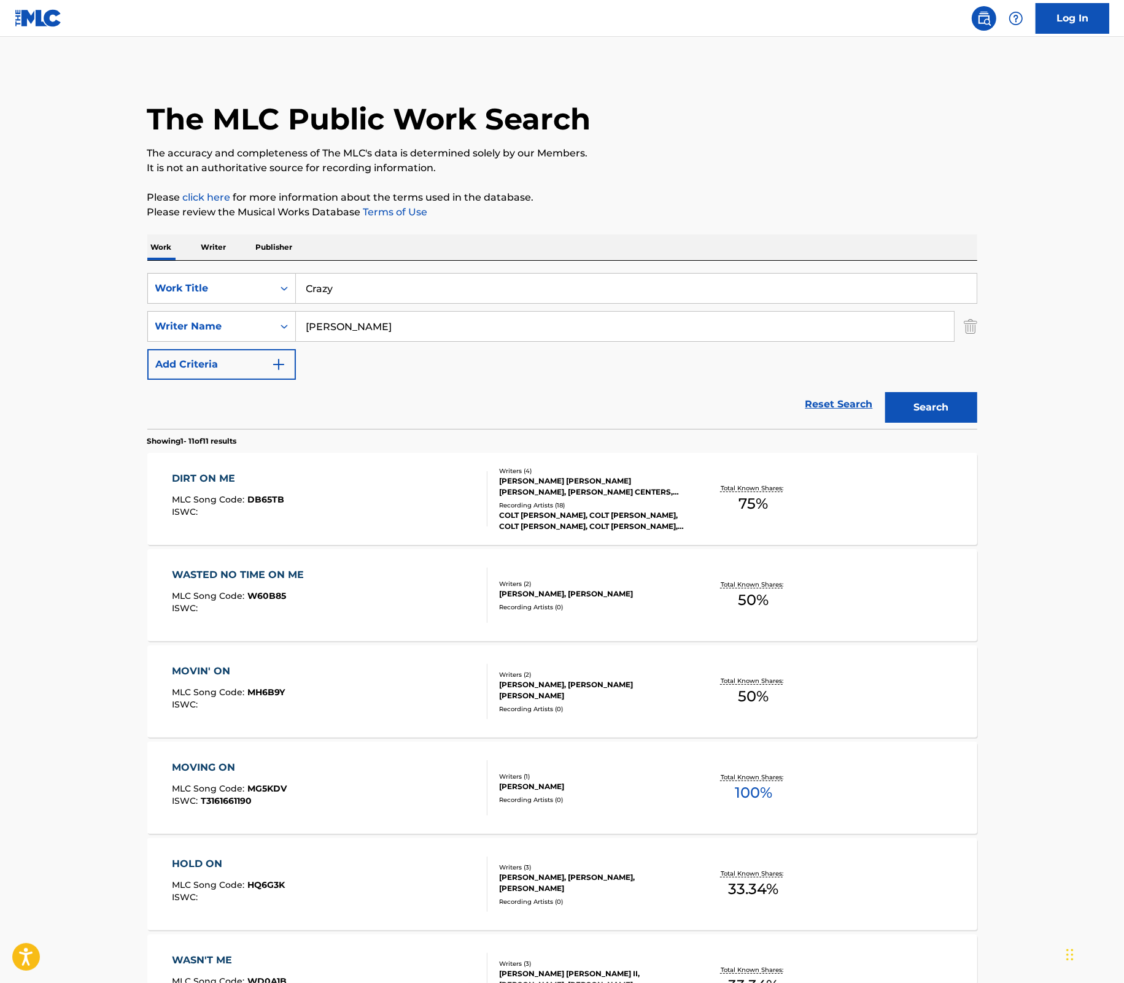
click at [949, 414] on button "Search" at bounding box center [931, 407] width 92 height 31
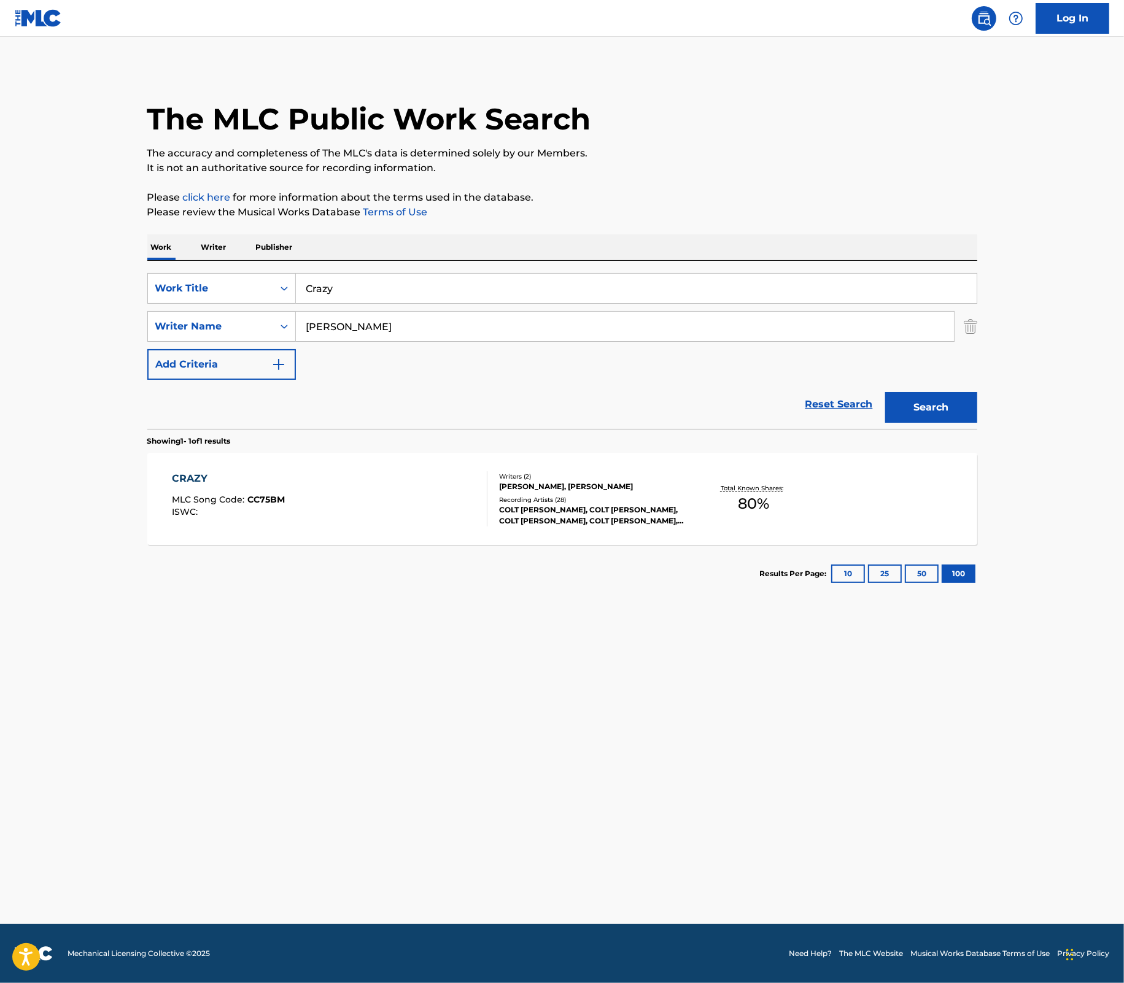
click at [632, 511] on div "COLT [PERSON_NAME], COLT [PERSON_NAME], COLT [PERSON_NAME], COLT [PERSON_NAME],…" at bounding box center [591, 516] width 185 height 22
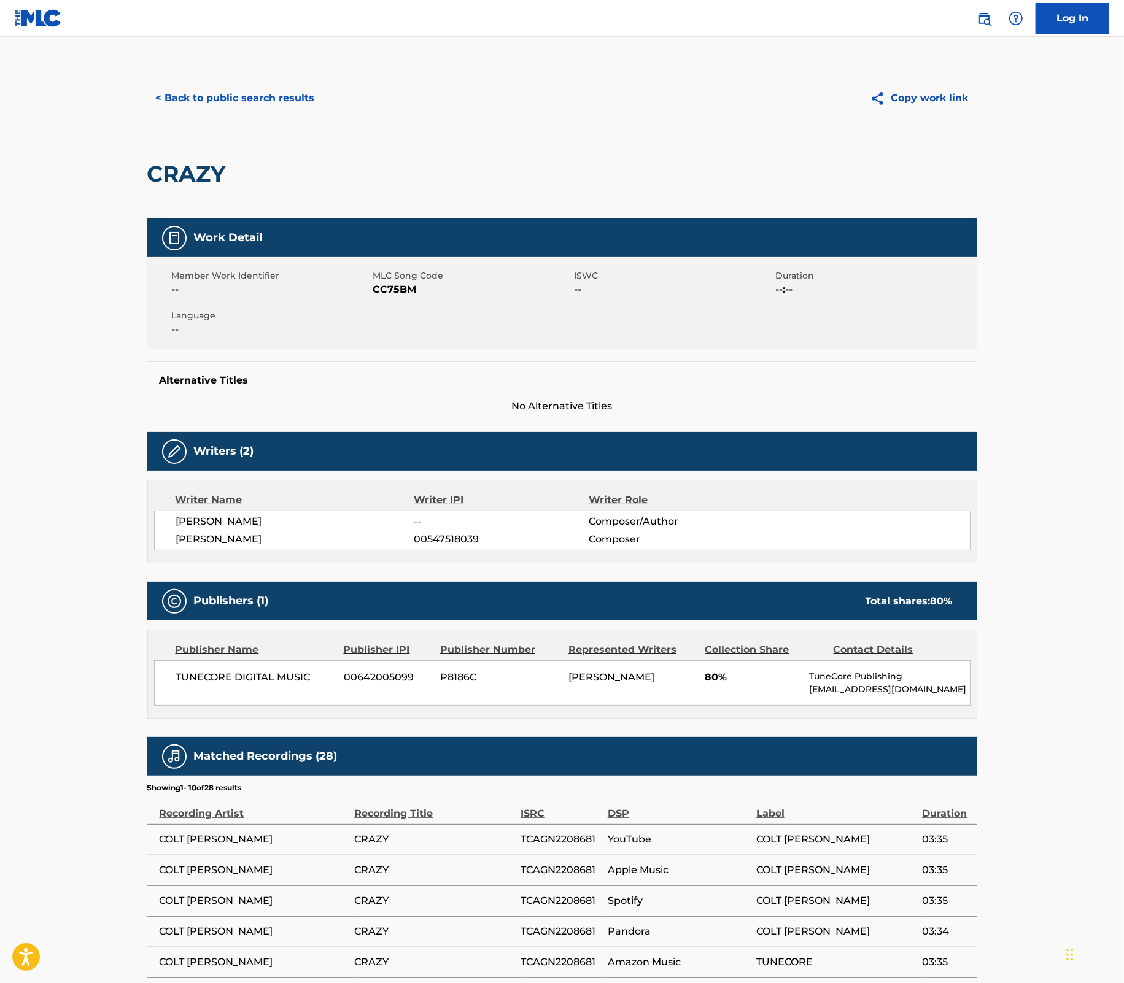
click at [265, 100] on button "< Back to public search results" at bounding box center [235, 98] width 176 height 31
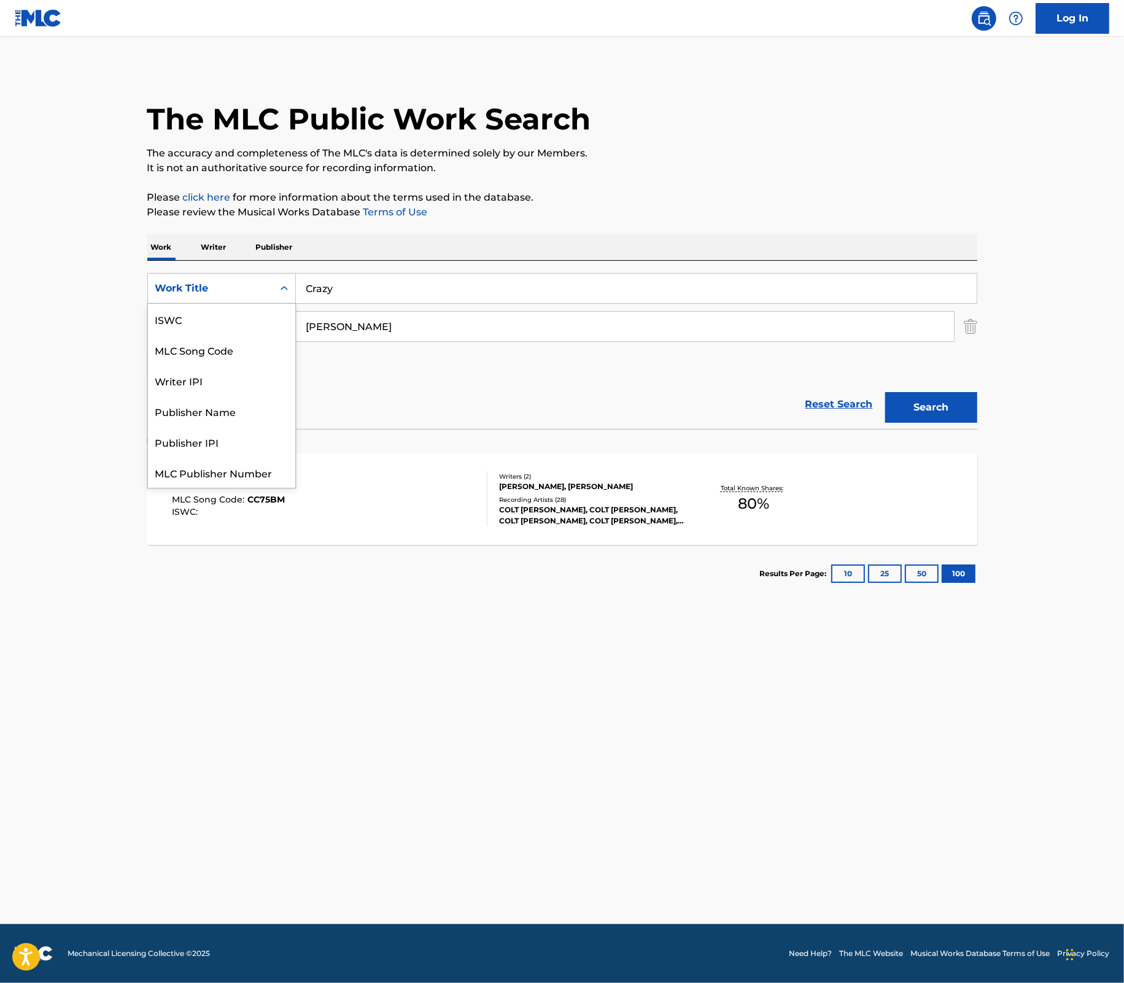
click at [293, 285] on div "Search Form" at bounding box center [284, 288] width 22 height 22
click at [213, 344] on div "Writer IPI" at bounding box center [221, 350] width 147 height 31
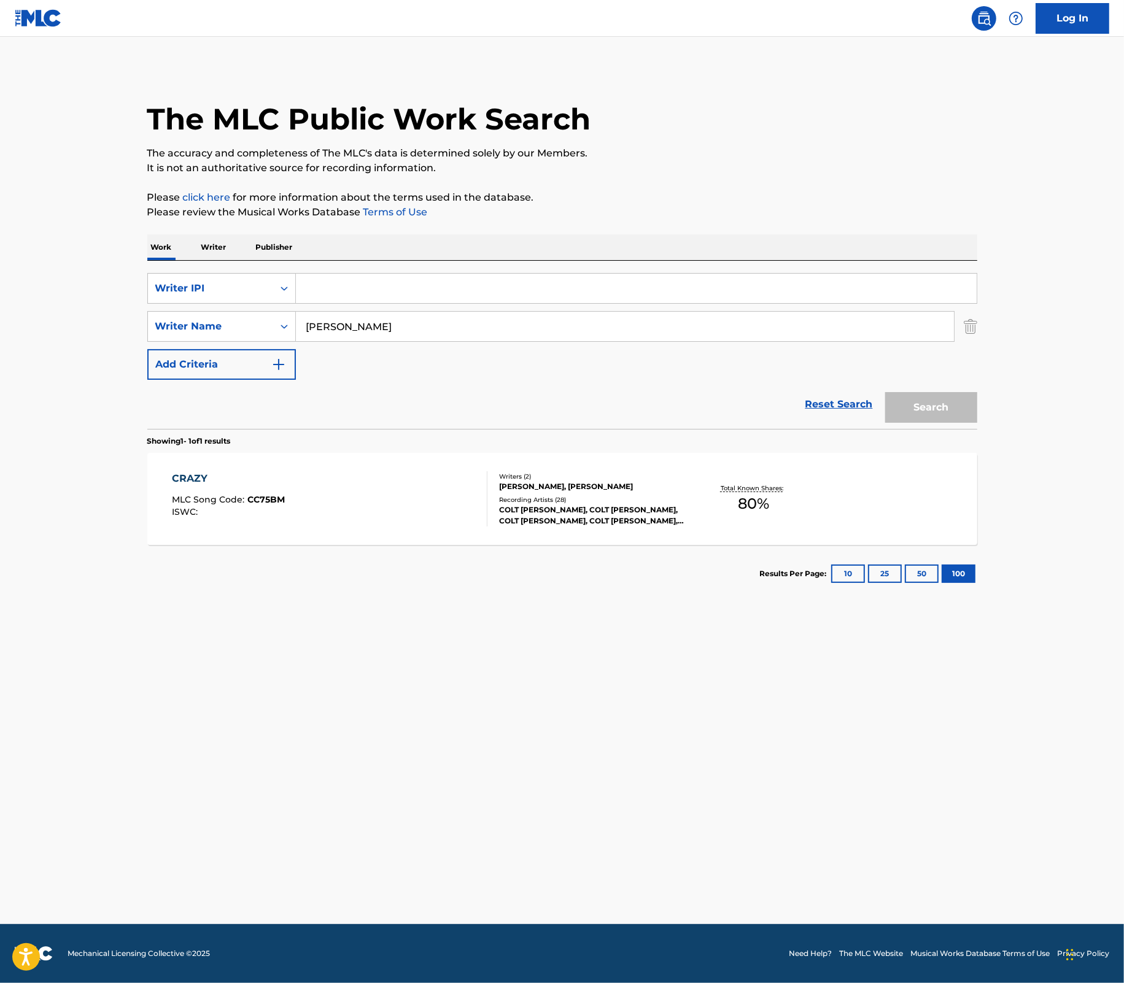
click at [323, 292] on input "Search Form" at bounding box center [636, 288] width 681 height 29
paste input "547518039"
type input "547518039"
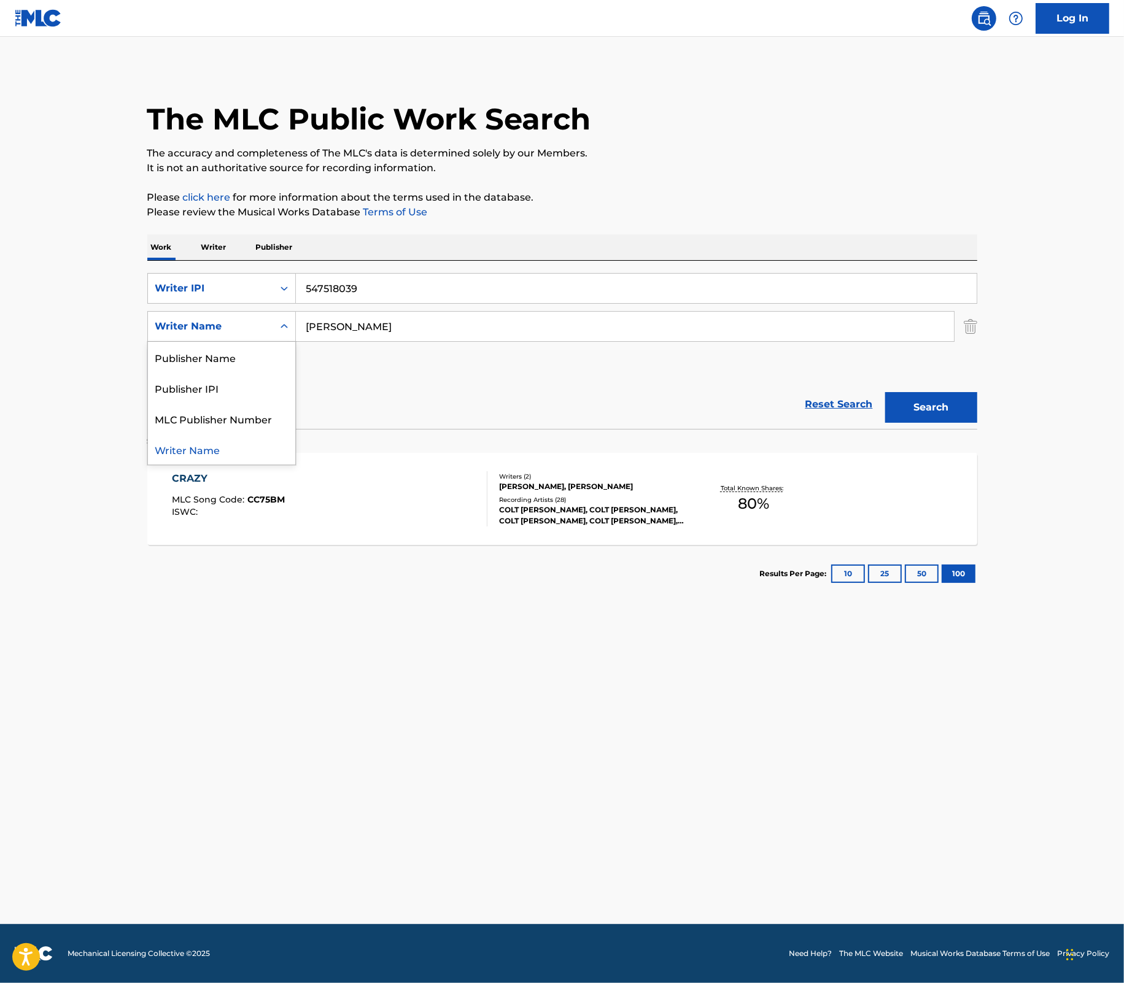
click at [282, 323] on icon "Search Form" at bounding box center [284, 326] width 12 height 12
click at [503, 360] on div "SearchWithCriteria65296af6-9aa7-4dc3-80a6-8141917ea054 Writer IPI 547518039 Sea…" at bounding box center [562, 326] width 830 height 107
click at [972, 330] on img "Search Form" at bounding box center [971, 326] width 14 height 31
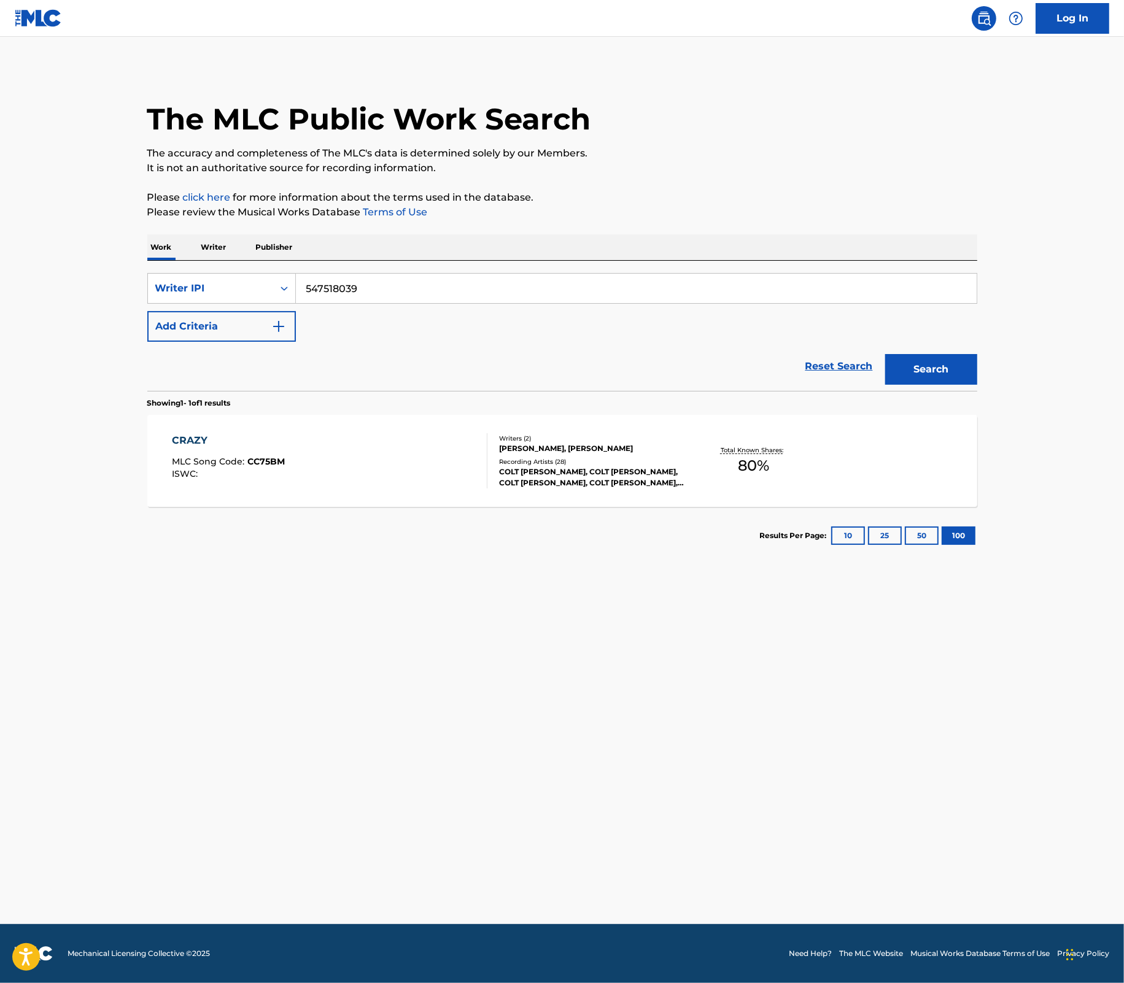
click at [944, 364] on button "Search" at bounding box center [931, 369] width 92 height 31
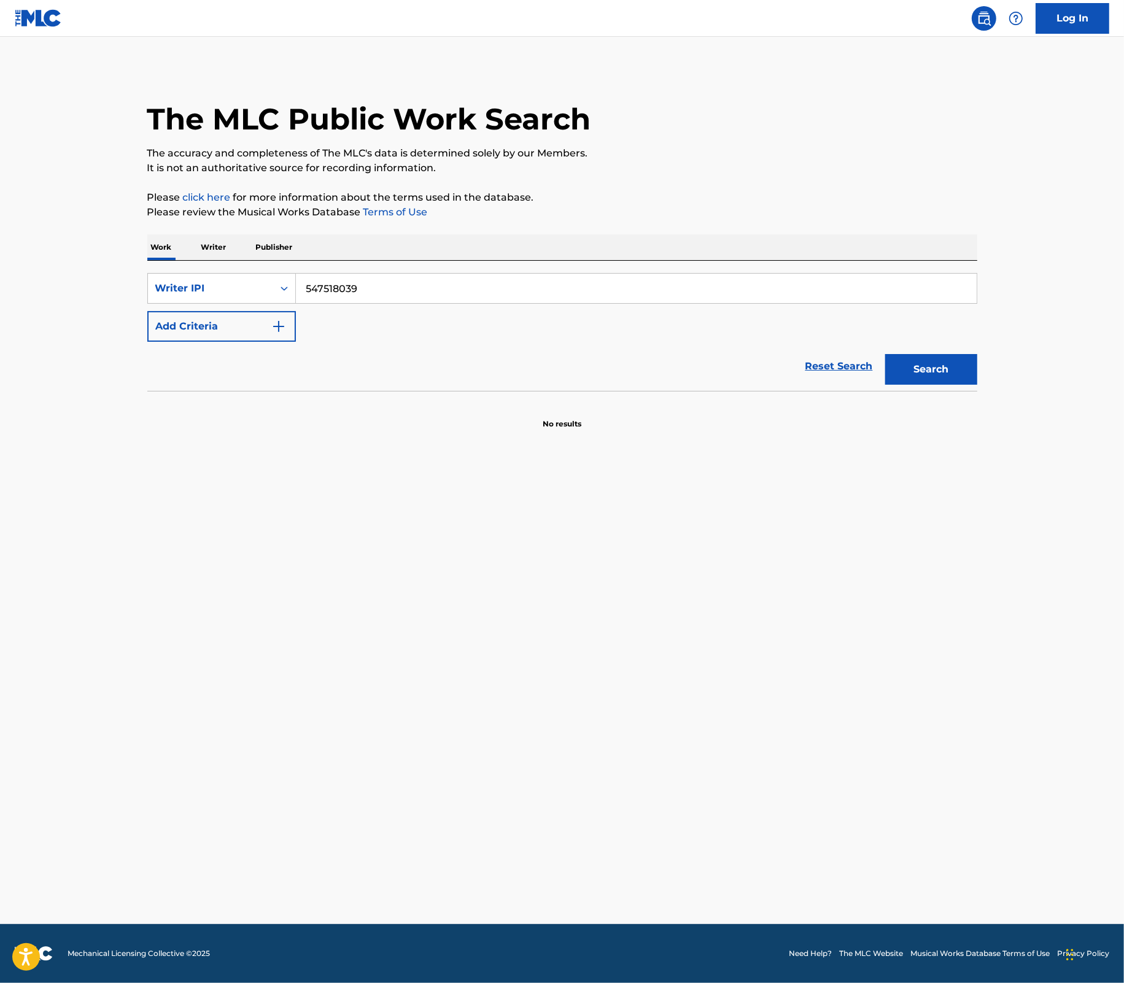
click at [940, 381] on button "Search" at bounding box center [931, 369] width 92 height 31
click at [285, 325] on img "Search Form" at bounding box center [278, 326] width 15 height 15
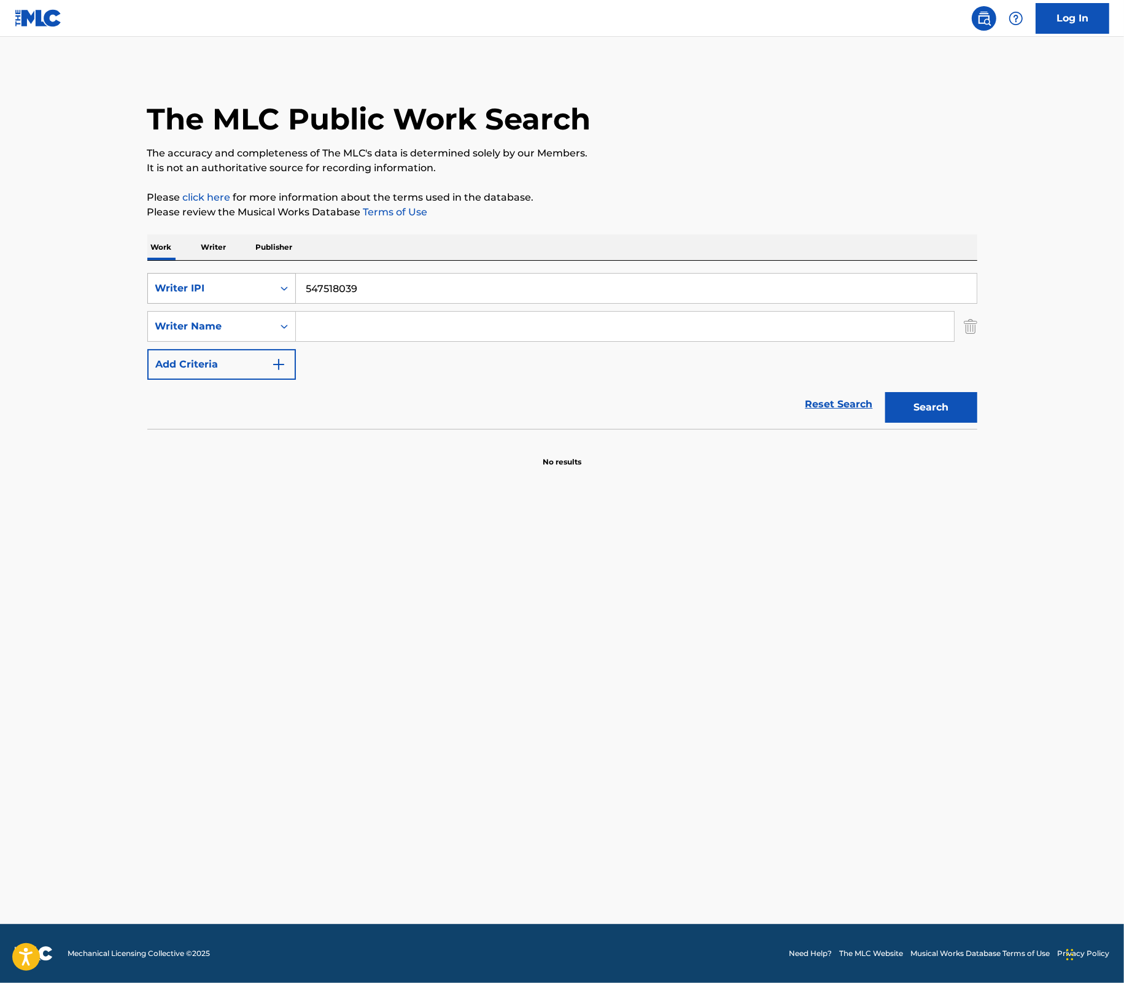
click at [278, 288] on icon "Search Form" at bounding box center [284, 288] width 12 height 12
click at [243, 419] on div "Publisher IPI" at bounding box center [221, 411] width 147 height 31
click at [367, 290] on input "Search Form" at bounding box center [636, 288] width 681 height 29
paste input "547518039"
type input "547518039"
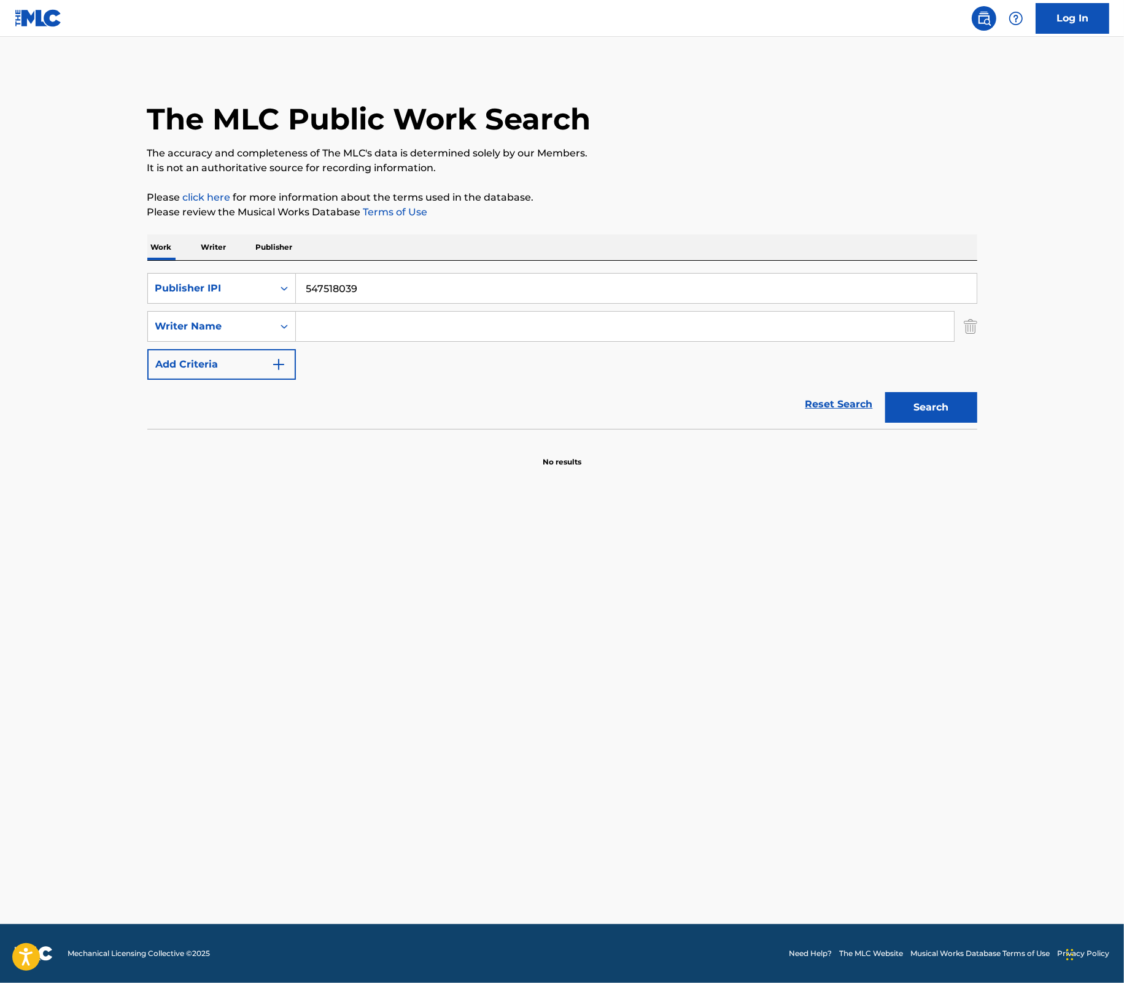
click at [946, 409] on button "Search" at bounding box center [931, 407] width 92 height 31
click at [904, 411] on button "Search" at bounding box center [931, 407] width 92 height 31
click at [213, 244] on p "Writer" at bounding box center [214, 247] width 33 height 26
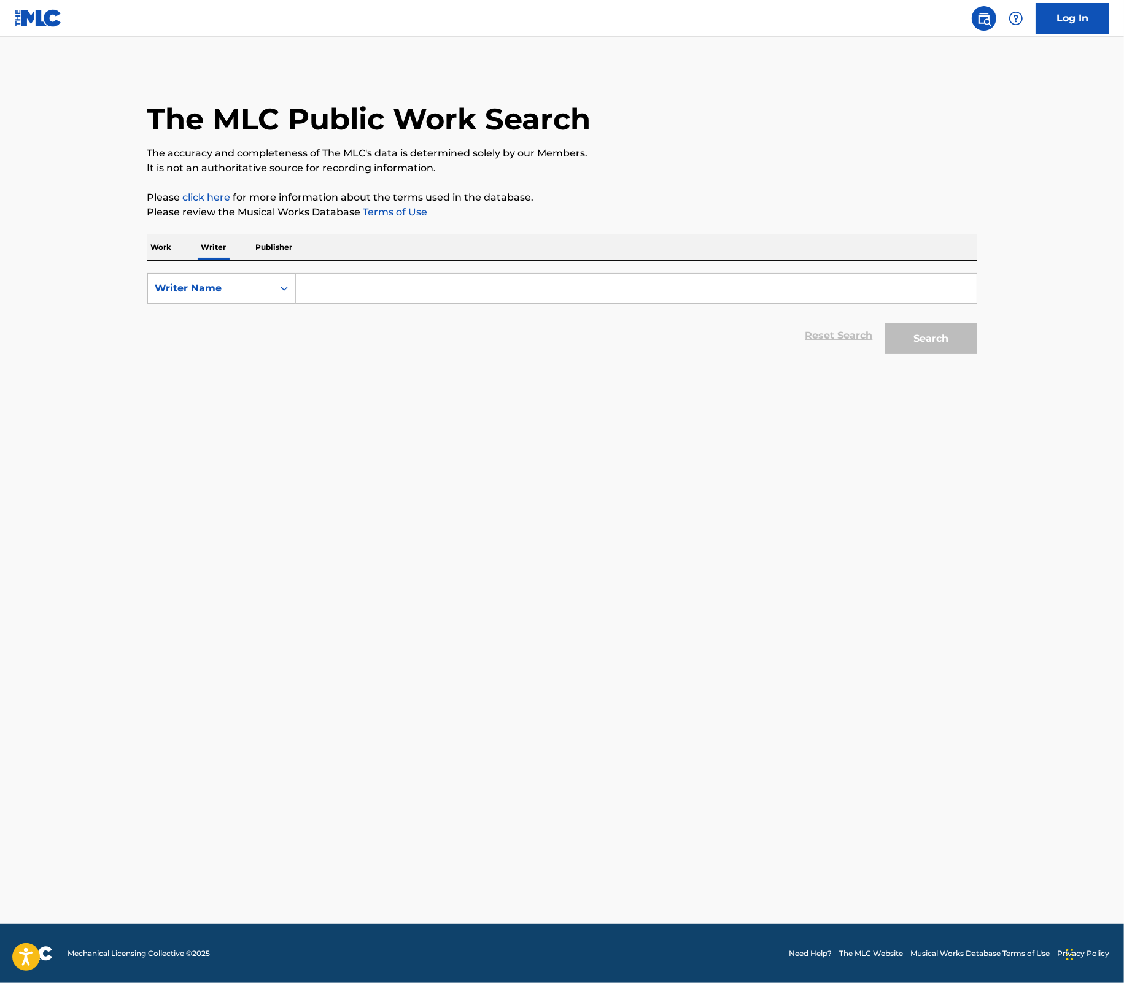
click at [318, 278] on input "Search Form" at bounding box center [636, 288] width 681 height 29
click at [152, 243] on p "Work" at bounding box center [161, 247] width 28 height 26
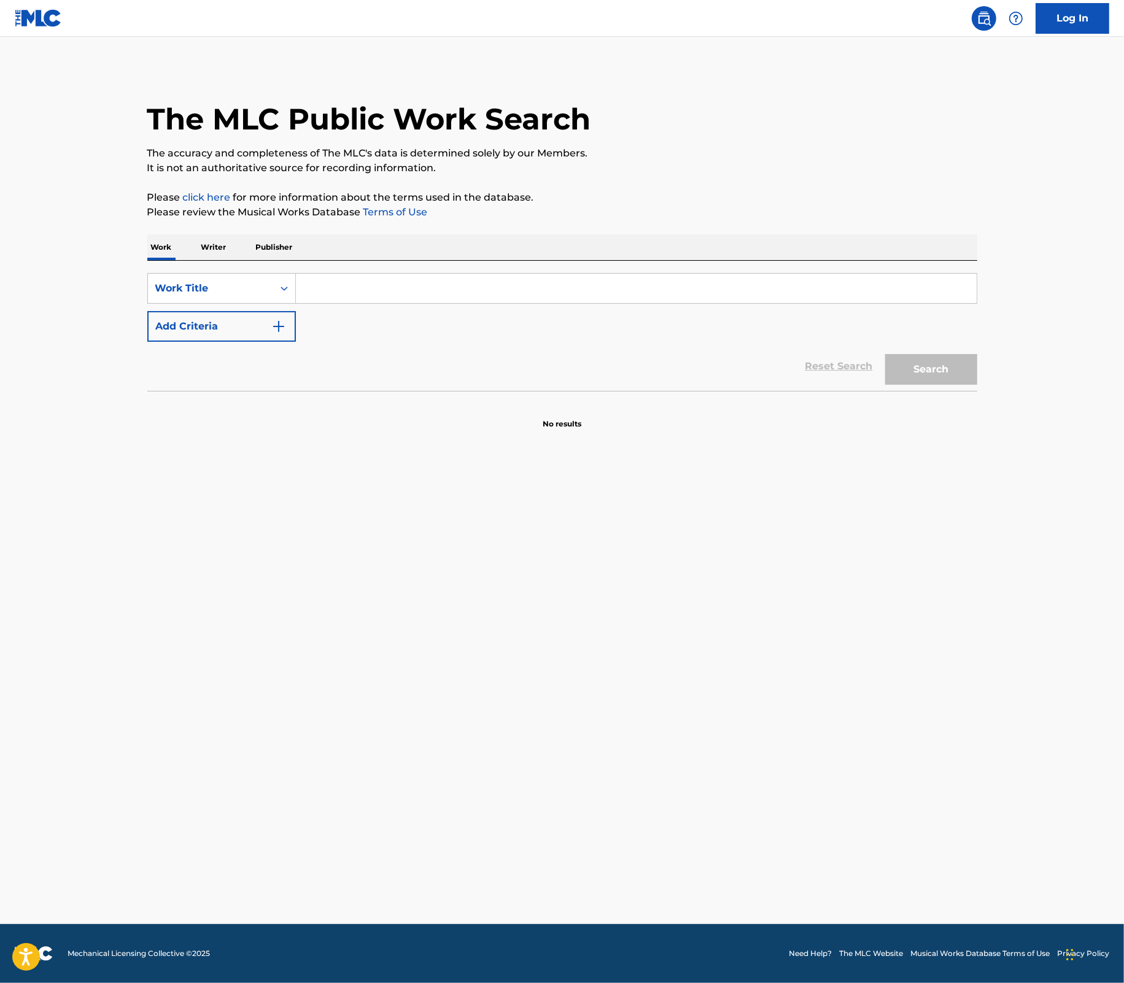
click at [203, 246] on p "Writer" at bounding box center [214, 247] width 33 height 26
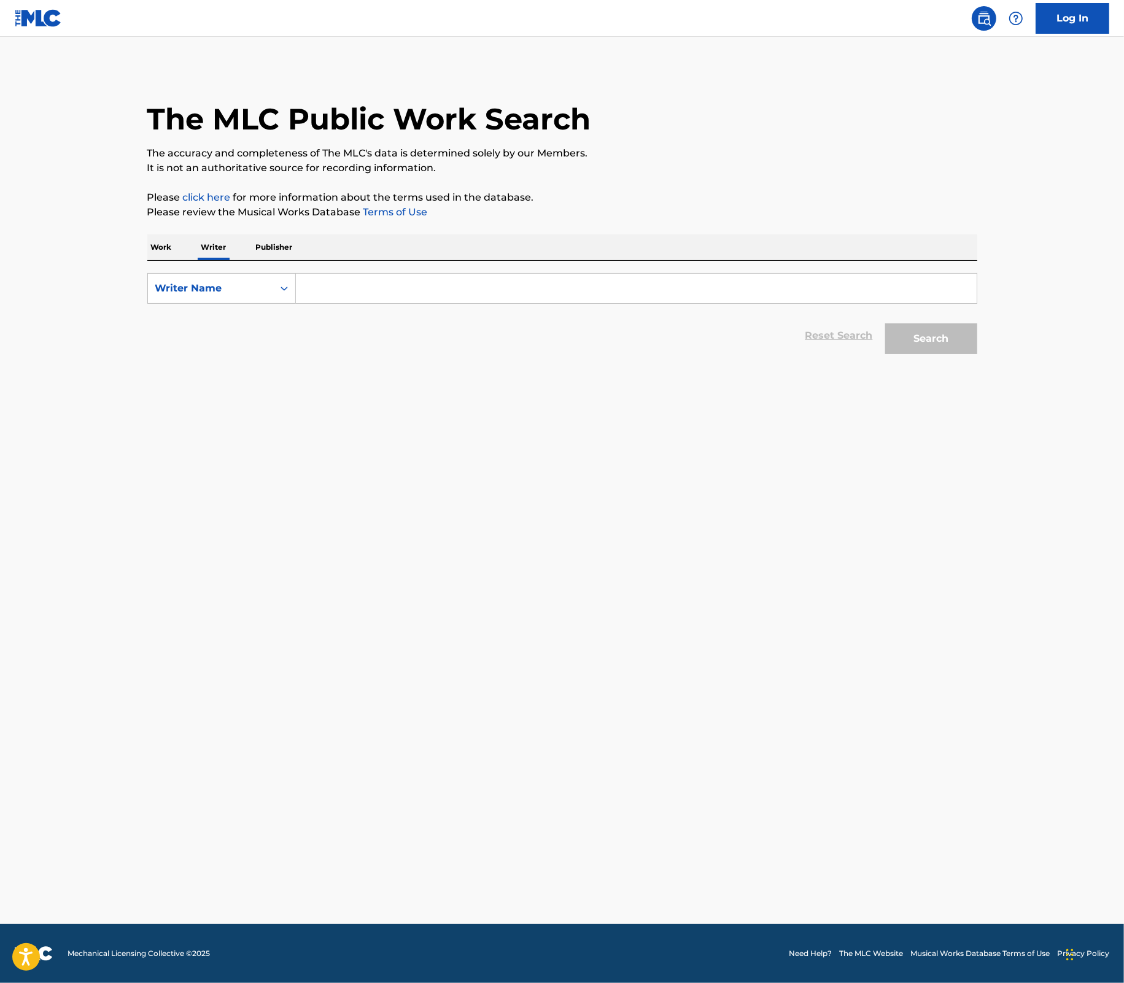
click at [347, 293] on input "Search Form" at bounding box center [636, 288] width 681 height 29
paste input "[PERSON_NAME]"
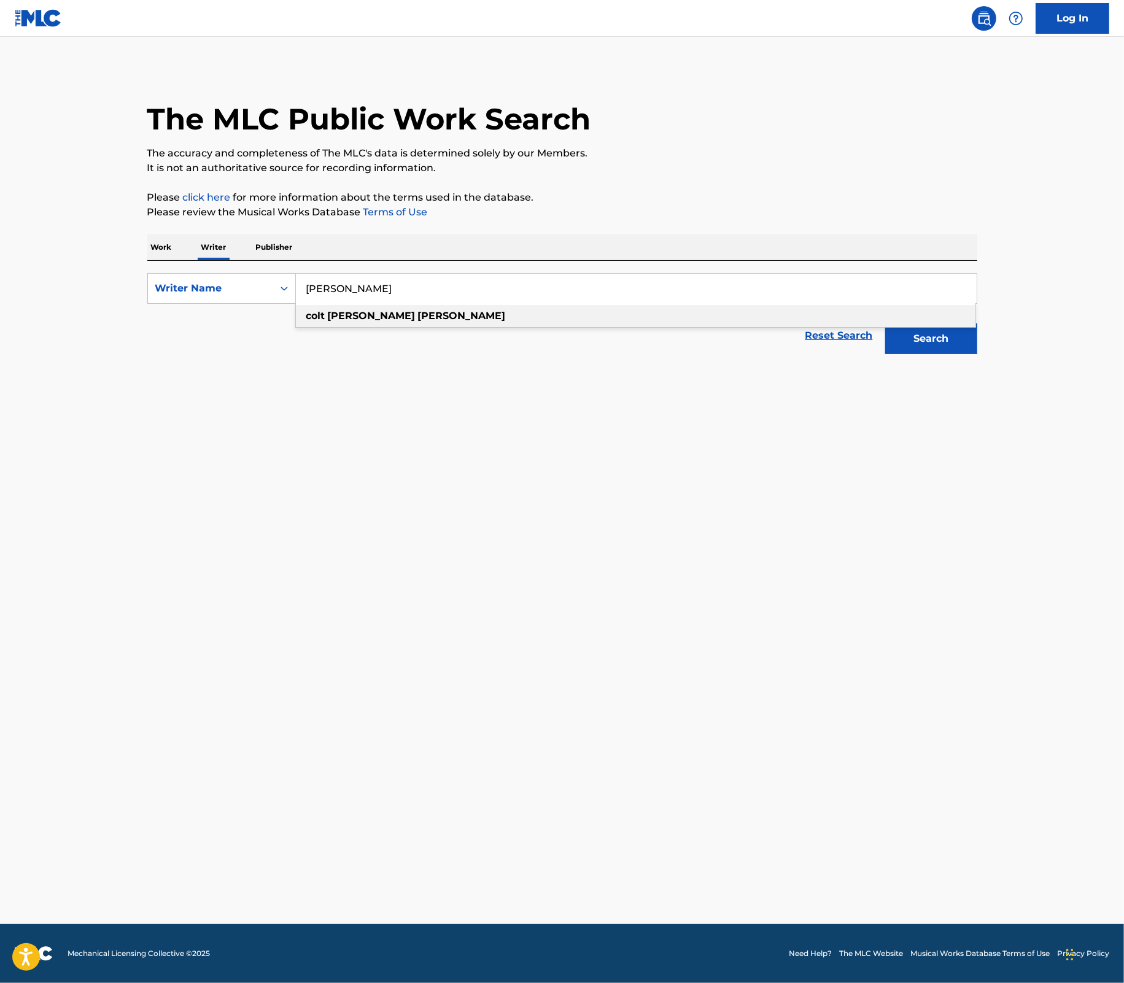
type input "[PERSON_NAME]"
click at [934, 338] on button "Search" at bounding box center [931, 338] width 92 height 31
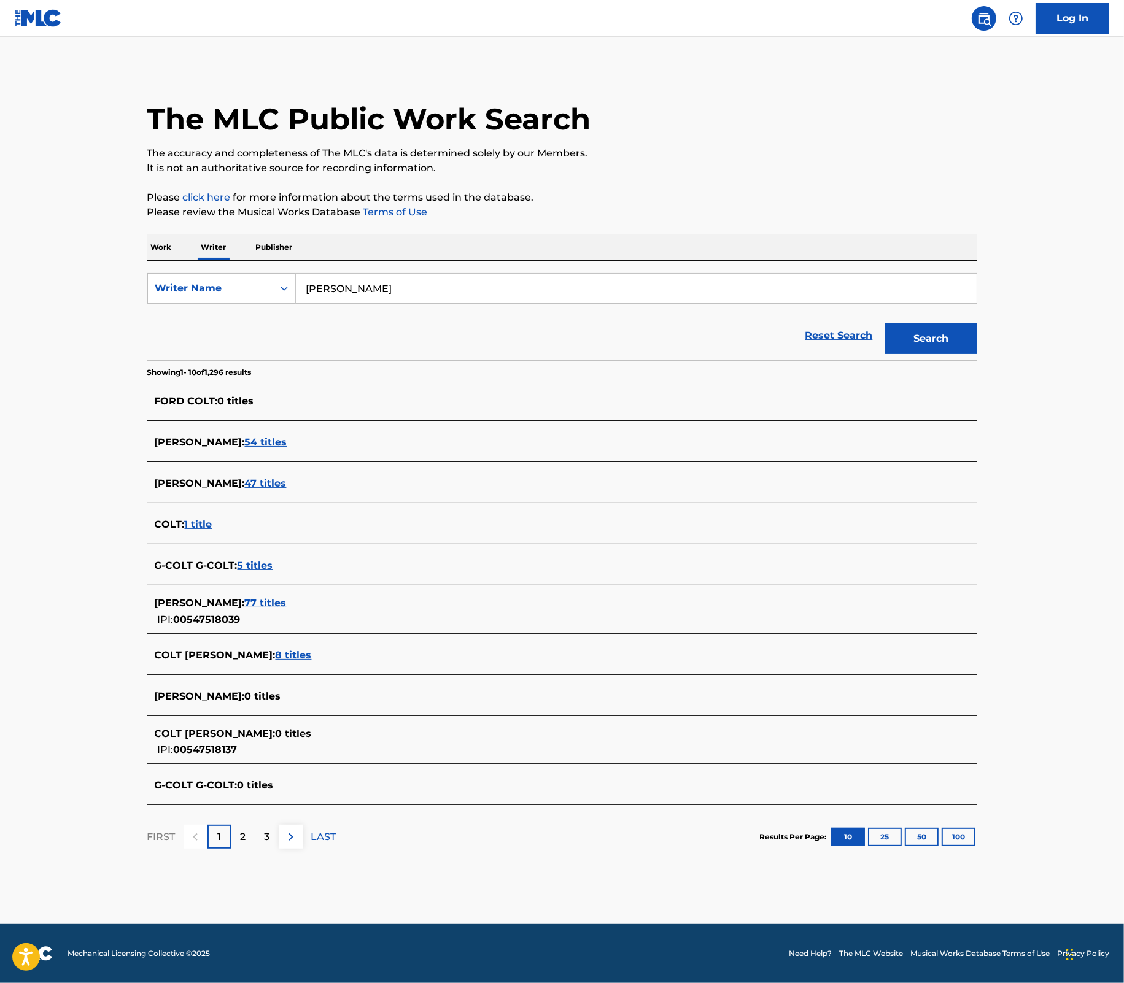
click at [966, 837] on button "100" at bounding box center [959, 837] width 34 height 18
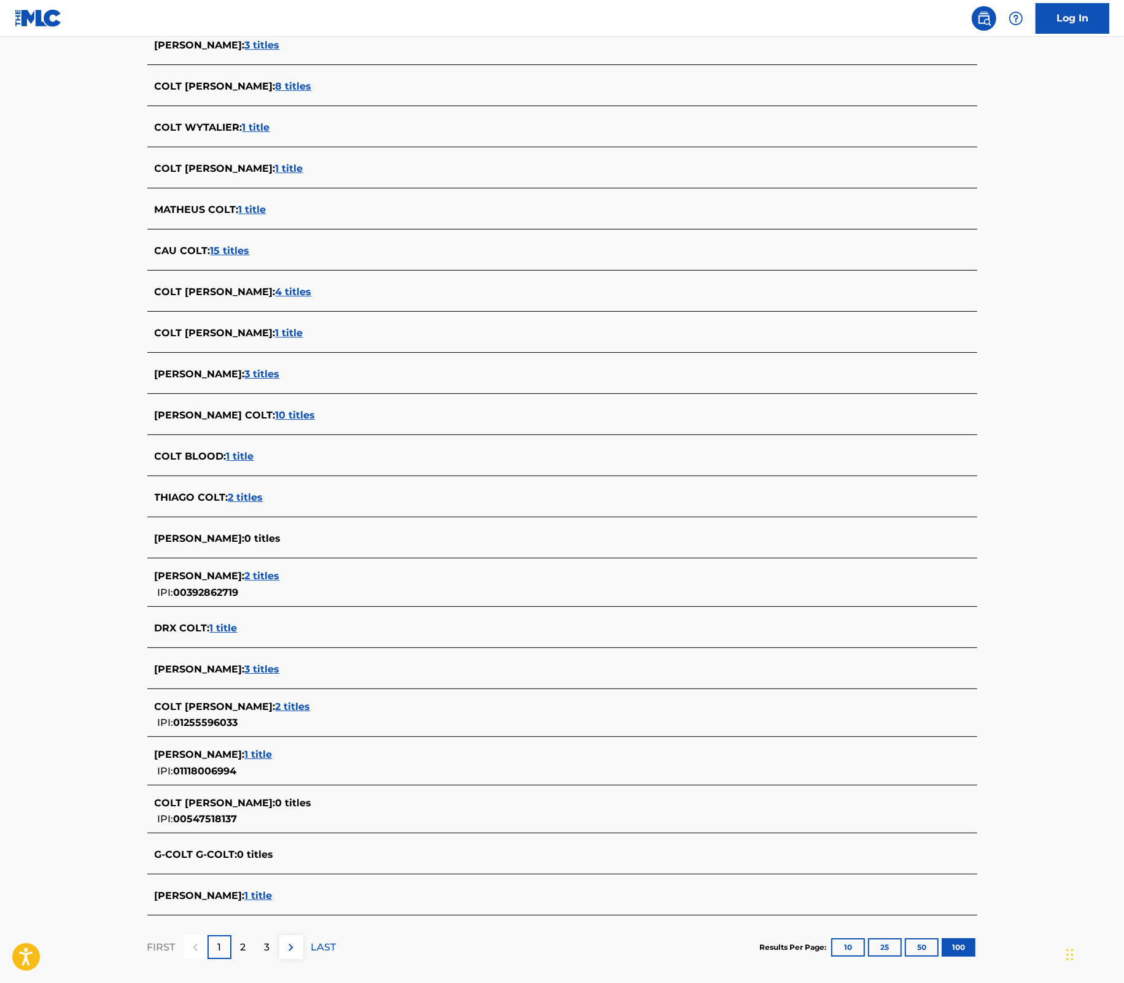
scroll to position [3867, 0]
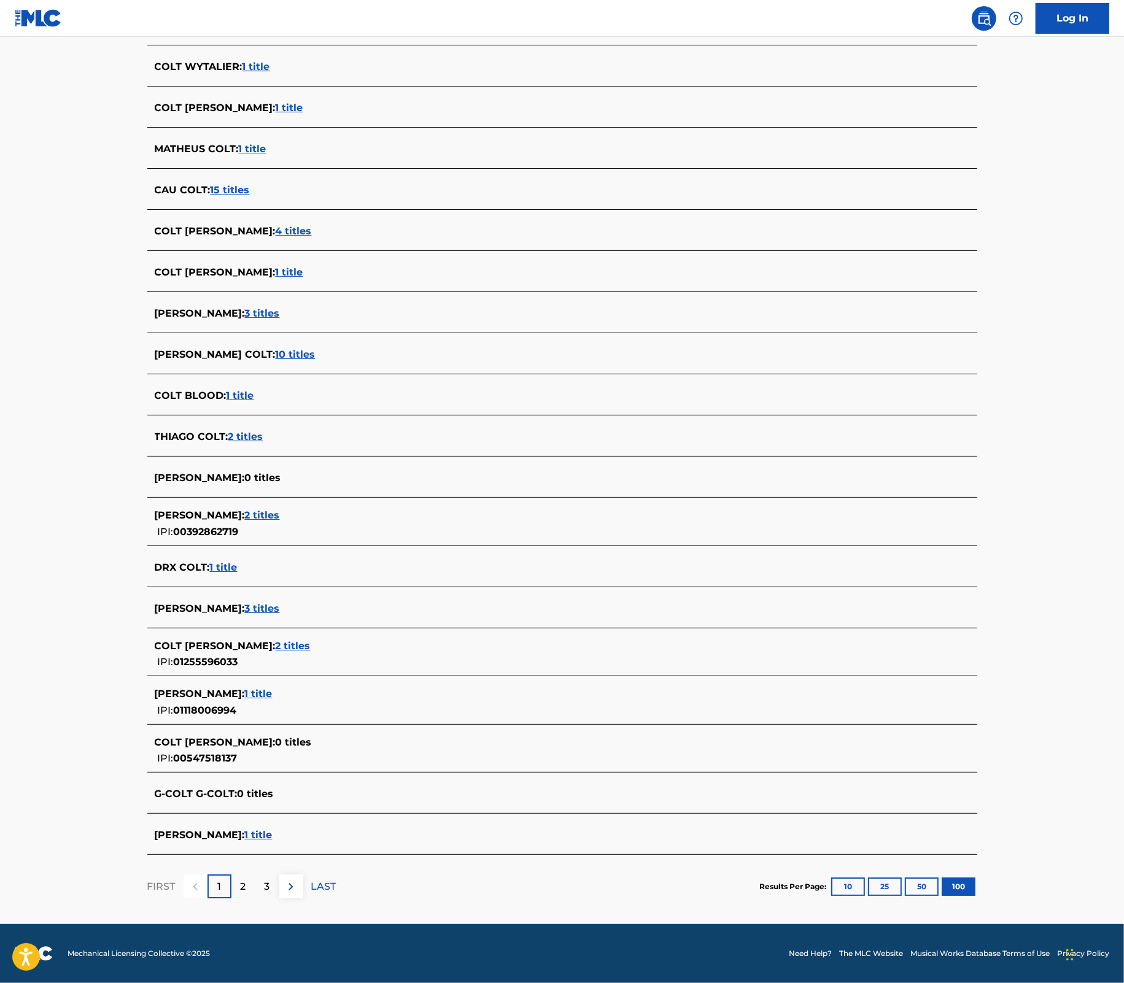
click at [293, 888] on img at bounding box center [291, 887] width 15 height 15
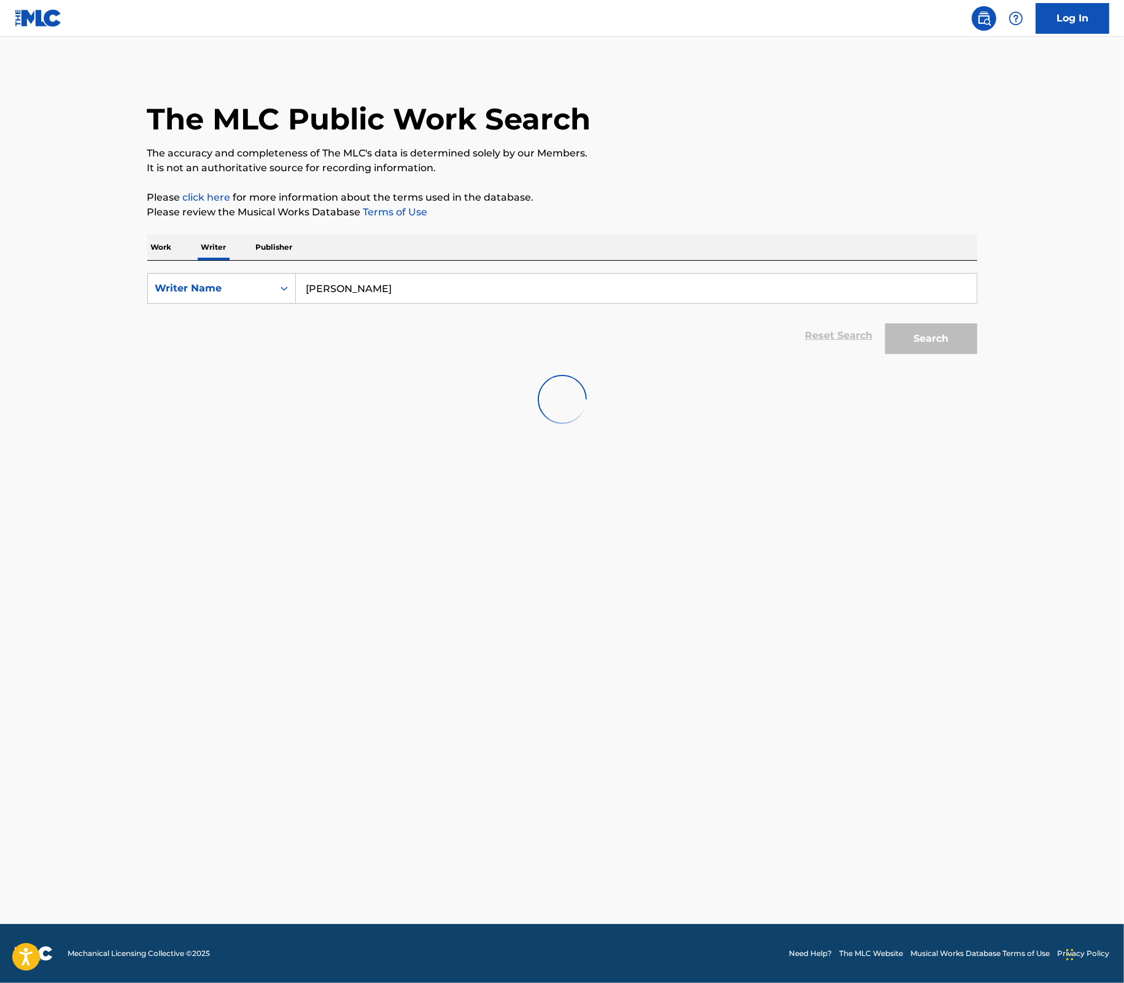
scroll to position [0, 0]
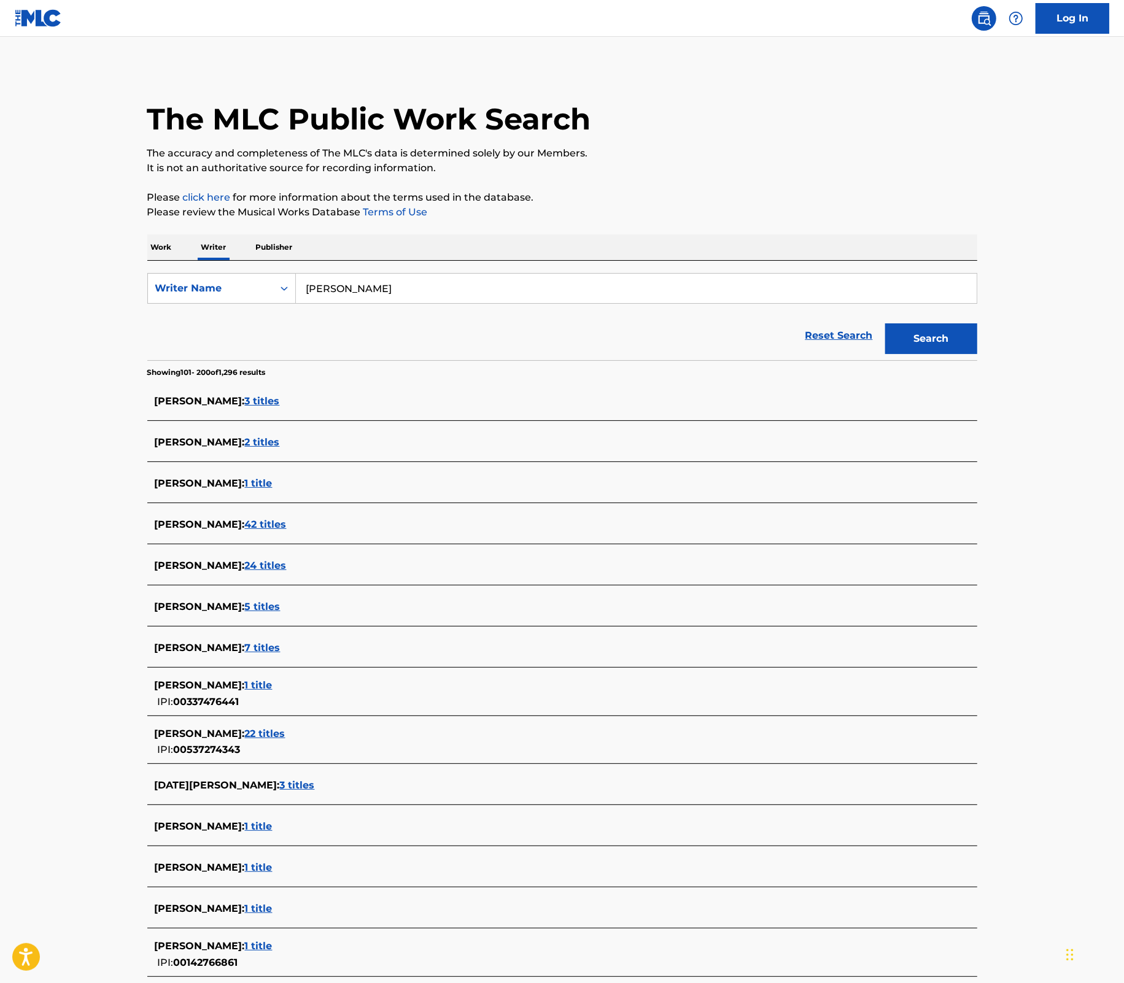
click at [164, 247] on p "Work" at bounding box center [161, 247] width 28 height 26
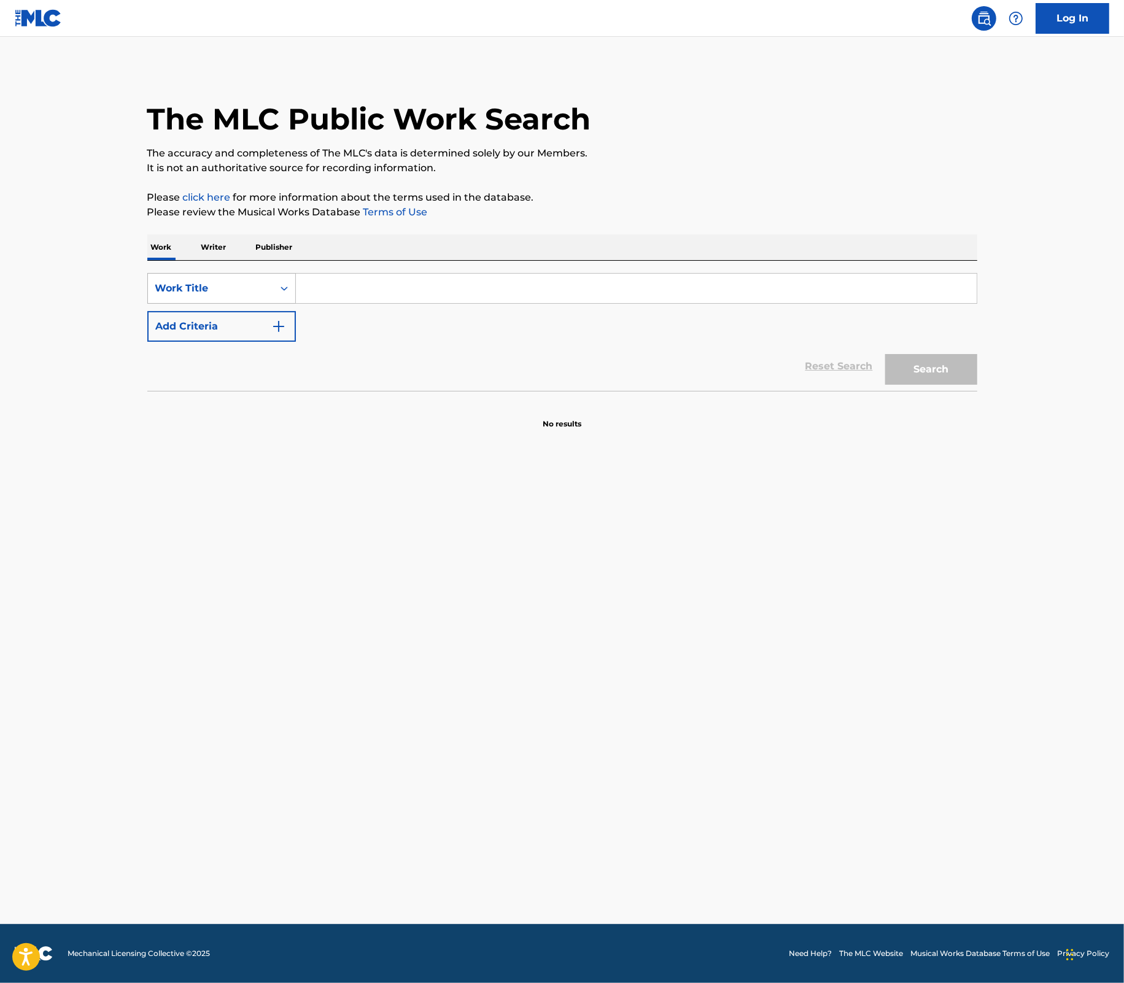
click at [185, 280] on div "Work Title" at bounding box center [210, 288] width 125 height 23
click at [222, 354] on div "Writer IPI" at bounding box center [221, 350] width 147 height 31
click at [332, 287] on input "Search Form" at bounding box center [636, 288] width 681 height 29
click at [697, 212] on p "Please review the Musical Works Database Terms of Use" at bounding box center [562, 212] width 830 height 15
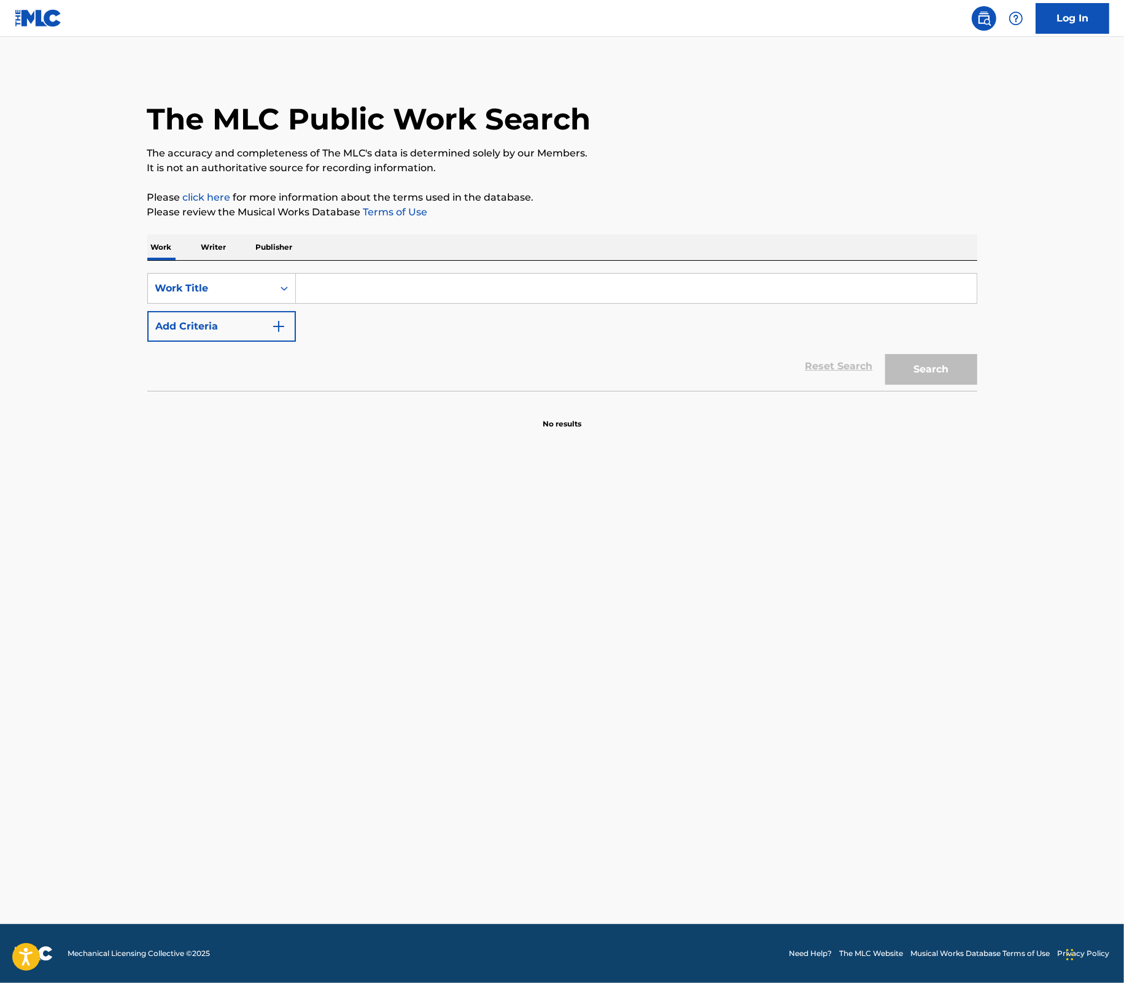
click at [323, 295] on input "Search Form" at bounding box center [636, 288] width 681 height 29
paste input "[PERSON_NAME]"
type input "[PERSON_NAME]"
click at [210, 281] on div "Work Title" at bounding box center [210, 288] width 110 height 15
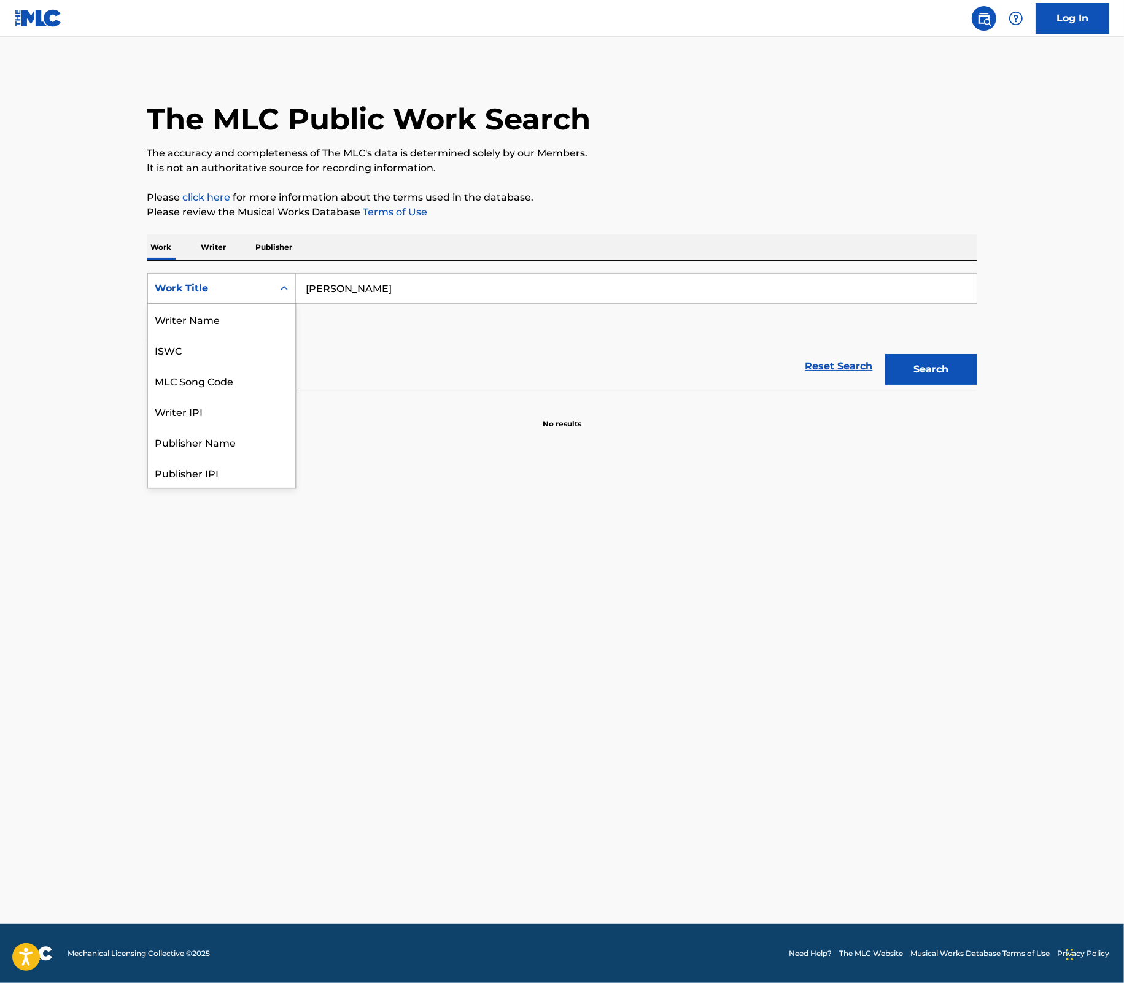
scroll to position [61, 0]
click at [204, 354] on div "Writer IPI" at bounding box center [221, 350] width 147 height 31
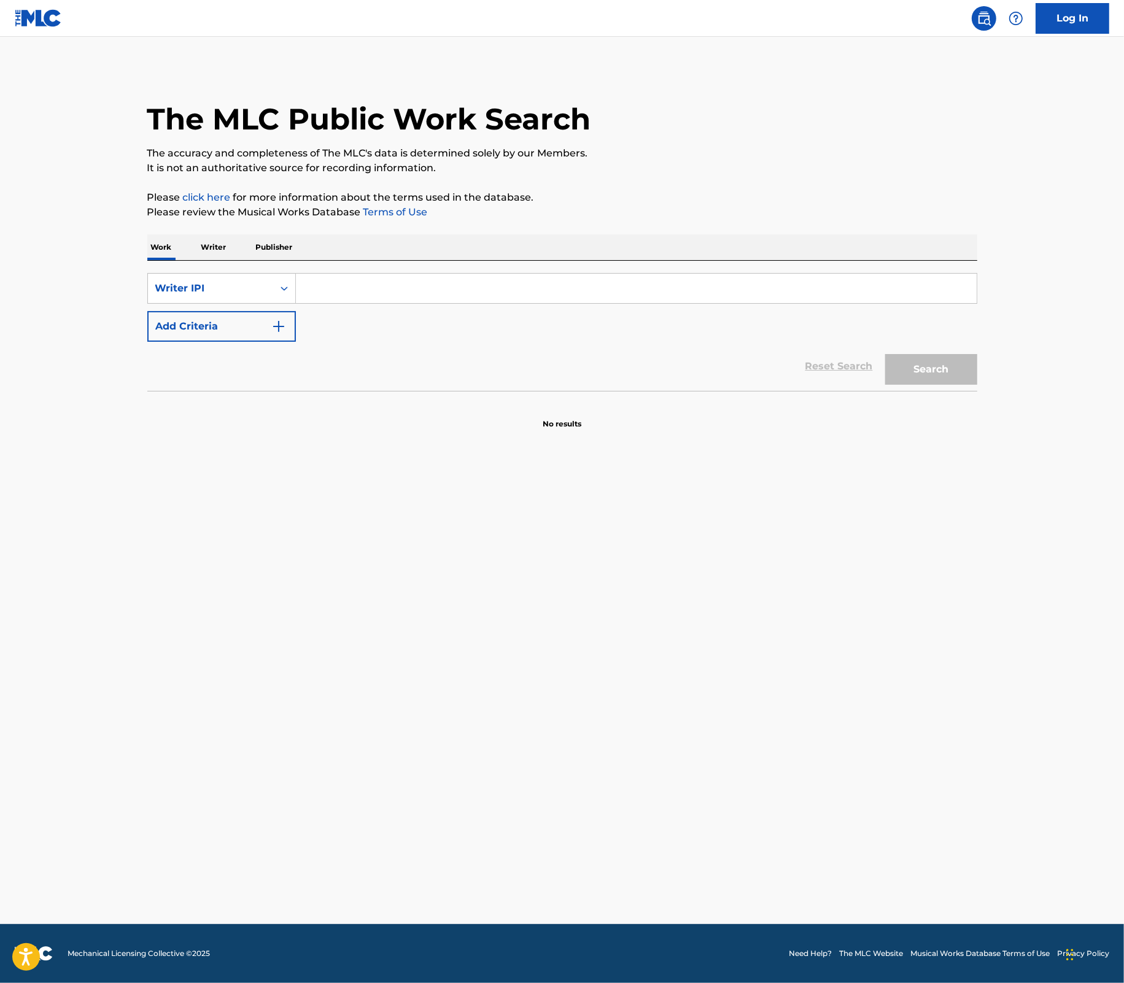
click at [317, 293] on input "Search Form" at bounding box center [636, 288] width 681 height 29
paste input "547518039"
type input "547518039"
click at [936, 370] on button "Search" at bounding box center [931, 369] width 92 height 31
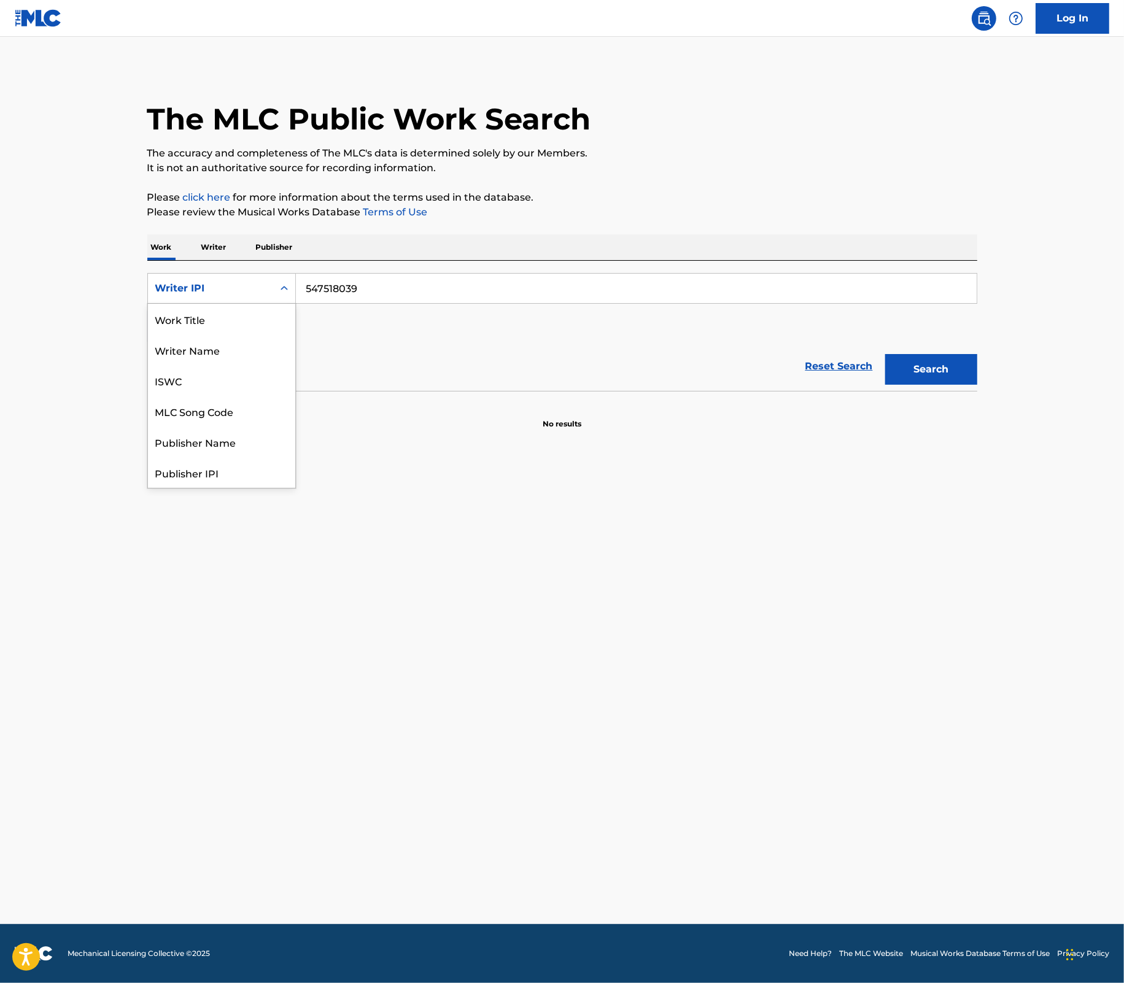
click at [274, 292] on div "Search Form" at bounding box center [284, 288] width 22 height 22
click at [238, 317] on div "Work Title" at bounding box center [221, 319] width 147 height 31
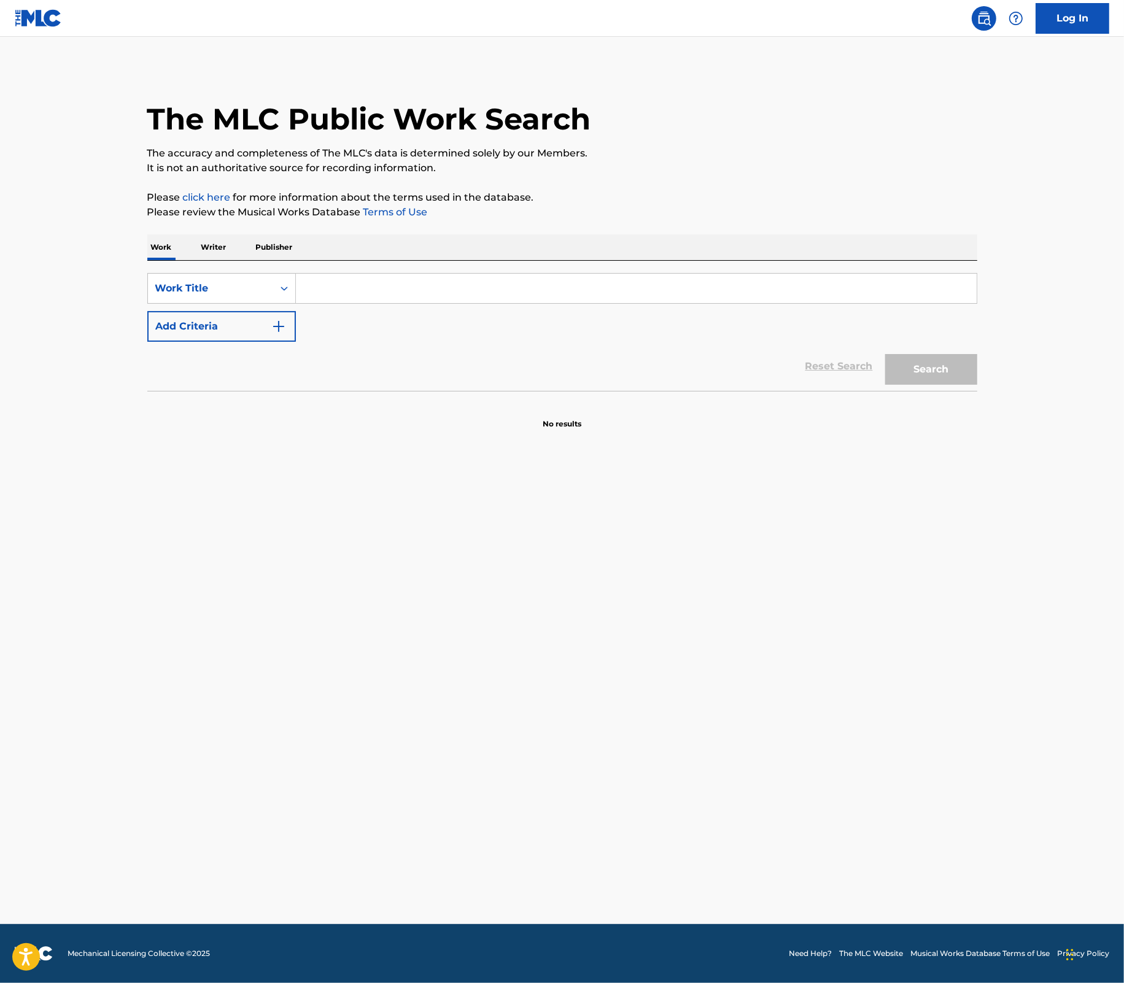
click at [354, 288] on input "Search Form" at bounding box center [636, 288] width 681 height 29
paste input "Lonesome Roads"
type input "Lonesome Roads"
click at [968, 376] on button "Search" at bounding box center [931, 369] width 92 height 31
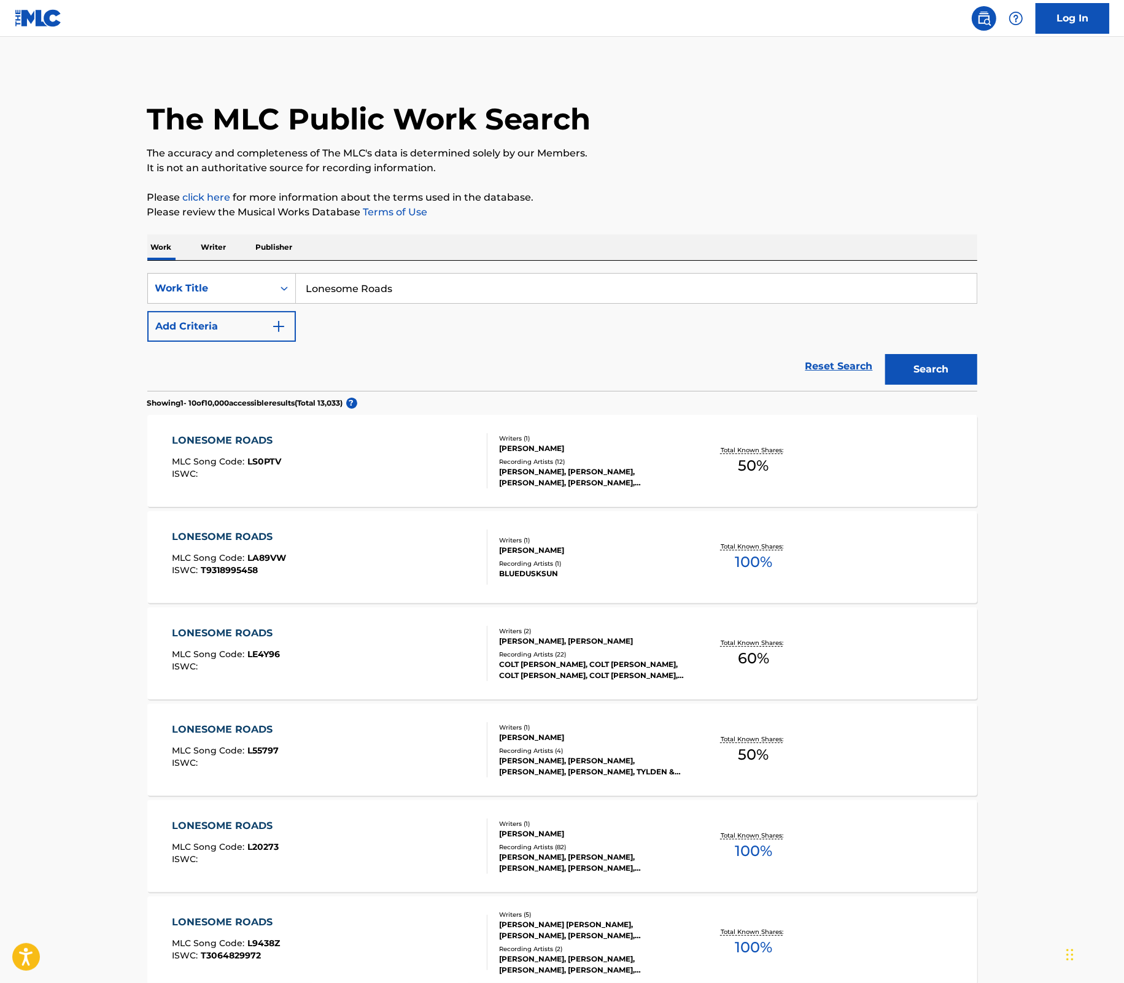
click at [296, 330] on div "SearchWithCriteria45c4289a-b94e-42b7-9264-96f28a95f26f Work Title Lonesome Road…" at bounding box center [562, 307] width 830 height 69
click at [275, 335] on button "Add Criteria" at bounding box center [221, 326] width 149 height 31
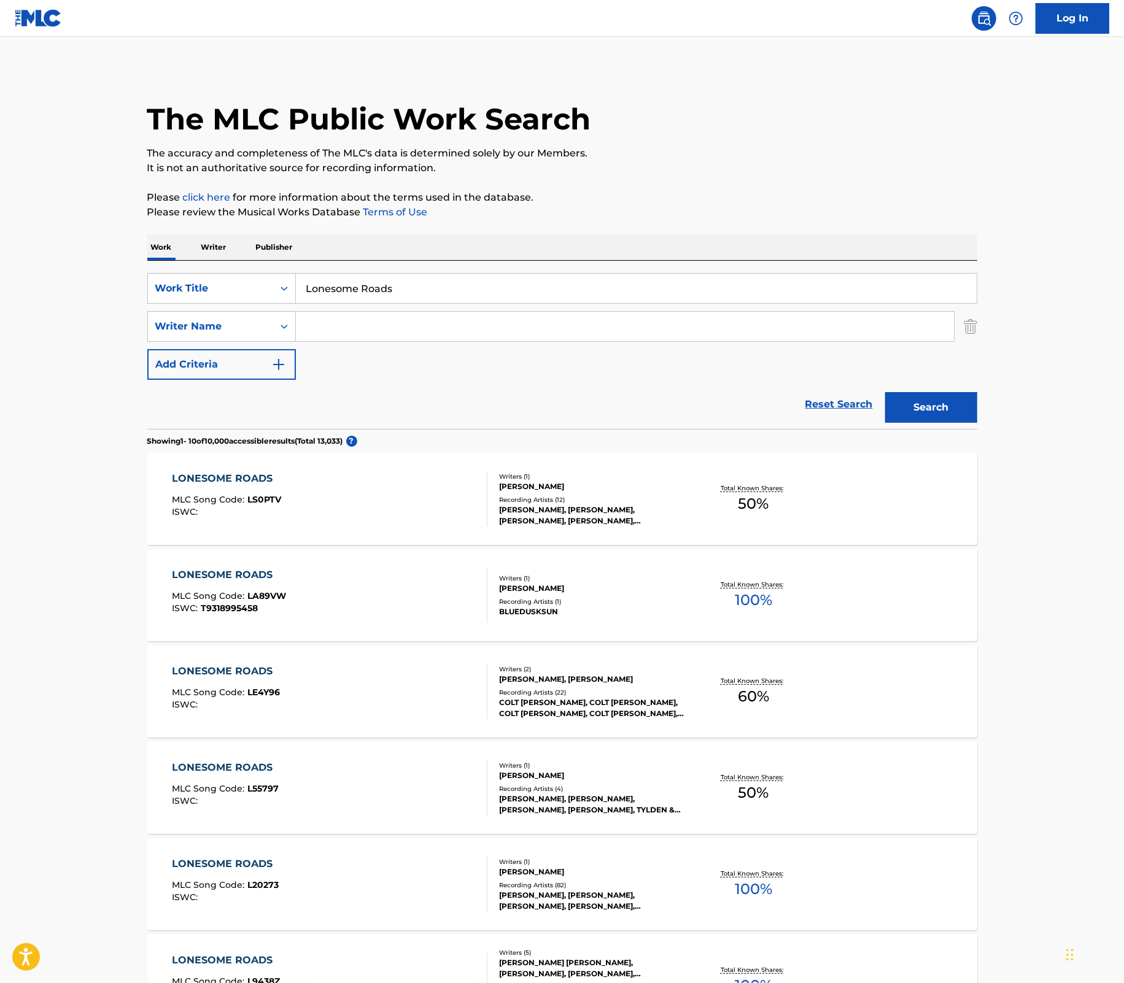
click at [333, 325] on input "Search Form" at bounding box center [625, 326] width 658 height 29
paste input "[PERSON_NAME]"
type input "[PERSON_NAME]"
click at [571, 698] on div "COLT [PERSON_NAME], COLT [PERSON_NAME], COLT [PERSON_NAME], COLT [PERSON_NAME],…" at bounding box center [591, 708] width 185 height 22
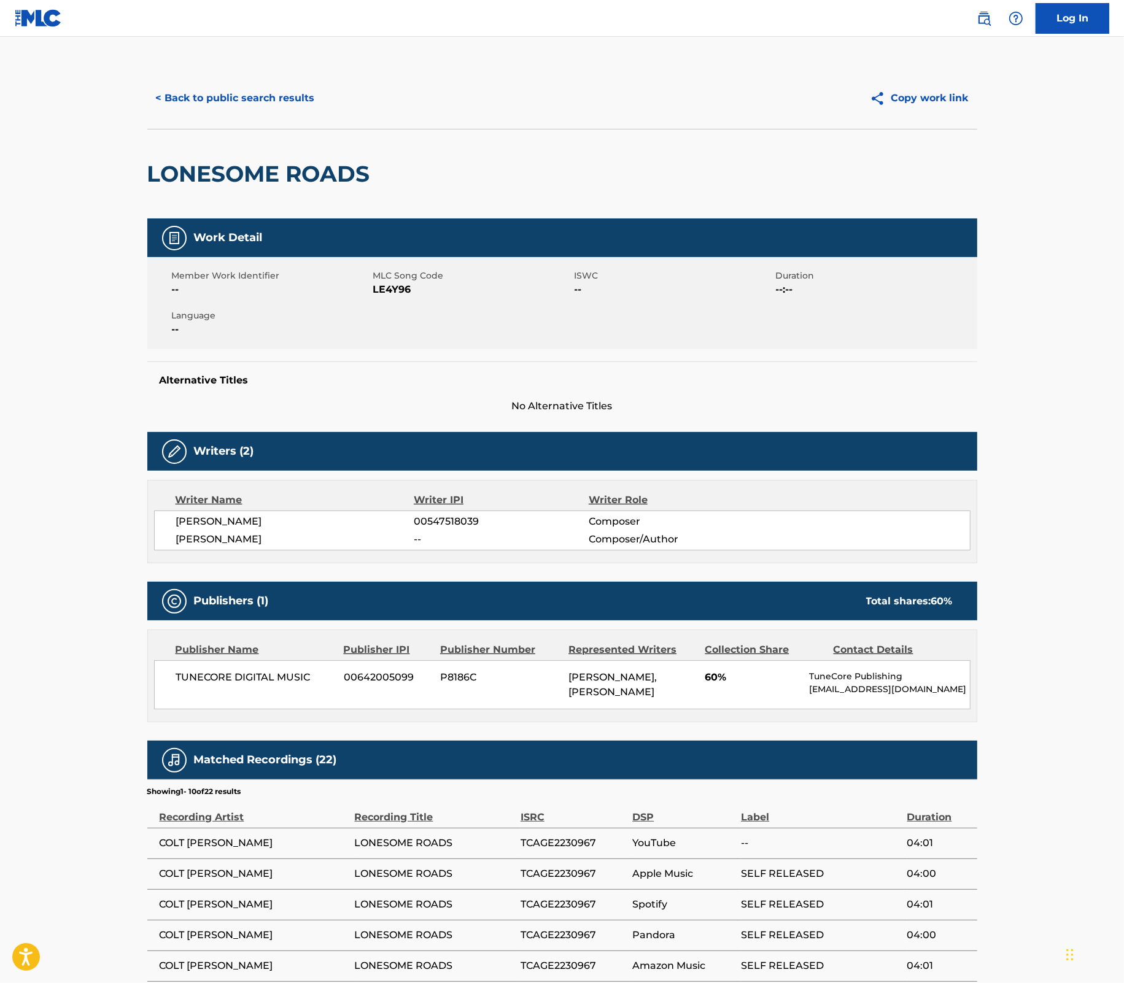
click at [239, 521] on span "[PERSON_NAME]" at bounding box center [295, 521] width 238 height 15
click at [449, 521] on span "00547518039" at bounding box center [501, 521] width 174 height 15
copy span "00547518039"
click at [241, 108] on button "< Back to public search results" at bounding box center [235, 98] width 176 height 31
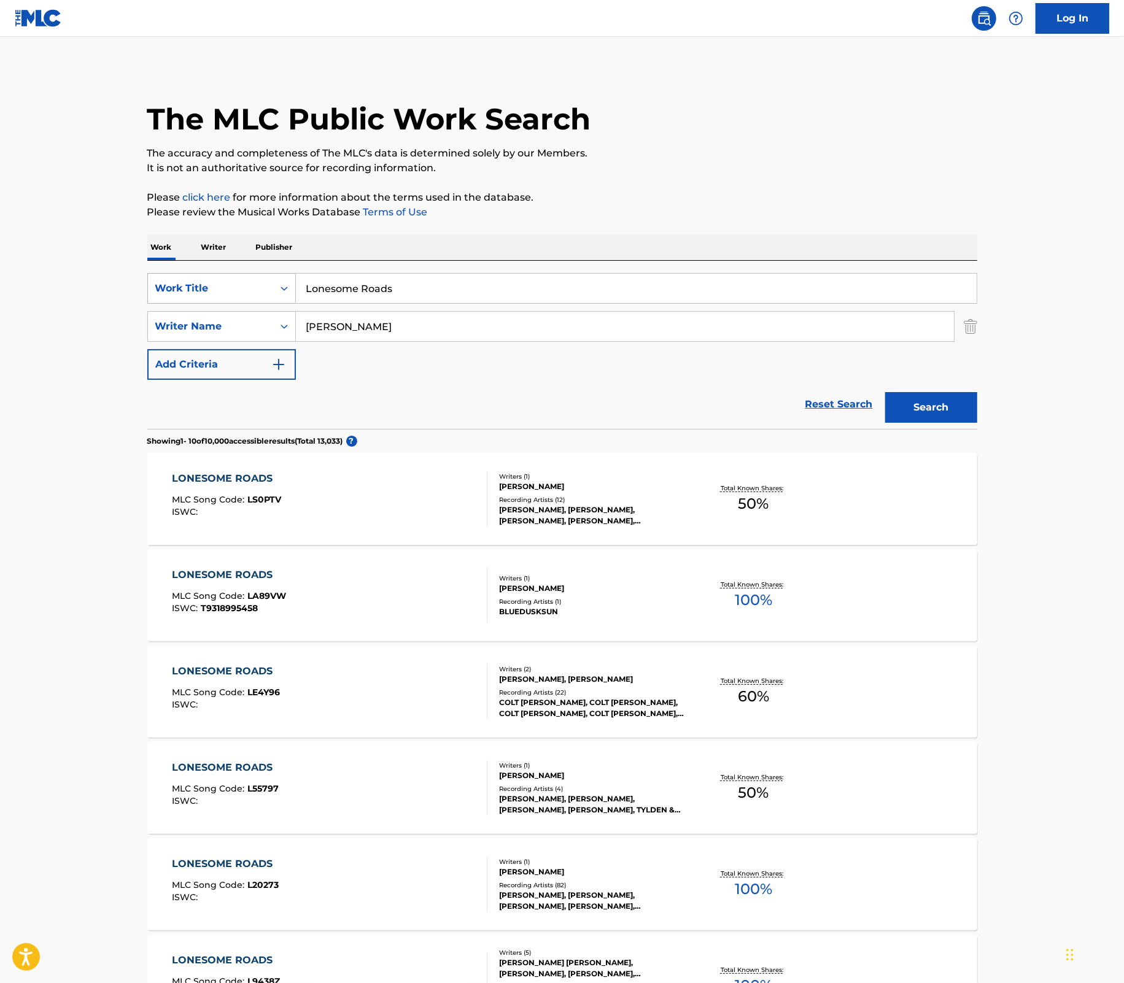
click at [265, 287] on div "Work Title" at bounding box center [210, 288] width 110 height 15
drag, startPoint x: 176, startPoint y: 343, endPoint x: 191, endPoint y: 346, distance: 15.0
click at [177, 344] on div "Writer IPI" at bounding box center [221, 350] width 147 height 31
click at [965, 323] on img "Search Form" at bounding box center [971, 326] width 14 height 31
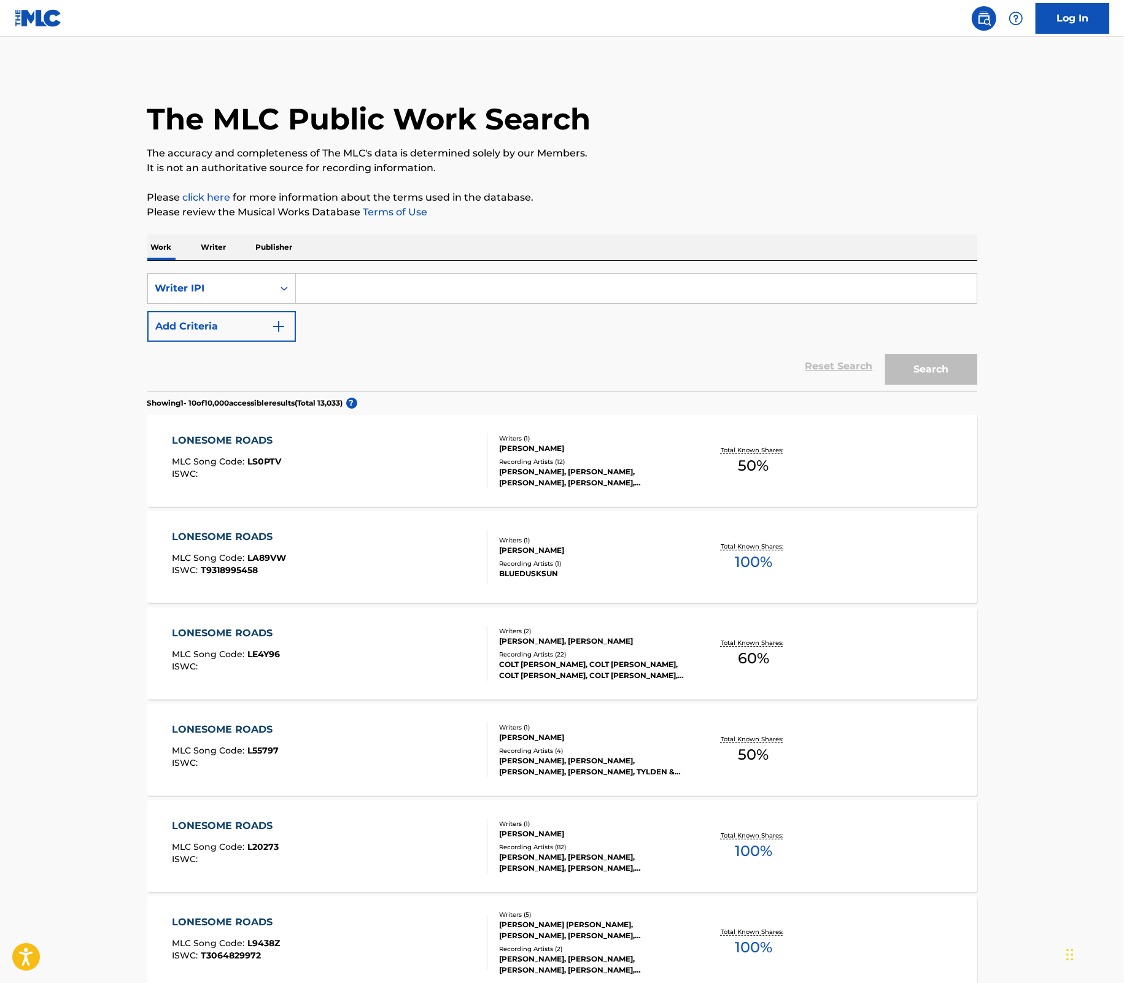
click at [544, 283] on input "Search Form" at bounding box center [636, 288] width 681 height 29
paste input "00547518039"
type input "00547518039"
click at [916, 369] on button "Search" at bounding box center [931, 369] width 92 height 31
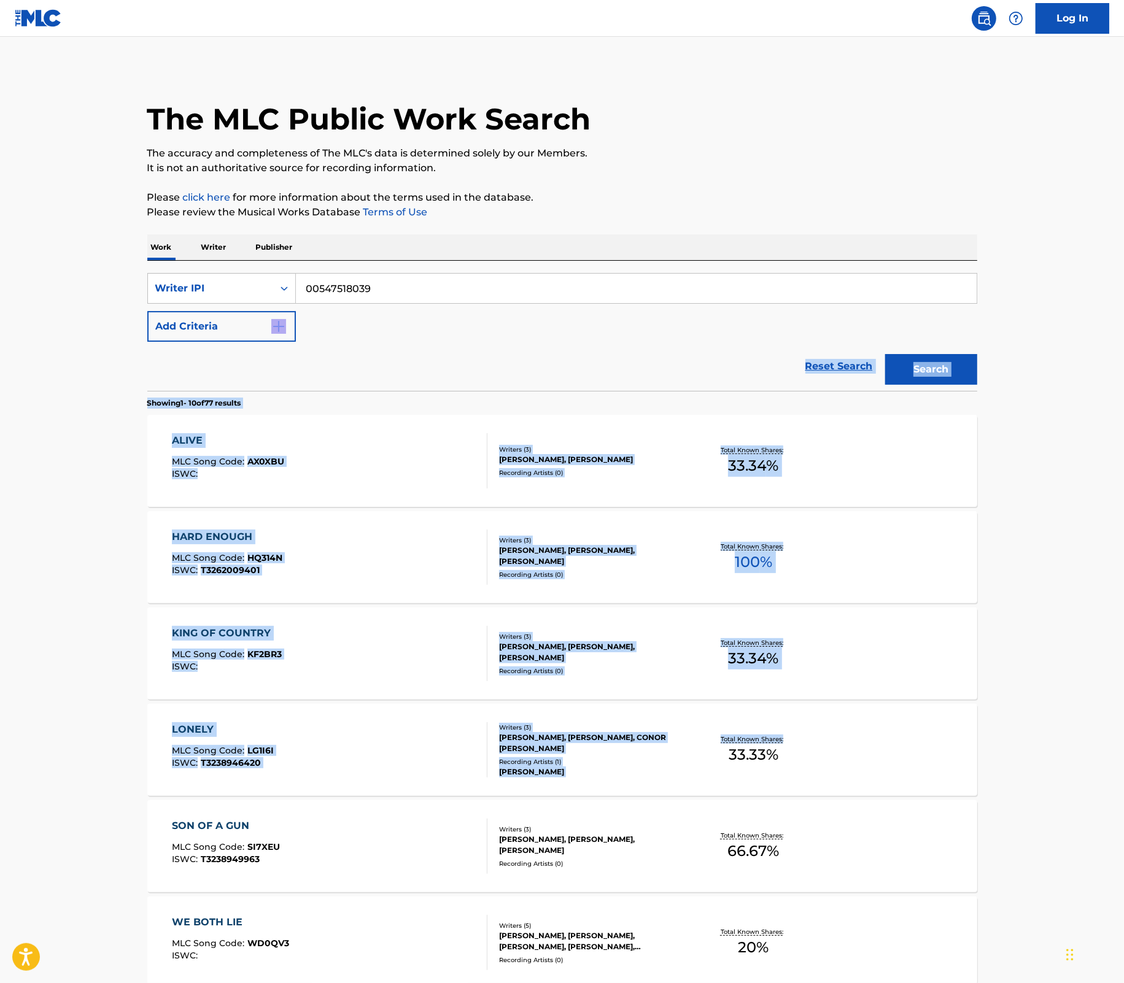
drag, startPoint x: 1123, startPoint y: 321, endPoint x: 1113, endPoint y: 783, distance: 462.3
click at [1115, 786] on main "The MLC Public Work Search The accuracy and completeness of The MLC's data is d…" at bounding box center [562, 740] width 1124 height 1407
drag, startPoint x: 1113, startPoint y: 783, endPoint x: 1096, endPoint y: 610, distance: 174.6
click at [1090, 611] on main "The MLC Public Work Search The accuracy and completeness of The MLC's data is d…" at bounding box center [562, 740] width 1124 height 1407
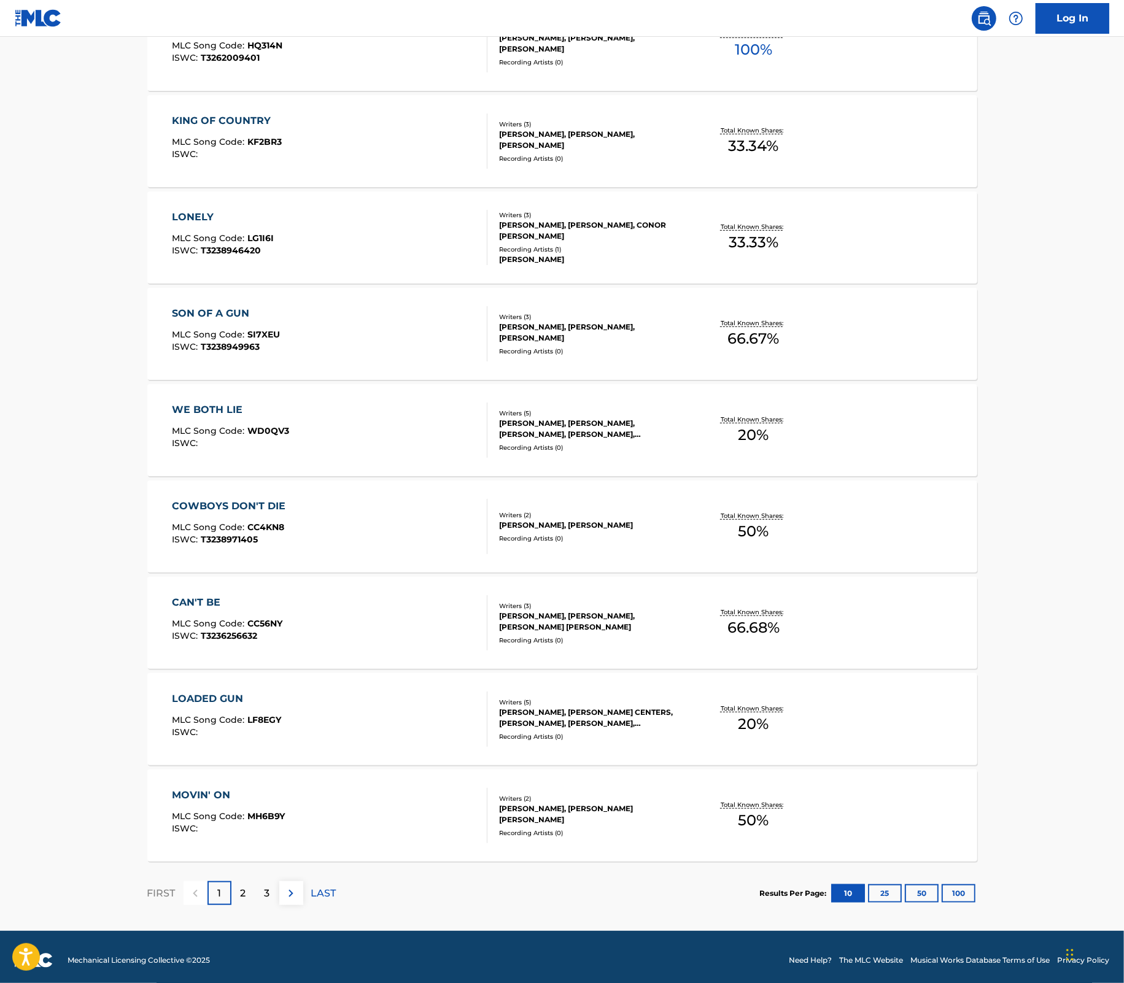
scroll to position [519, 0]
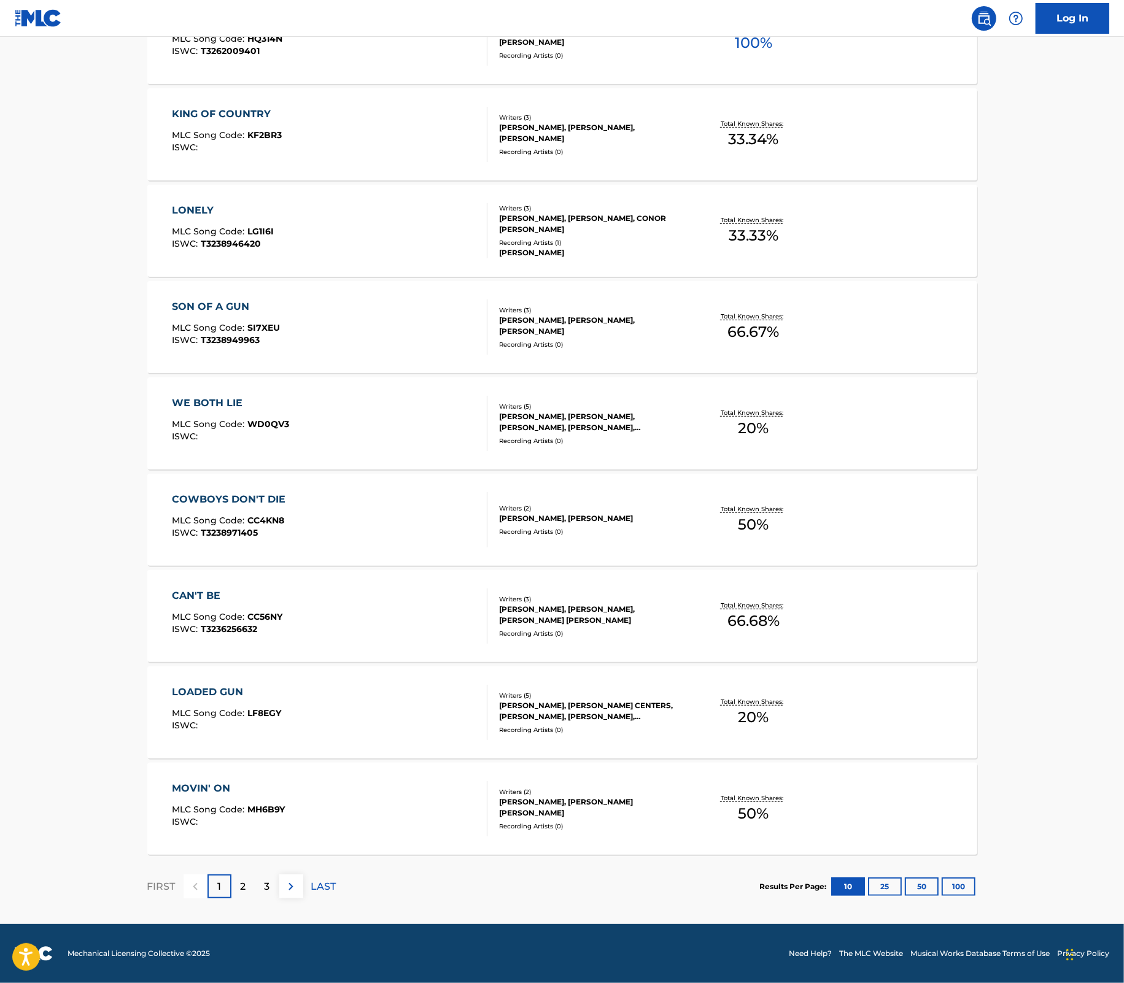
click at [964, 882] on button "100" at bounding box center [959, 887] width 34 height 18
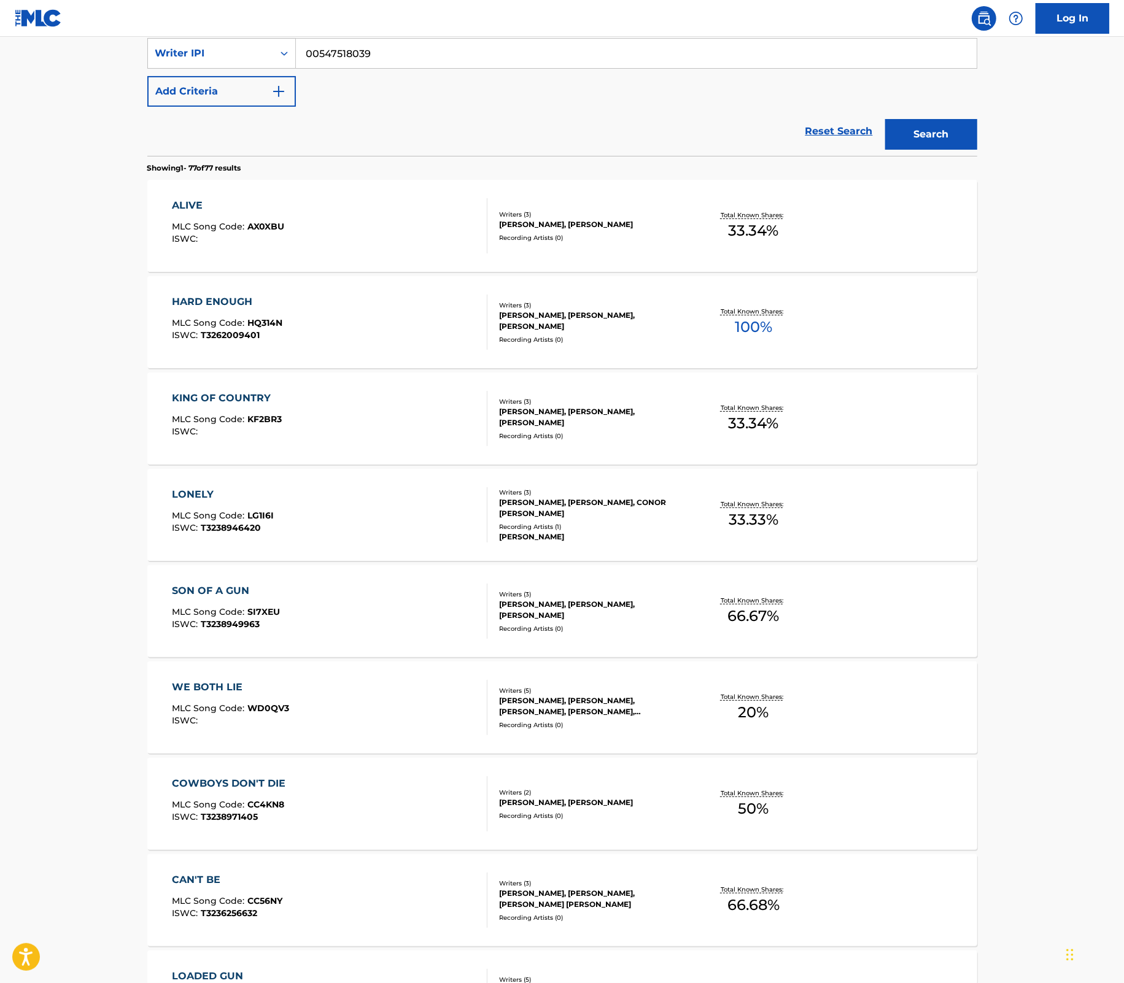
scroll to position [0, 0]
